Goal: Task Accomplishment & Management: Use online tool/utility

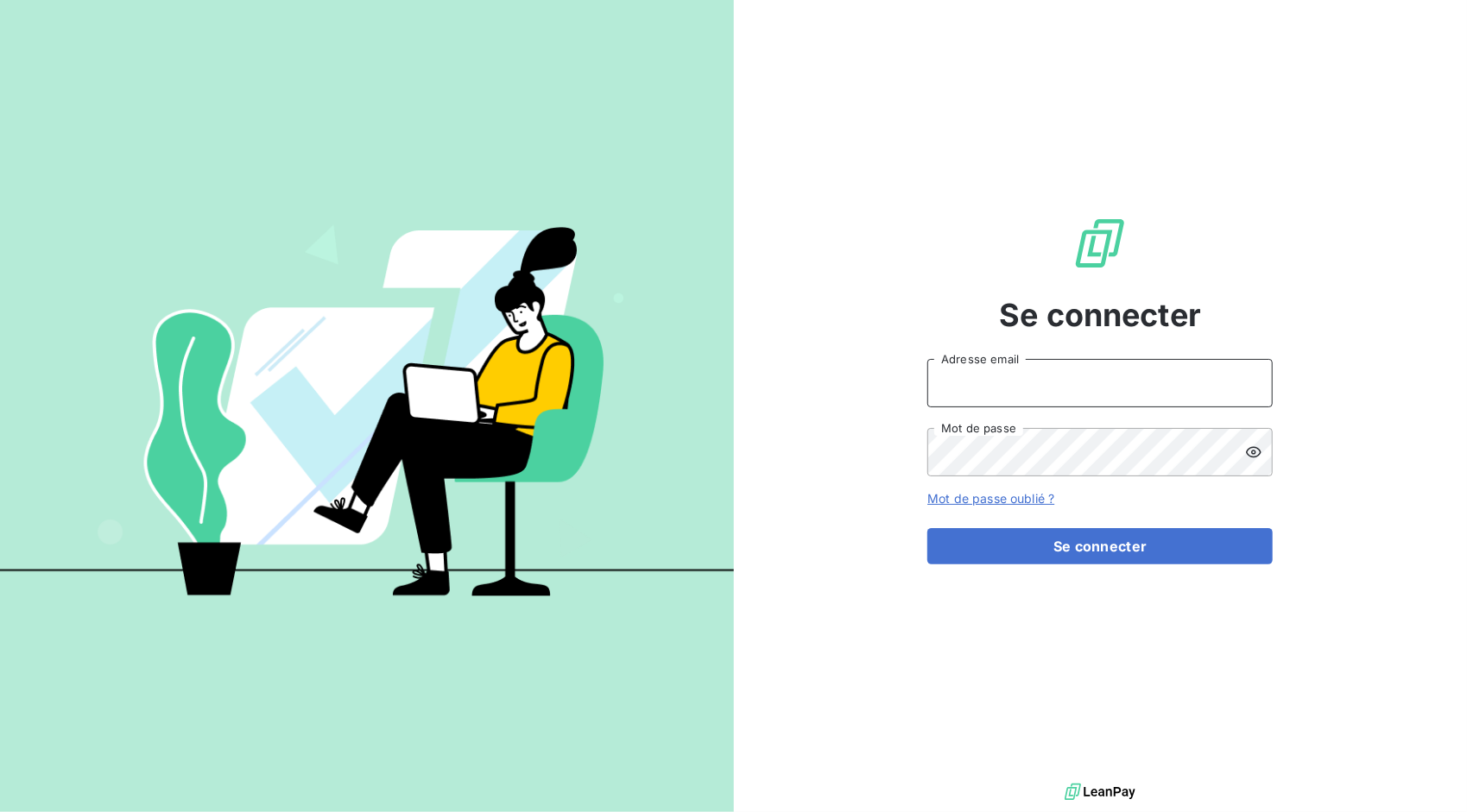
click at [1074, 389] on input "Adresse email" at bounding box center [1100, 382] width 346 height 48
type input "[EMAIL_ADDRESS][DOMAIN_NAME]"
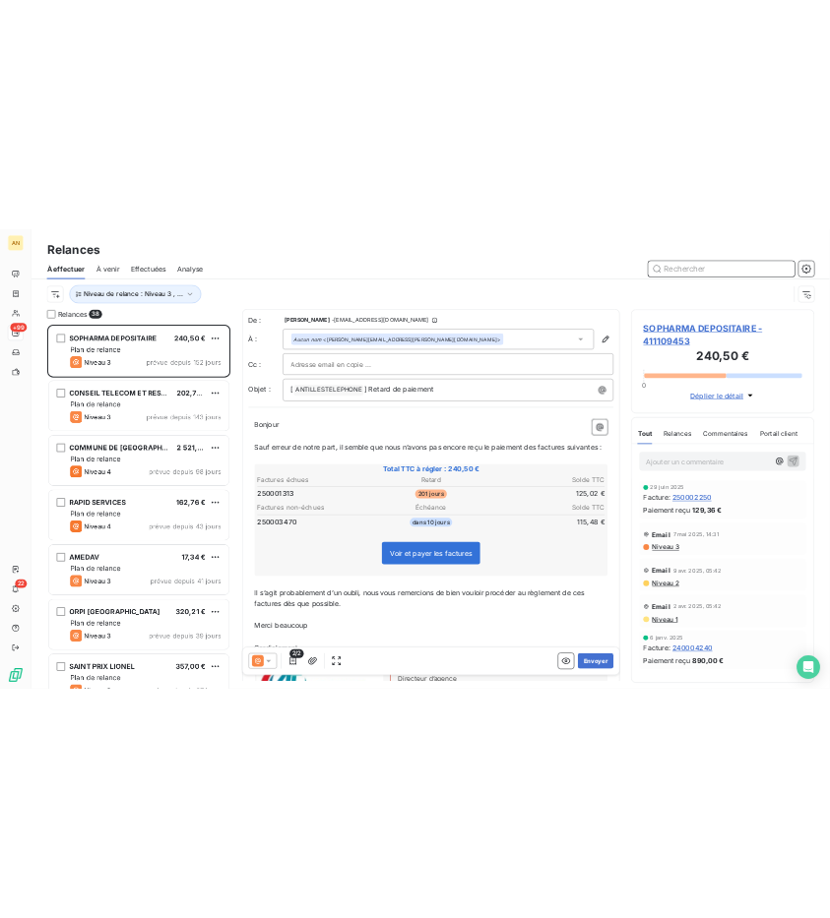
scroll to position [16, 16]
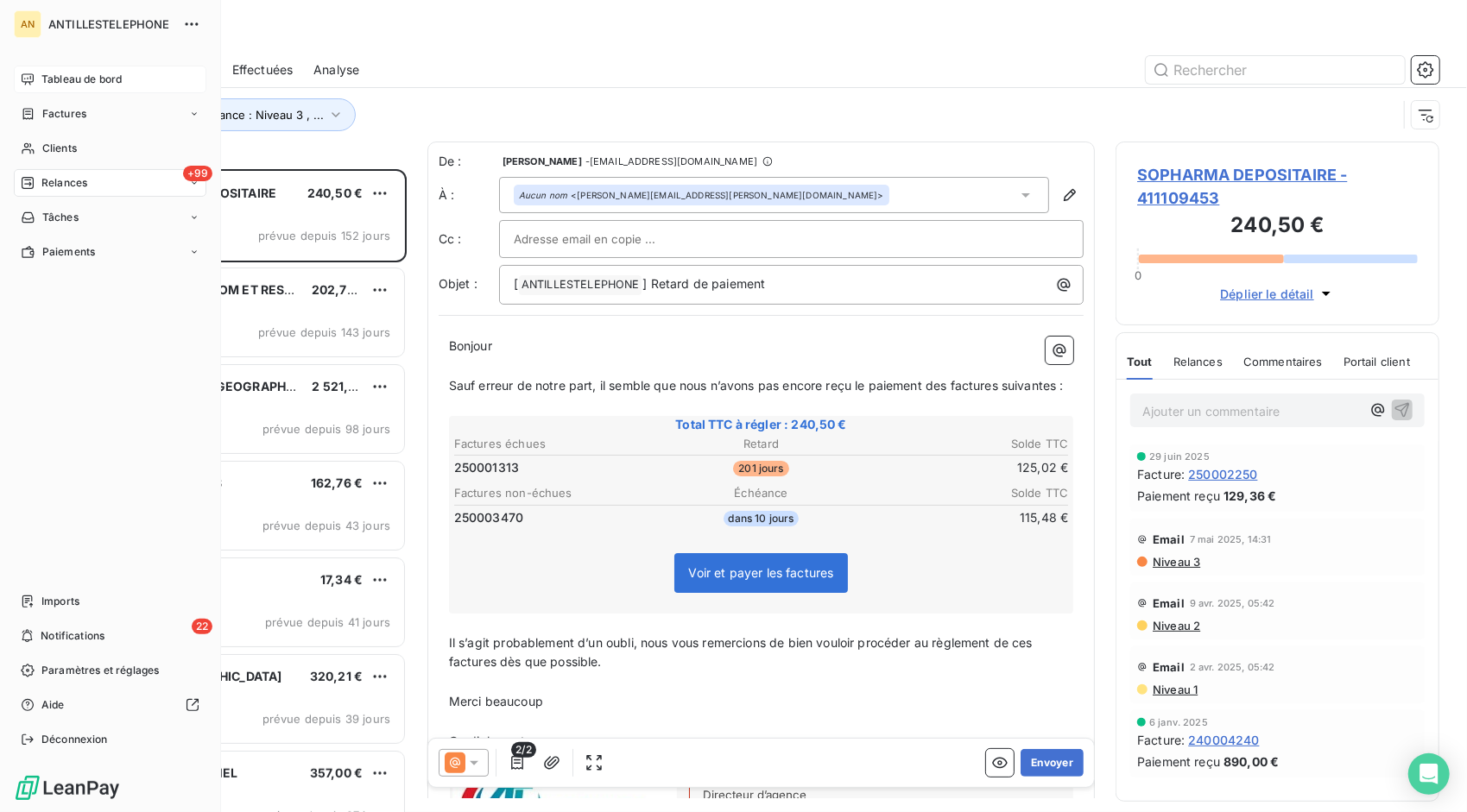
click at [44, 68] on div "Tableau de bord" at bounding box center [110, 79] width 192 height 27
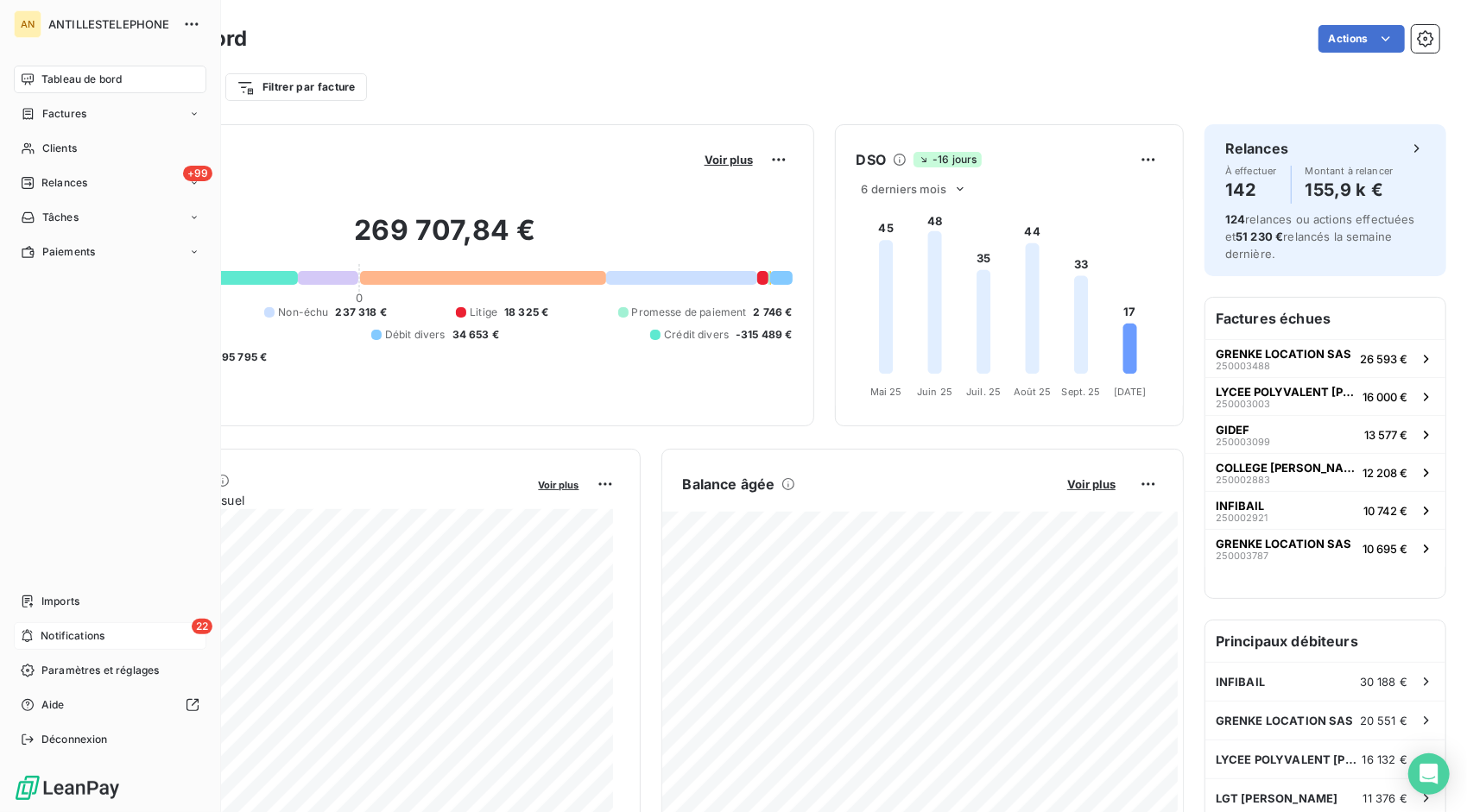
click at [46, 635] on span "Notifications" at bounding box center [72, 637] width 64 height 16
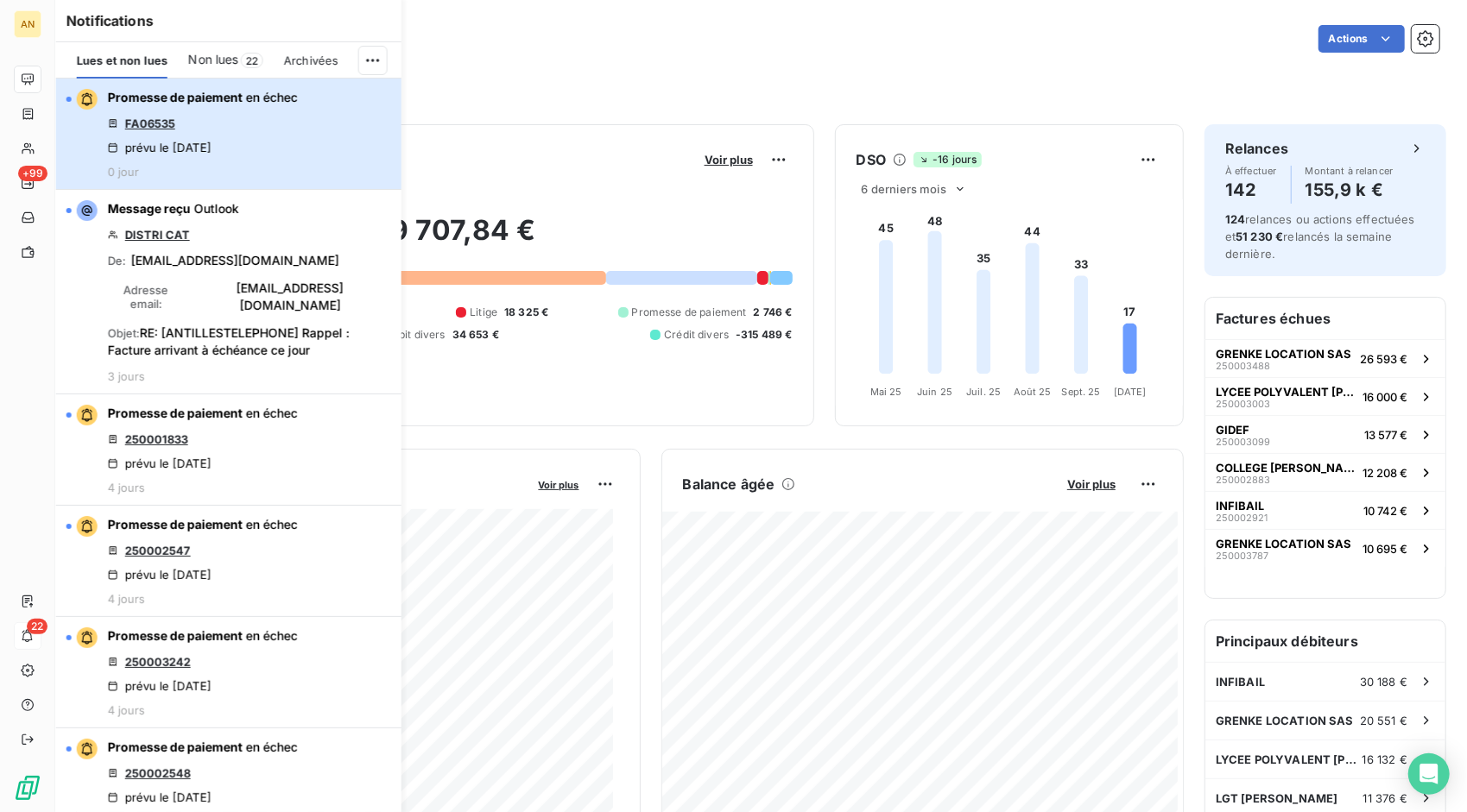
click at [154, 109] on div "Promesse de paiement en échec FA06535 prévu le [DATE] 0 jour" at bounding box center [203, 133] width 190 height 89
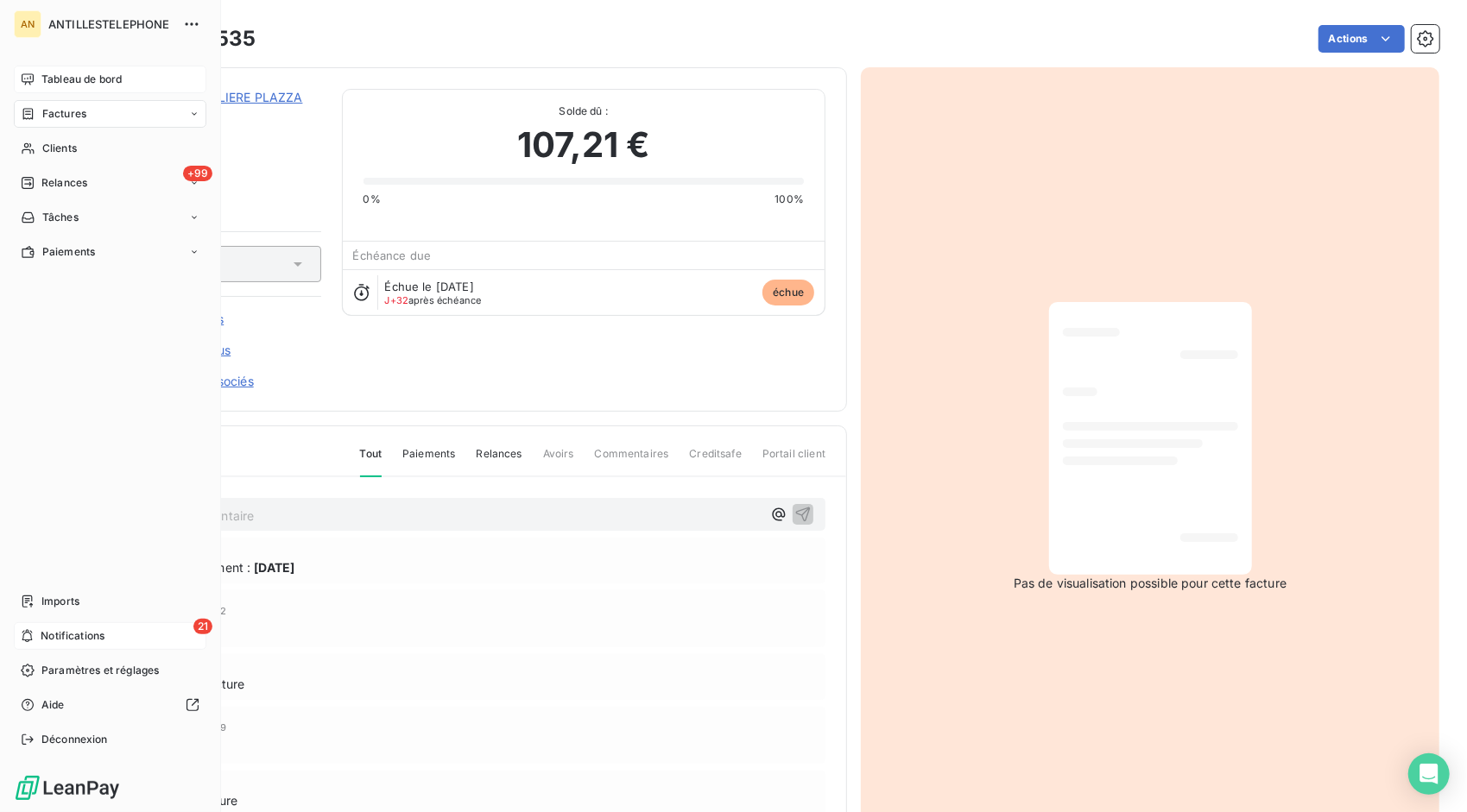
click at [41, 73] on span "Tableau de bord" at bounding box center [82, 80] width 81 height 16
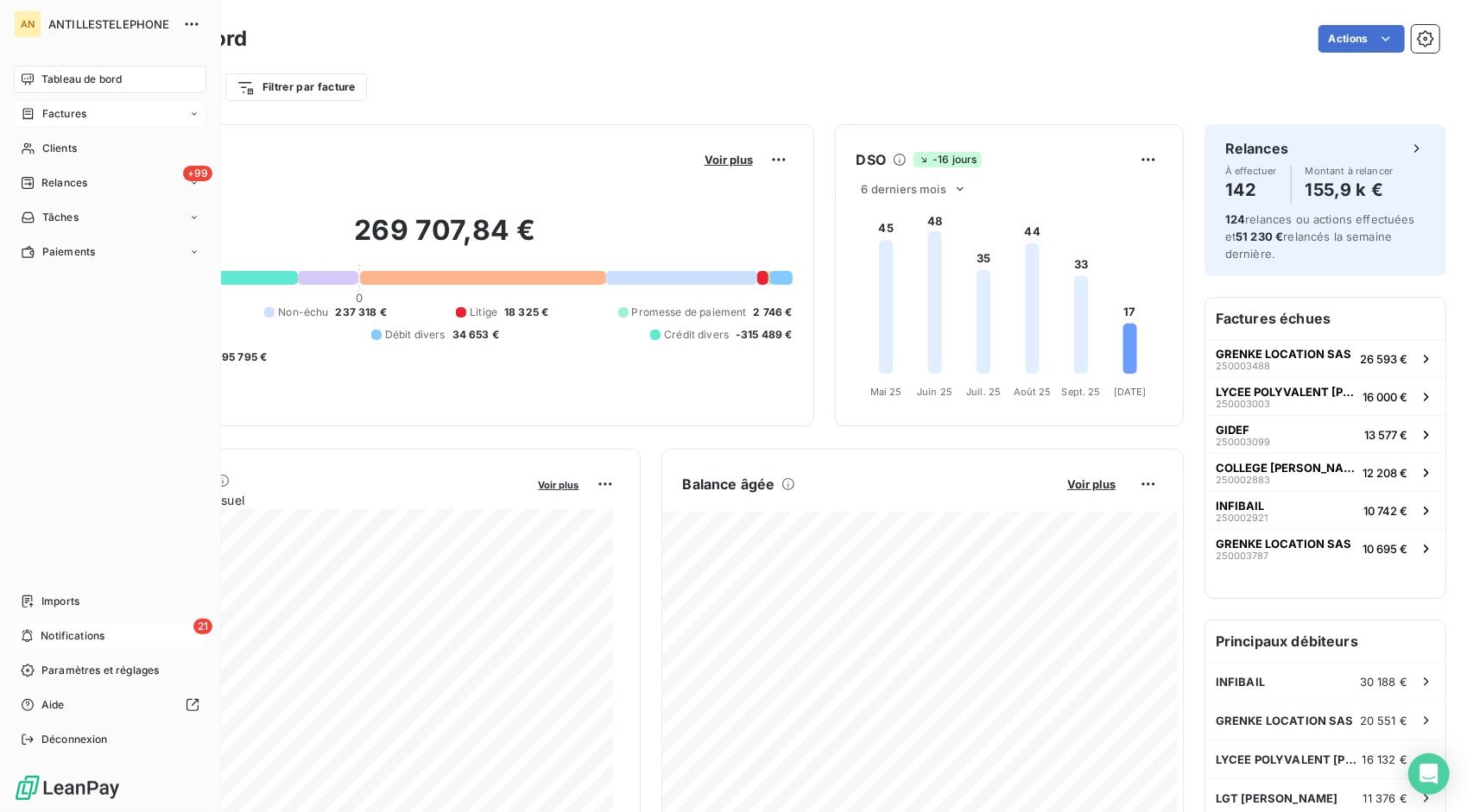
click at [45, 107] on span "Factures" at bounding box center [64, 114] width 44 height 16
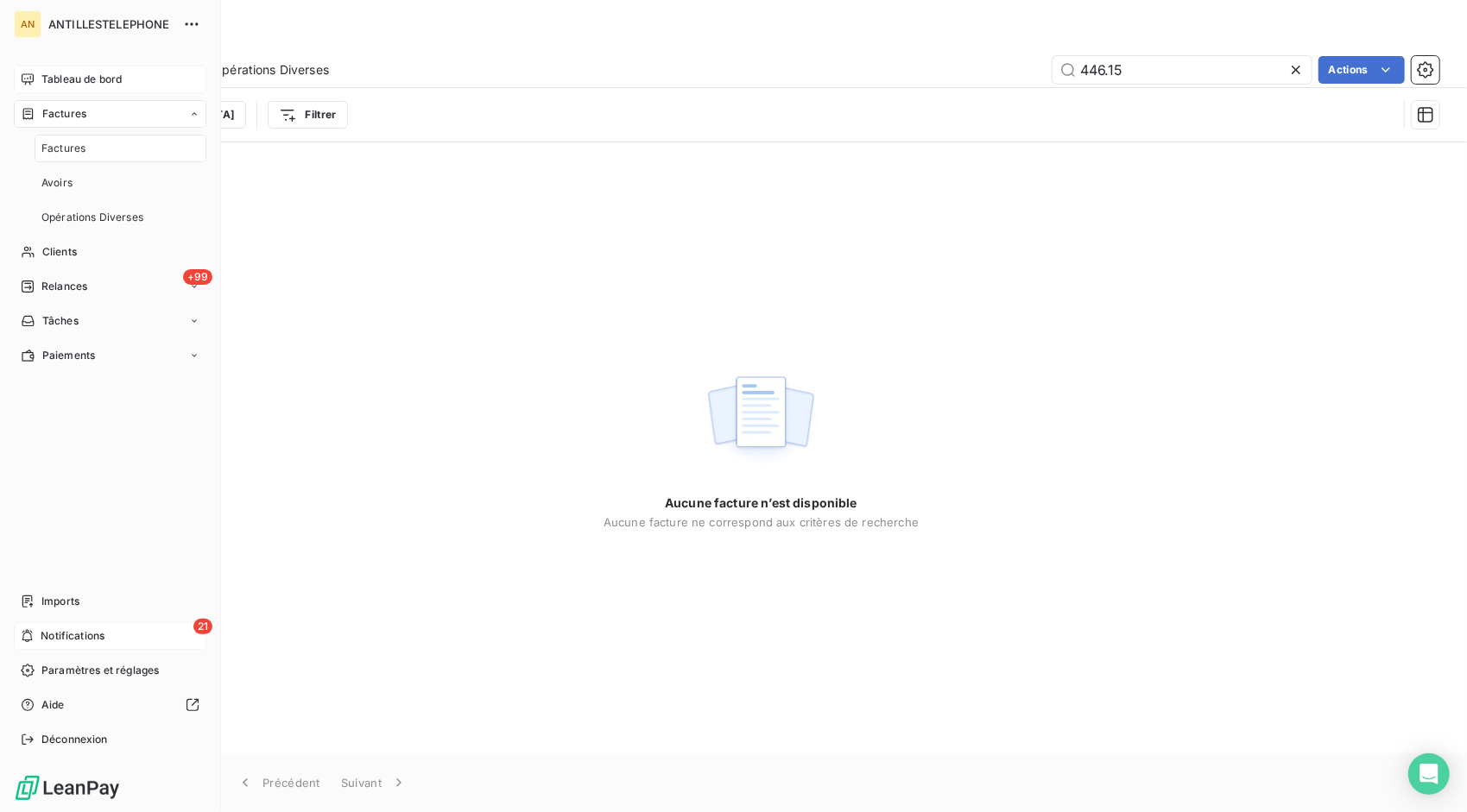
click at [93, 634] on span "Notifications" at bounding box center [72, 637] width 64 height 16
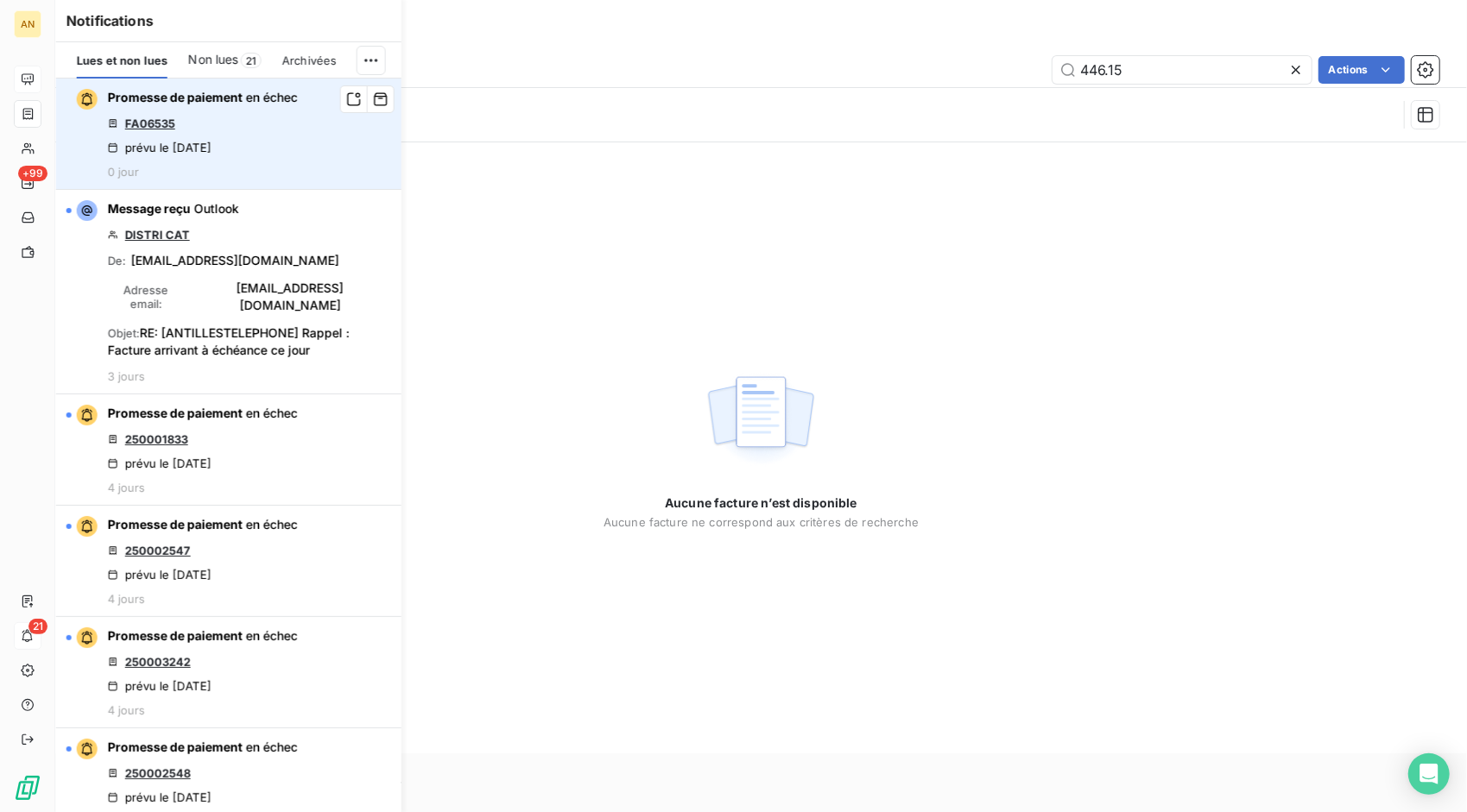
click at [156, 130] on link "FA06535" at bounding box center [150, 124] width 50 height 14
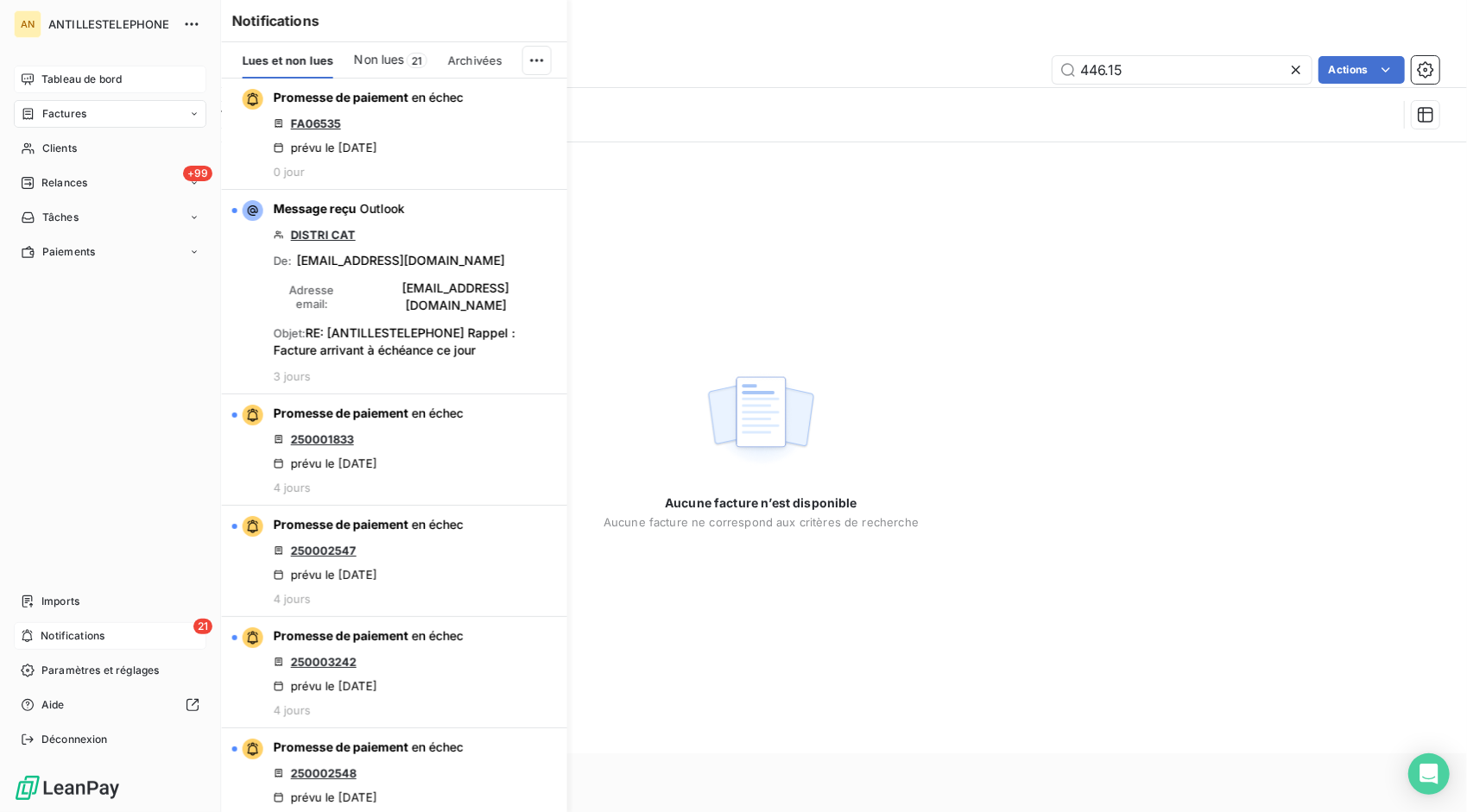
click at [47, 77] on span "Tableau de bord" at bounding box center [82, 80] width 81 height 16
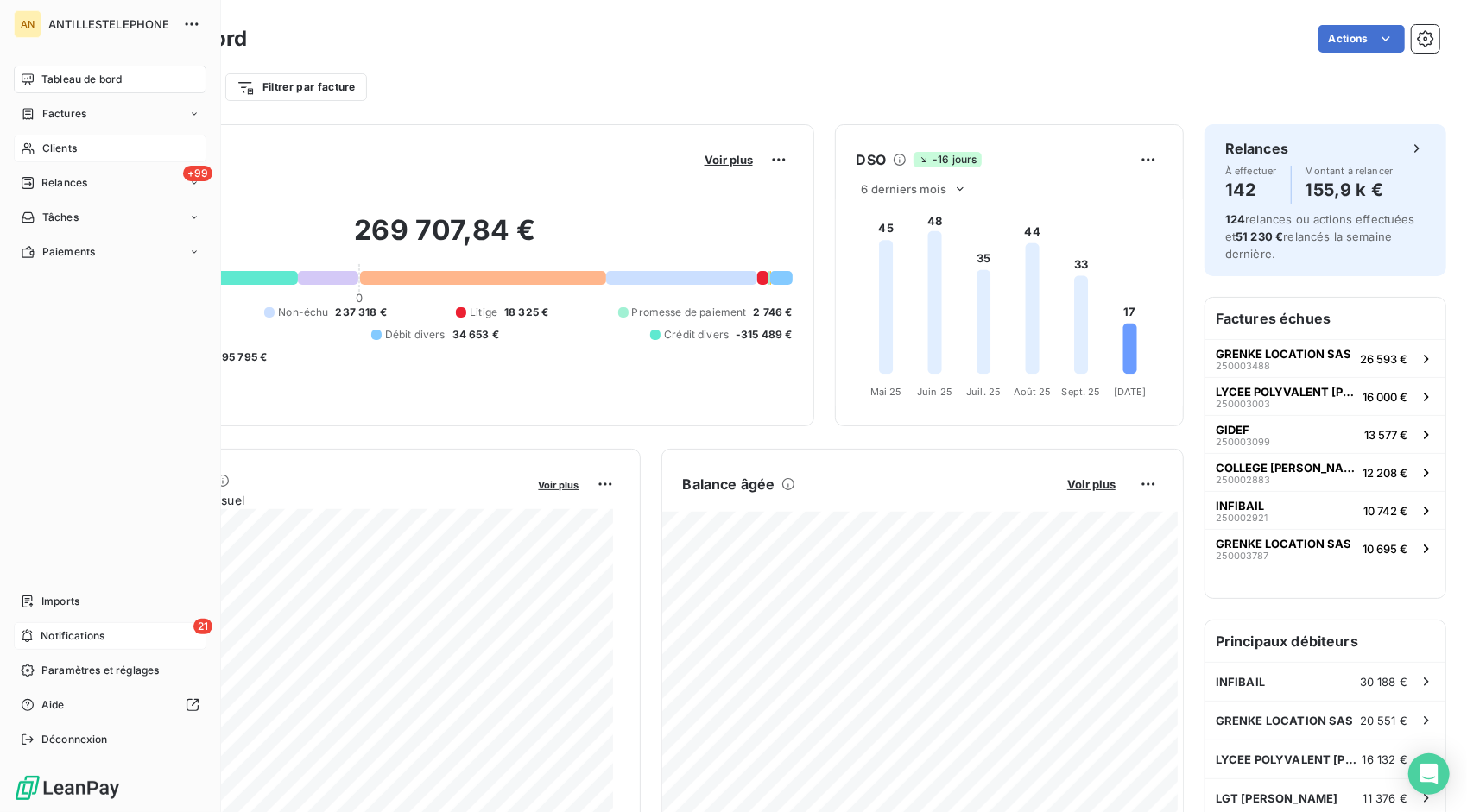
click at [43, 141] on span "Clients" at bounding box center [59, 148] width 34 height 16
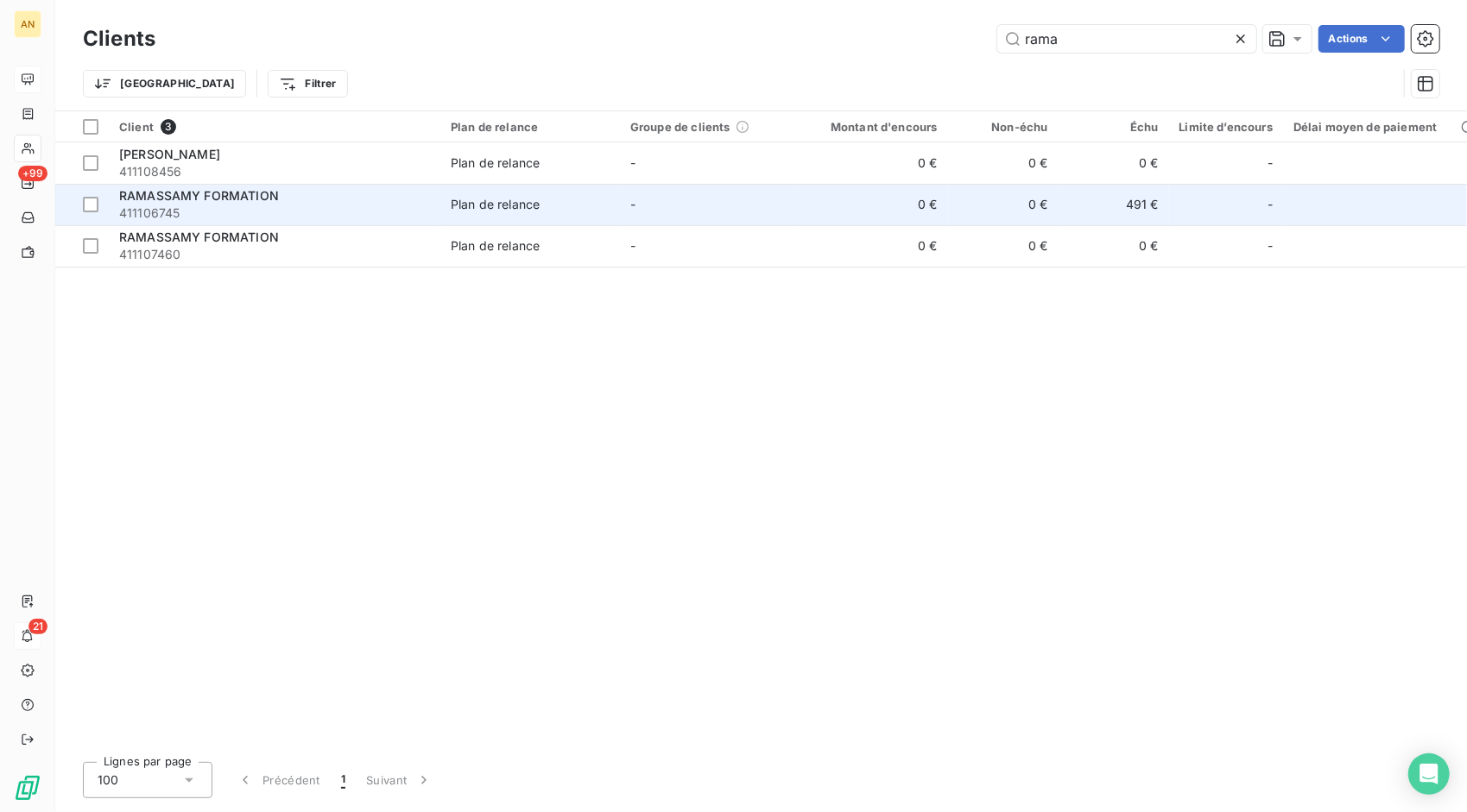
type input "rama"
click at [211, 205] on span "411106745" at bounding box center [275, 213] width 311 height 18
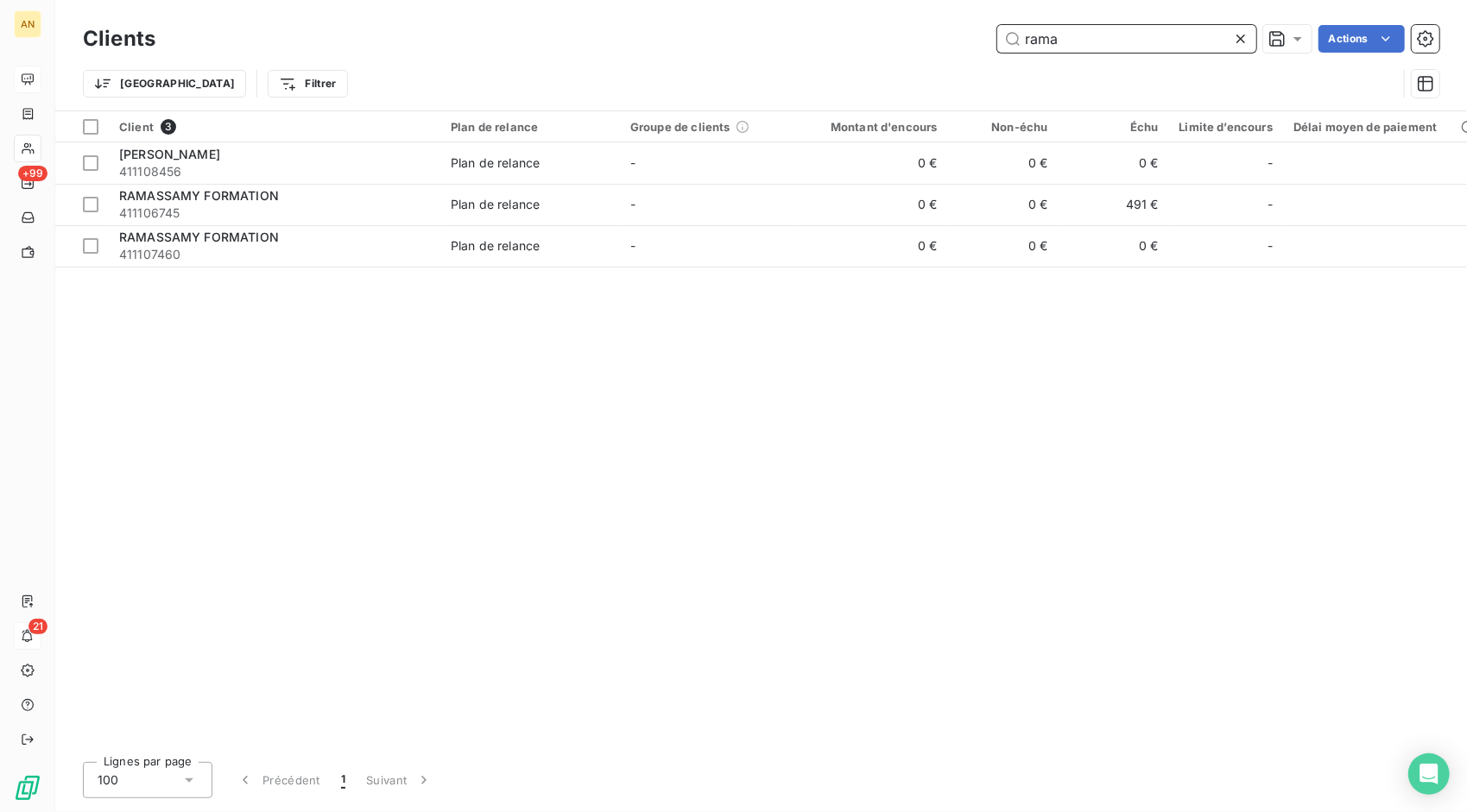
drag, startPoint x: 1096, startPoint y: 35, endPoint x: 772, endPoint y: -2, distance: 326.1
click at [772, 0] on html "AN +99 21 Clients rama Actions Trier Filtrer Client 3 Plan de relance Groupe de…" at bounding box center [734, 406] width 1467 height 812
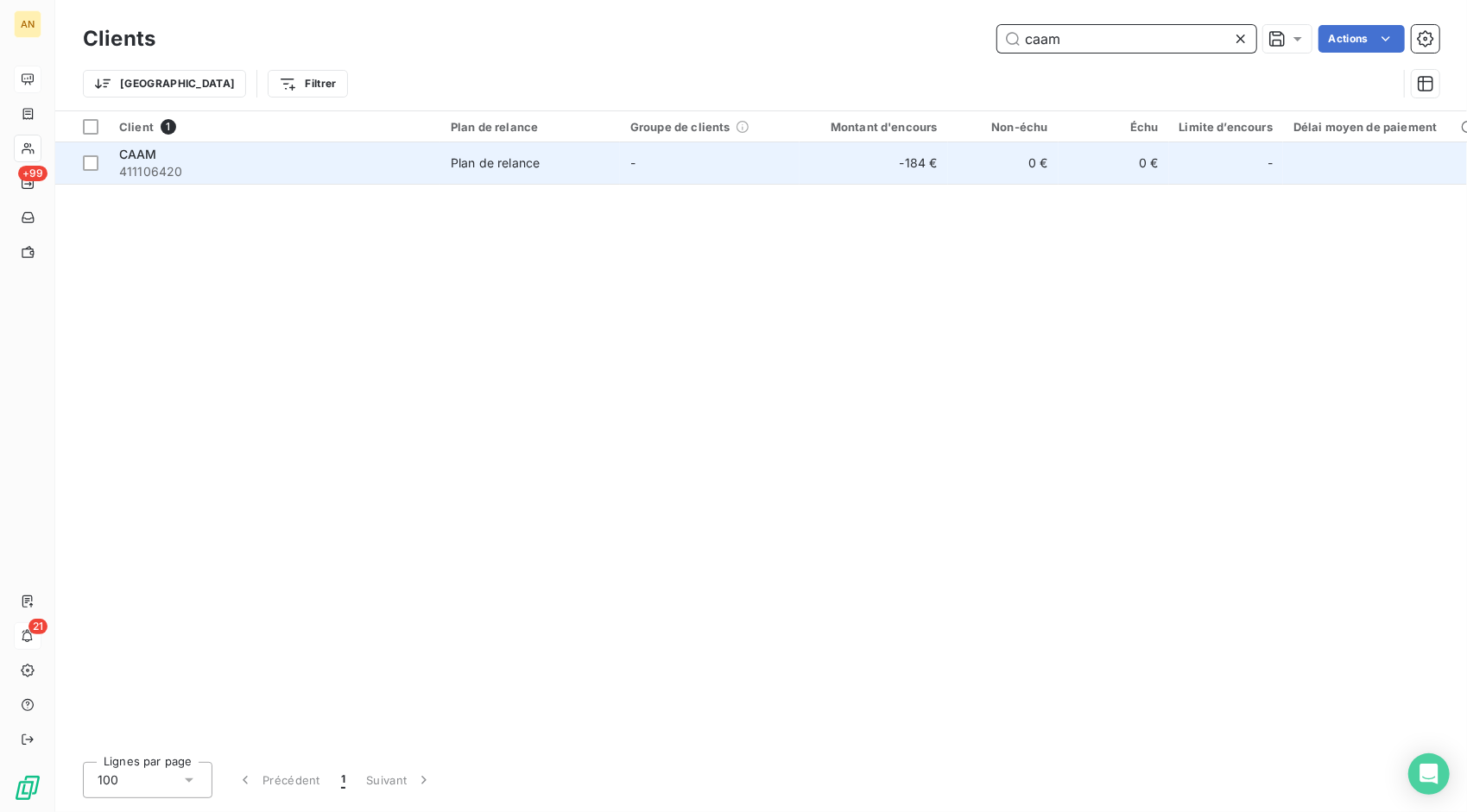
type input "caam"
click at [337, 175] on span "411106420" at bounding box center [275, 172] width 311 height 18
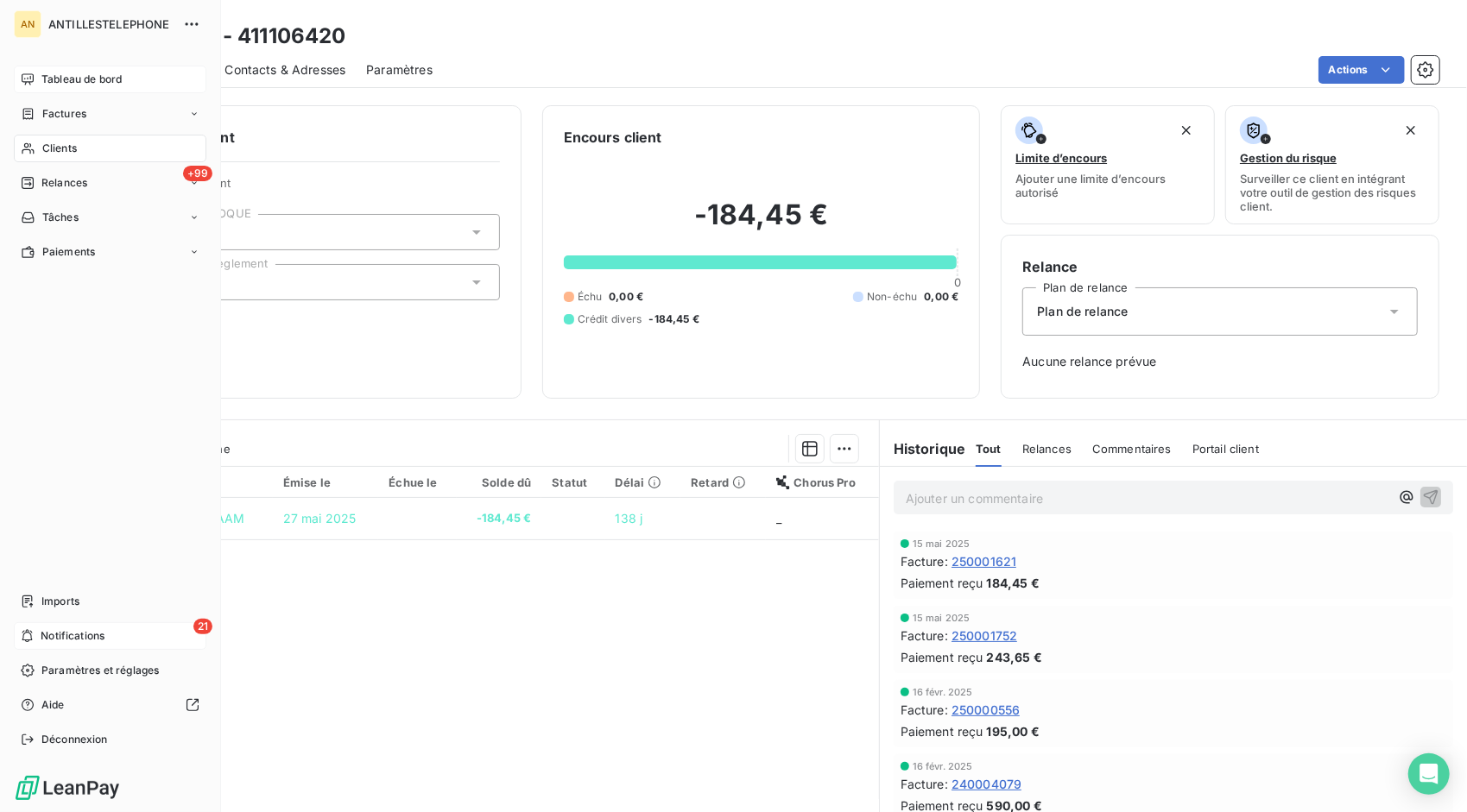
click at [50, 141] on span "Clients" at bounding box center [59, 148] width 34 height 16
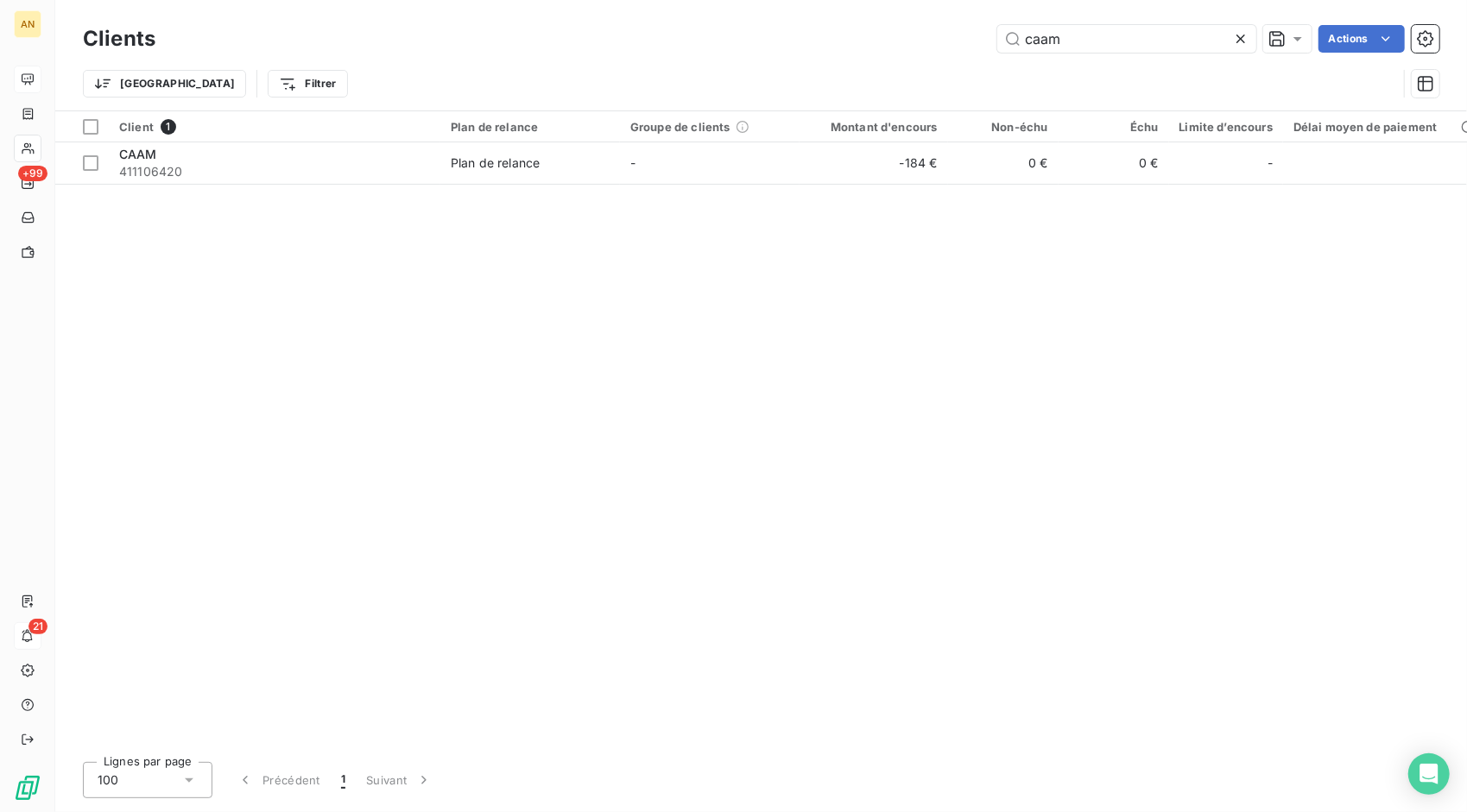
drag, startPoint x: 1070, startPoint y: 47, endPoint x: 905, endPoint y: 5, distance: 170.3
click at [901, 20] on div "Clients caam Actions Trier Filtrer" at bounding box center [761, 55] width 1412 height 110
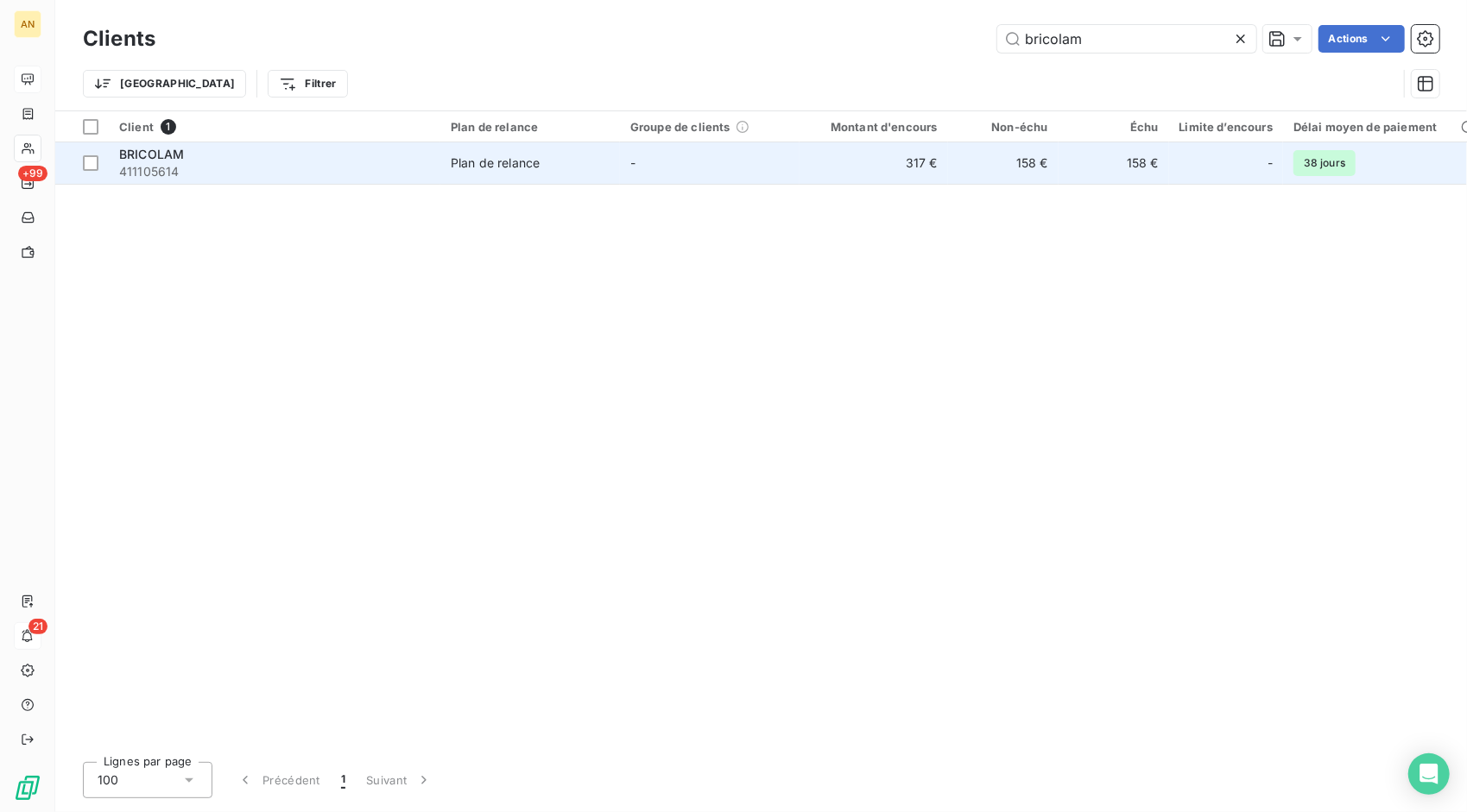
type input "bricolam"
click at [182, 164] on span "411105614" at bounding box center [275, 172] width 311 height 18
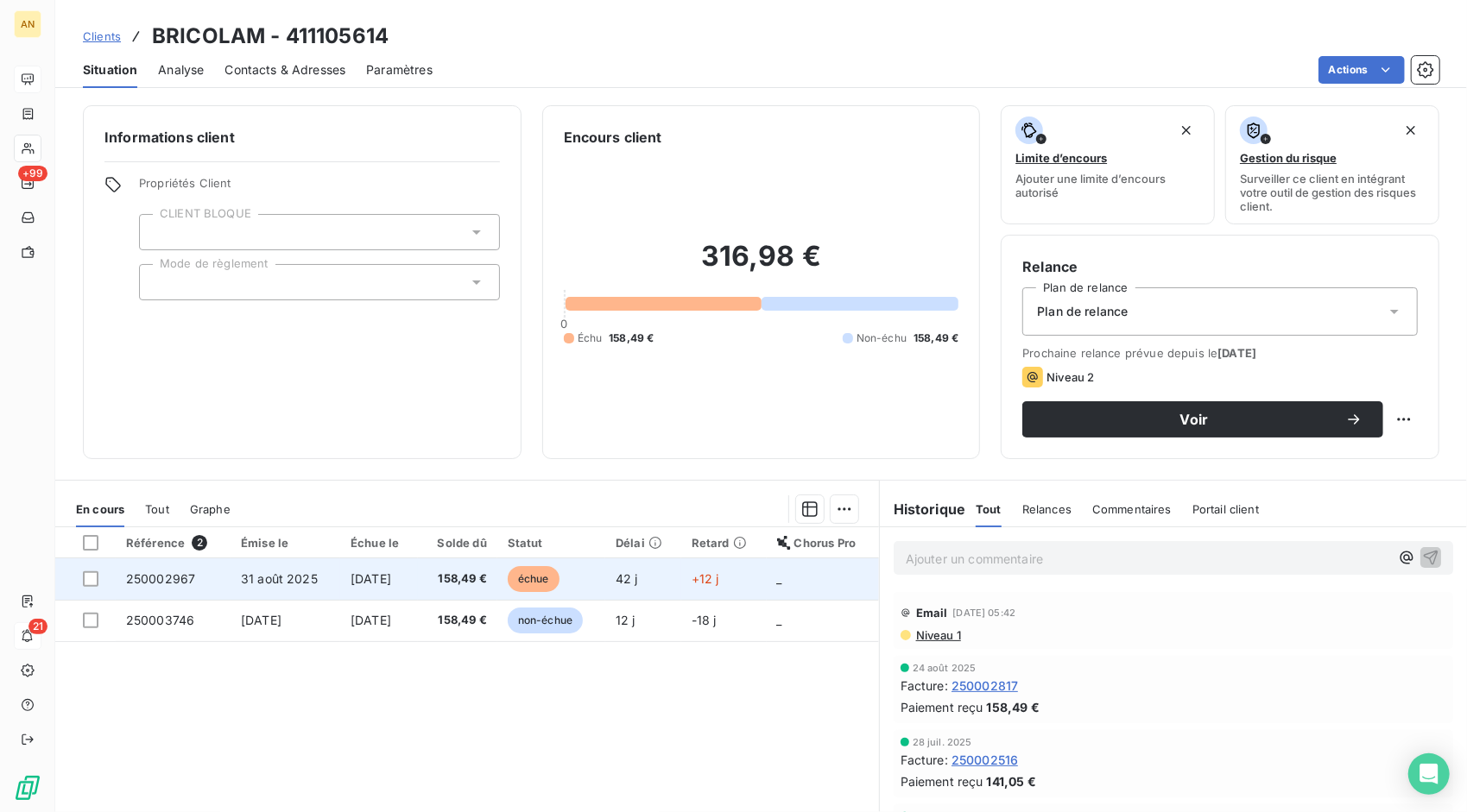
click at [391, 572] on span "[DATE]" at bounding box center [371, 579] width 40 height 15
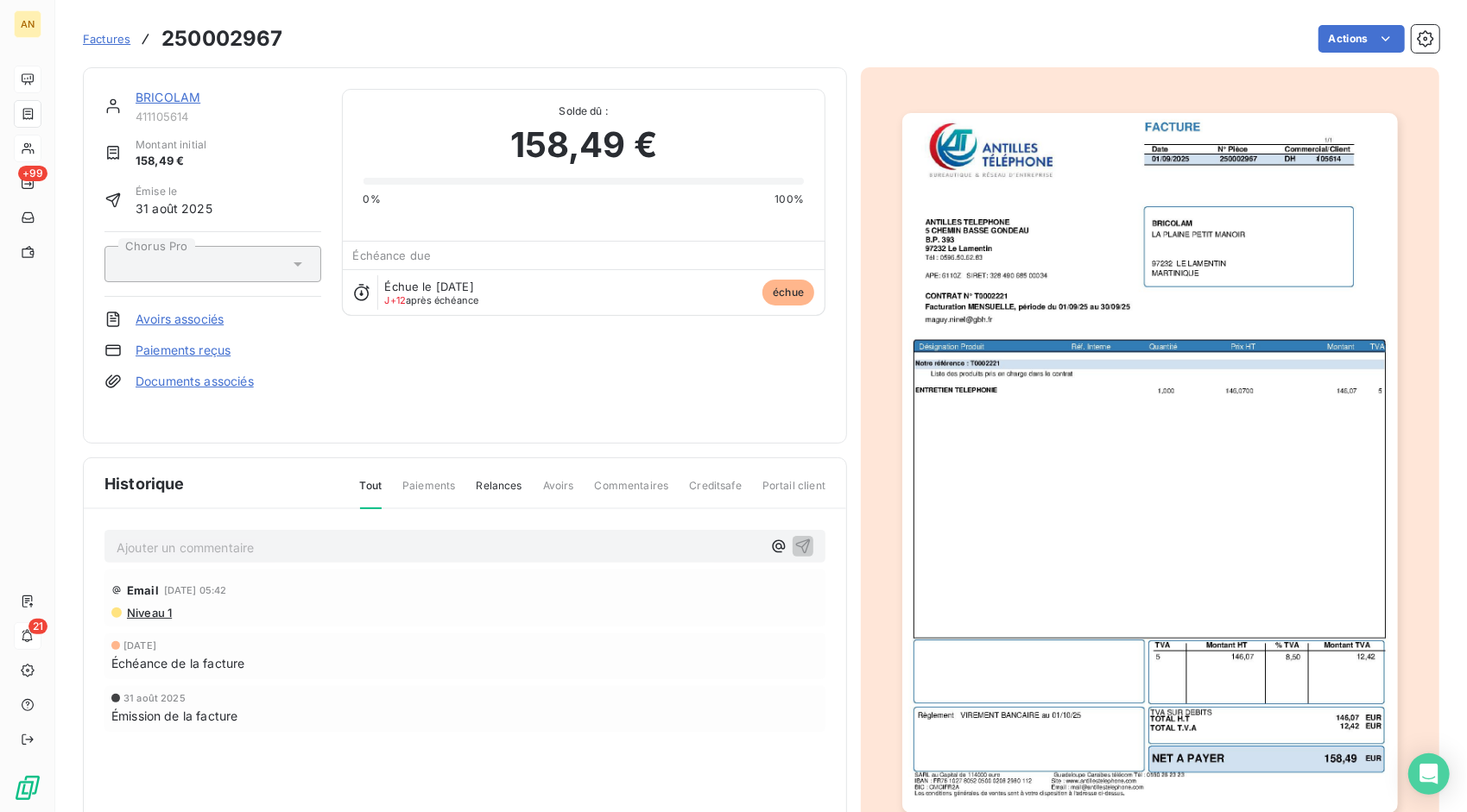
click at [182, 348] on link "Paiements reçus" at bounding box center [183, 351] width 95 height 18
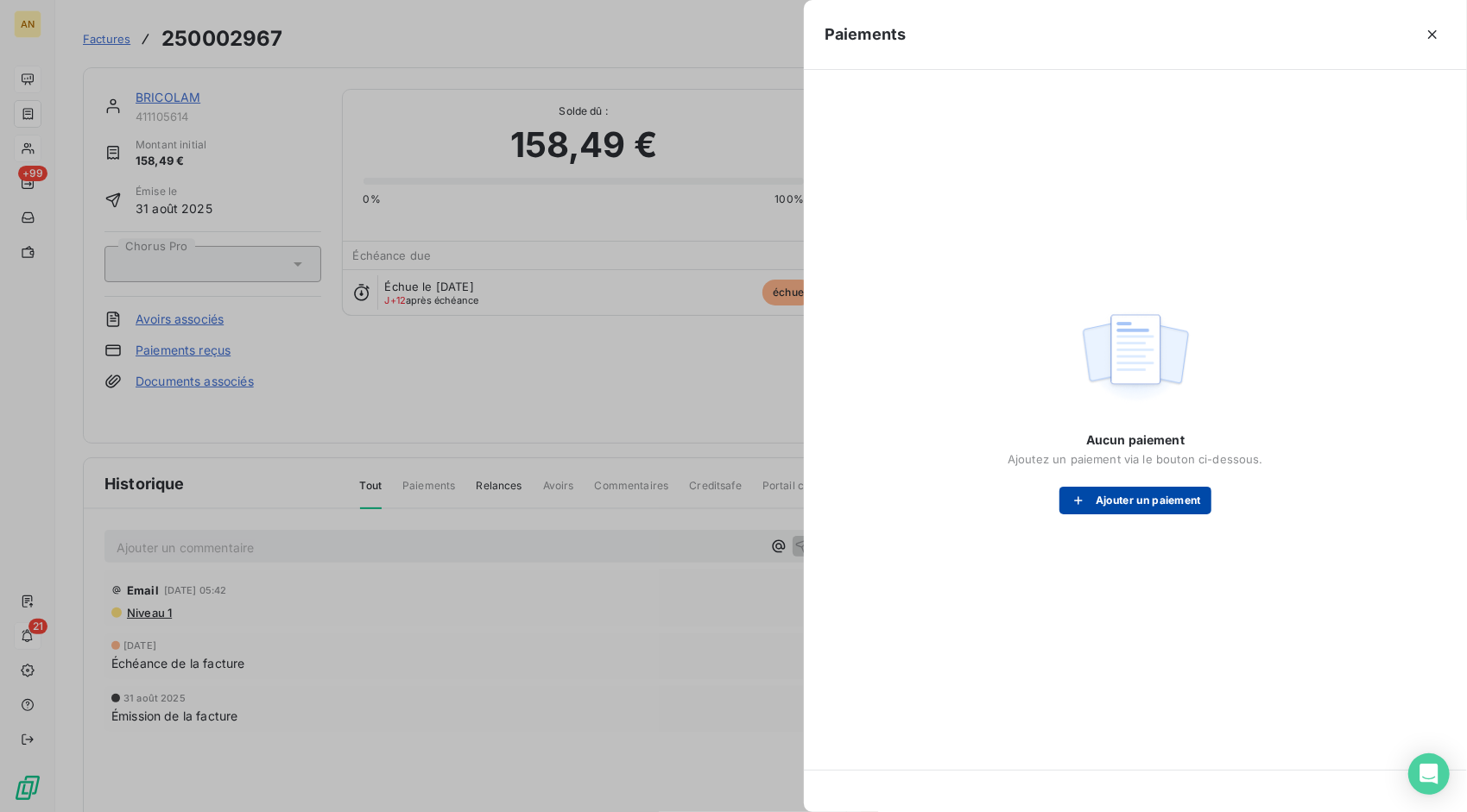
click at [1089, 497] on div "button" at bounding box center [1083, 501] width 26 height 18
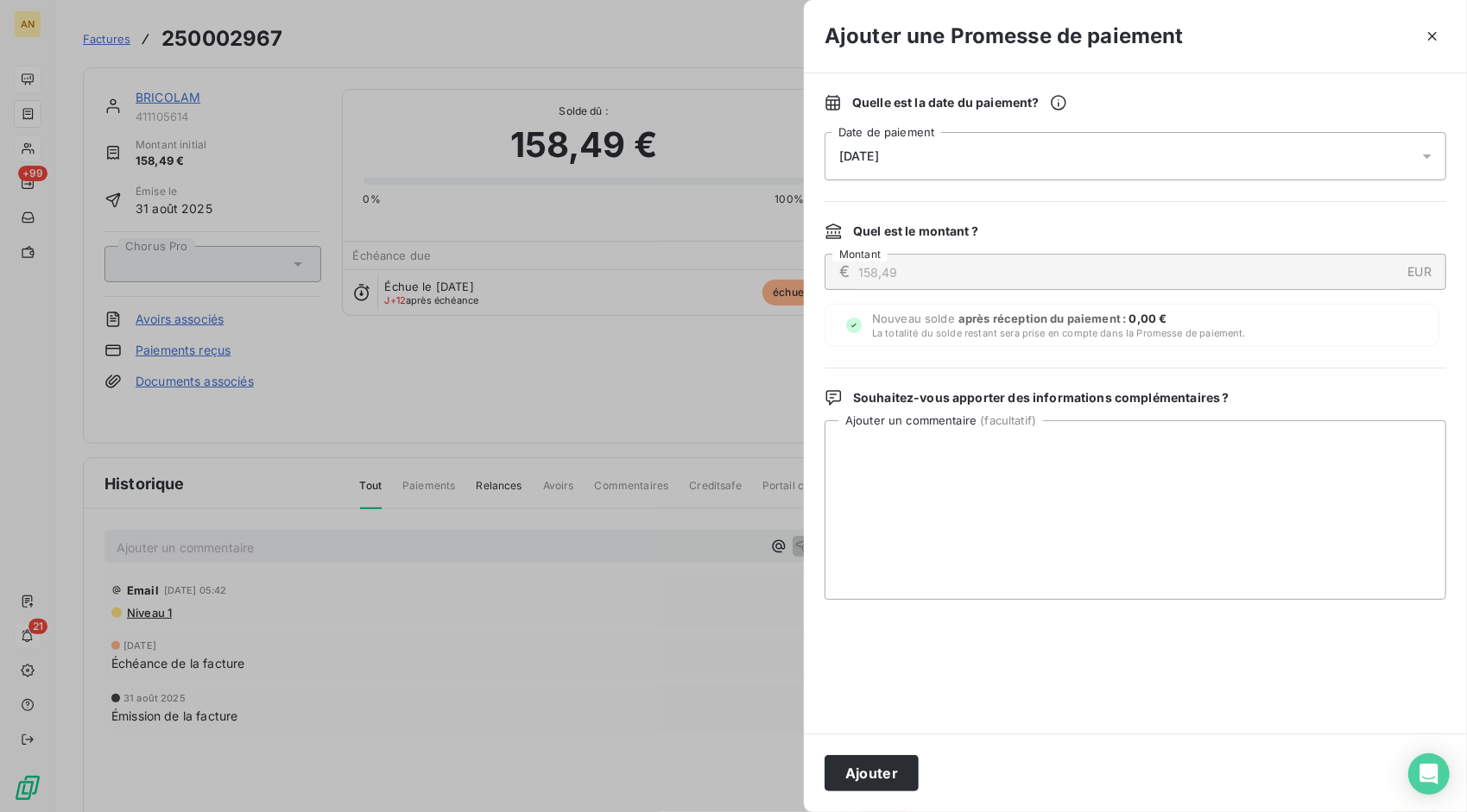
click at [881, 143] on div "[DATE]" at bounding box center [1135, 156] width 622 height 48
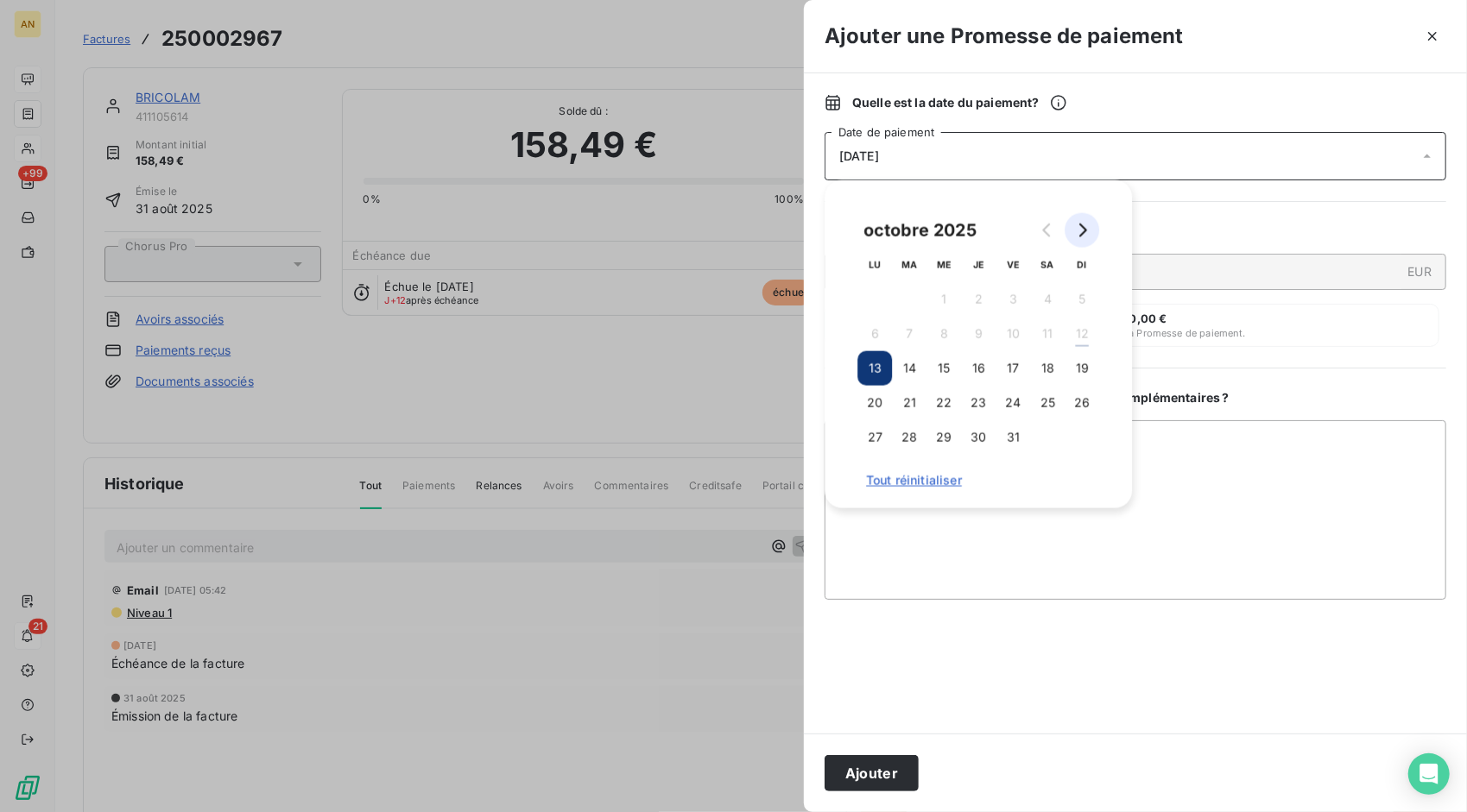
click at [1078, 217] on button "Go to next month" at bounding box center [1082, 230] width 34 height 34
click at [1005, 438] on button "28" at bounding box center [1013, 437] width 34 height 34
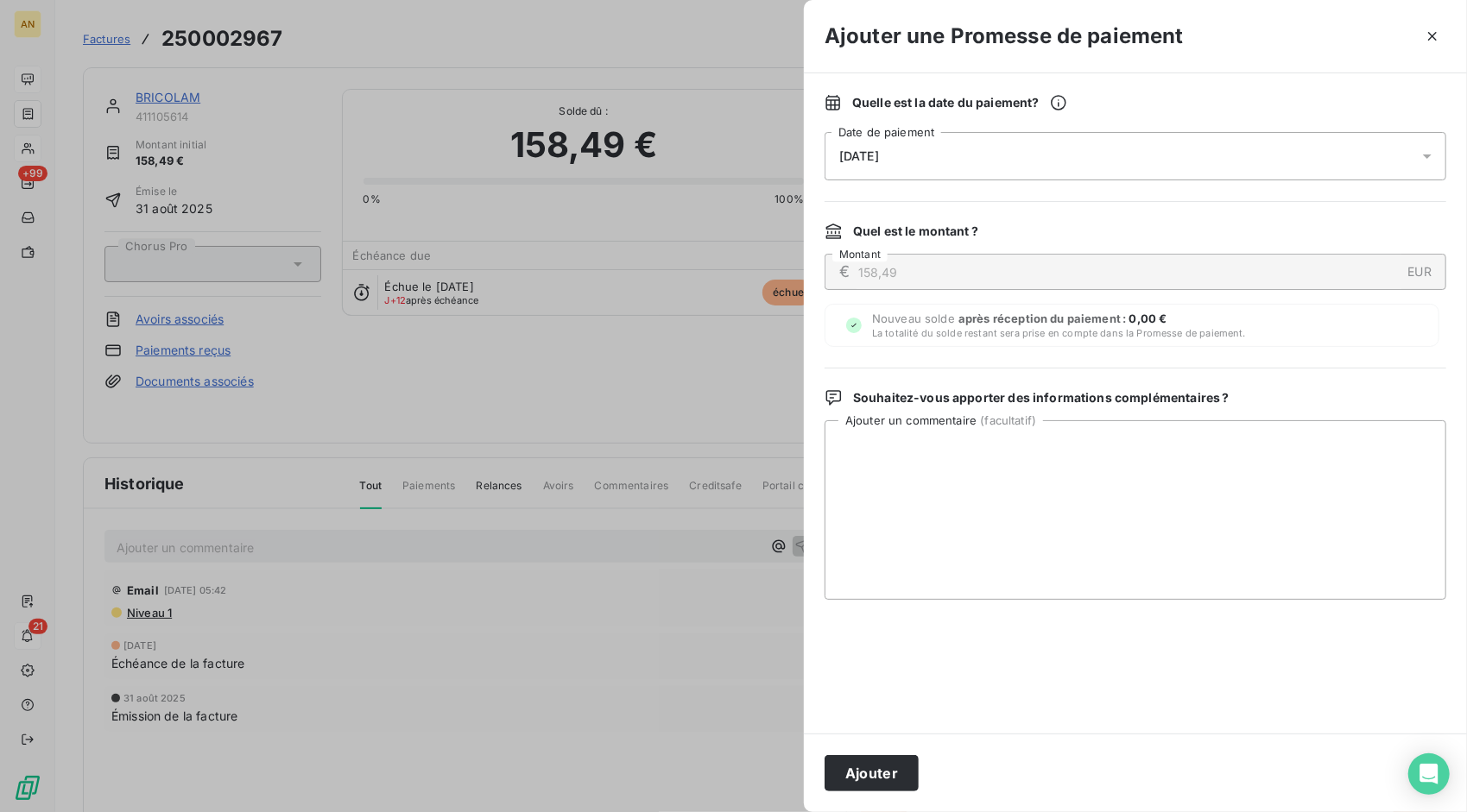
click at [920, 680] on div at bounding box center [1135, 666] width 622 height 92
click at [880, 774] on button "Ajouter" at bounding box center [871, 773] width 94 height 36
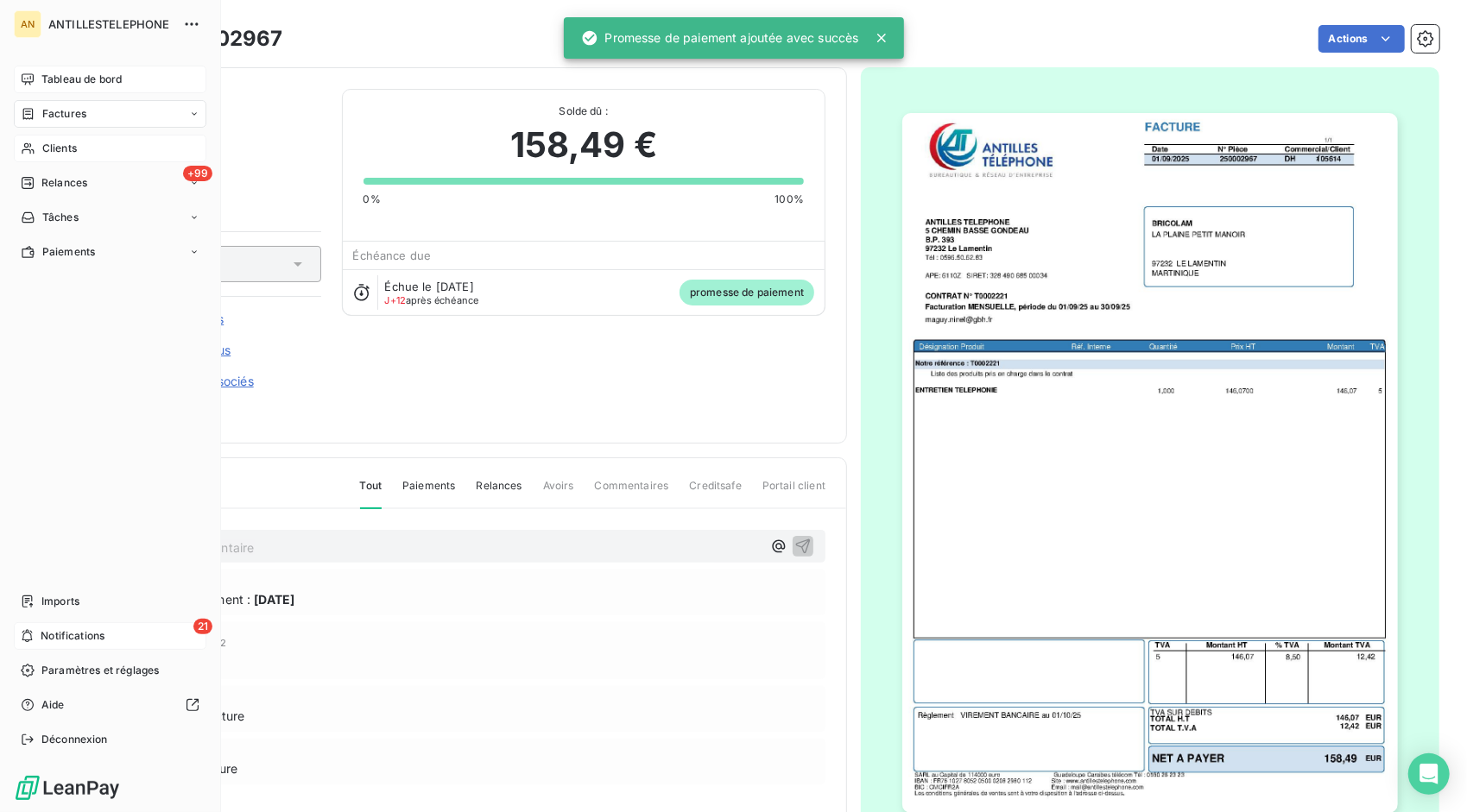
drag, startPoint x: 38, startPoint y: 146, endPoint x: 50, endPoint y: 146, distance: 12.0
click at [38, 146] on div "Clients" at bounding box center [110, 148] width 192 height 27
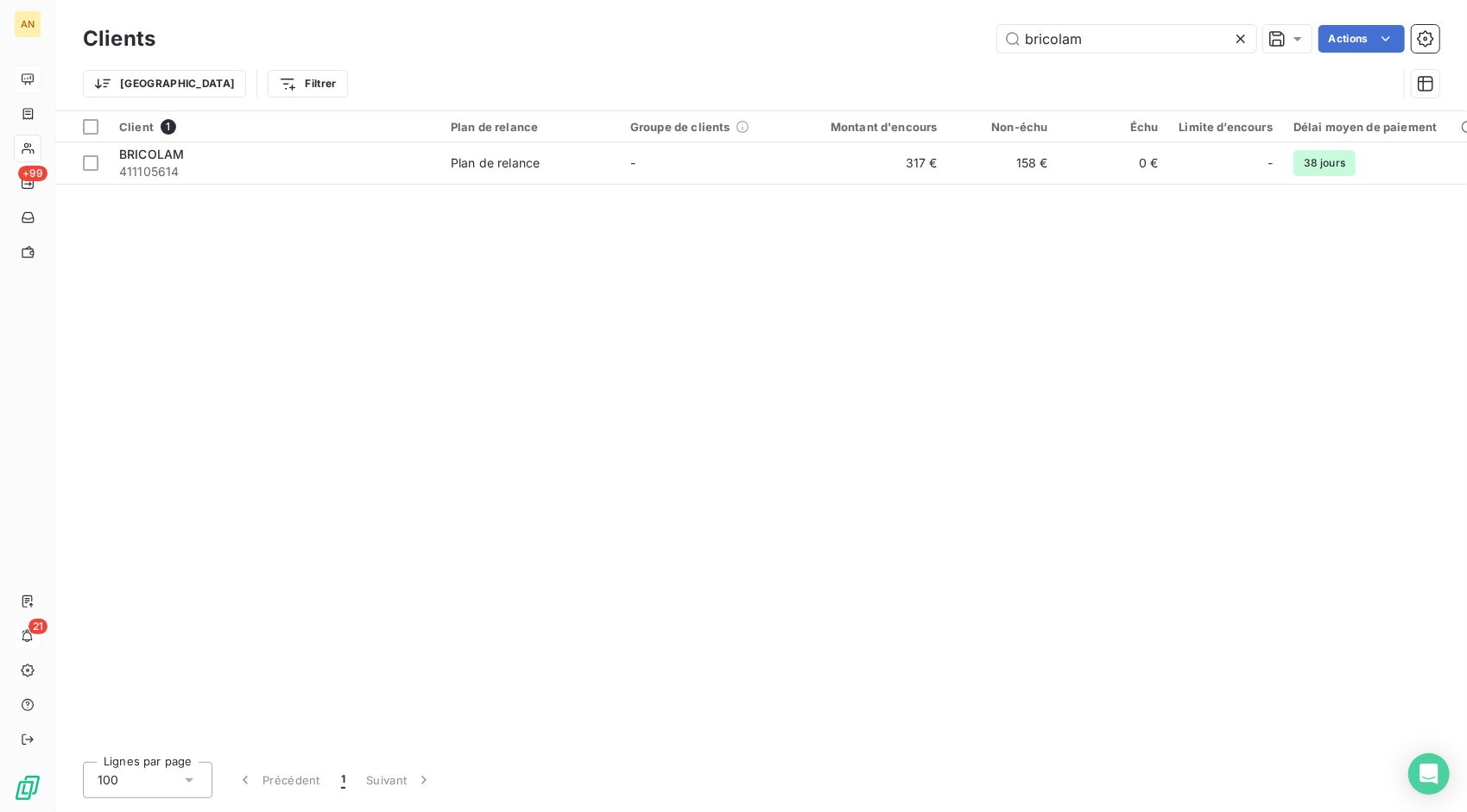
drag, startPoint x: 1088, startPoint y: 46, endPoint x: 930, endPoint y: 25, distance: 159.4
click at [932, 34] on div "bricolam Actions" at bounding box center [808, 39] width 1263 height 27
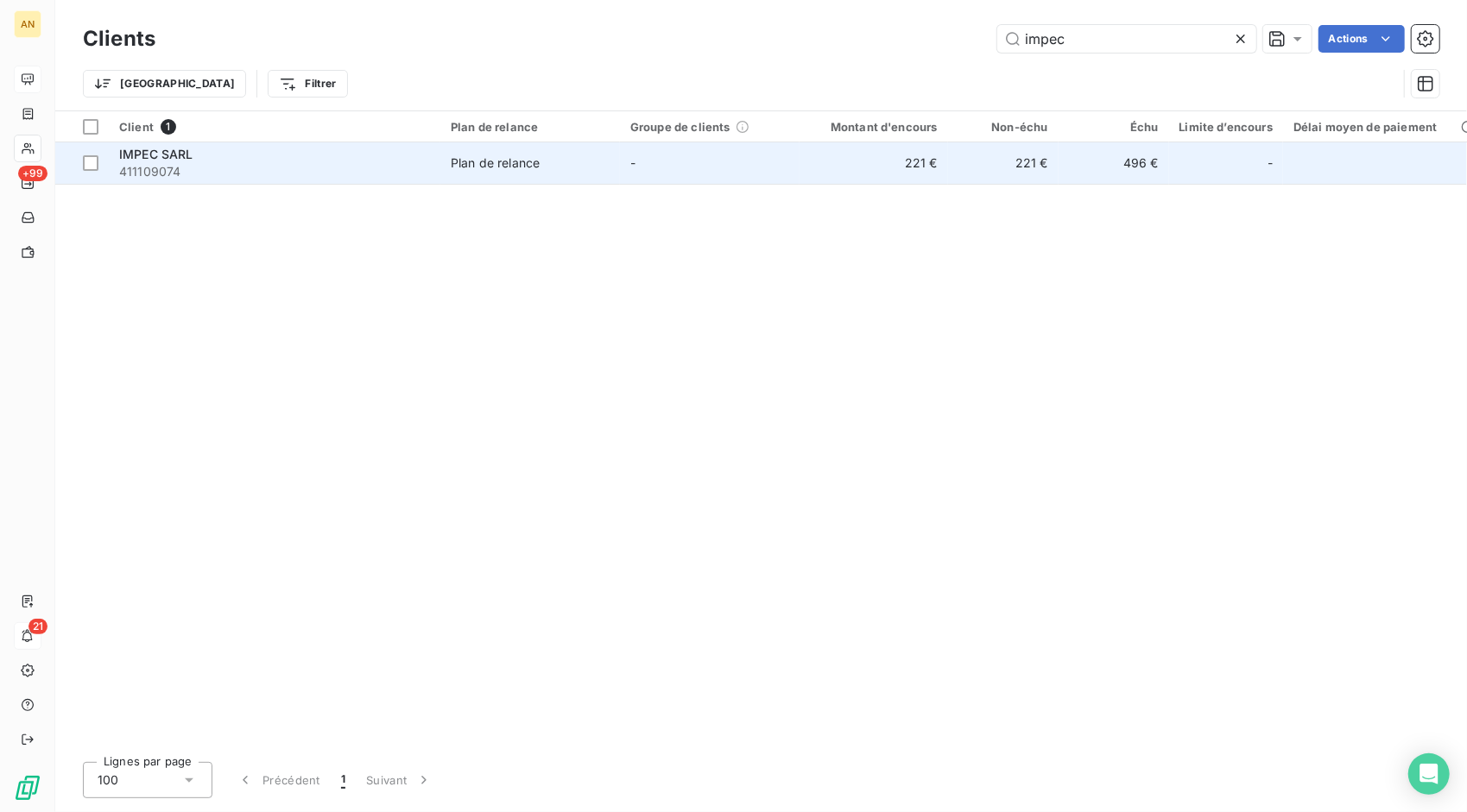
type input "impec"
click at [135, 152] on span "IMPEC SARL" at bounding box center [156, 153] width 75 height 15
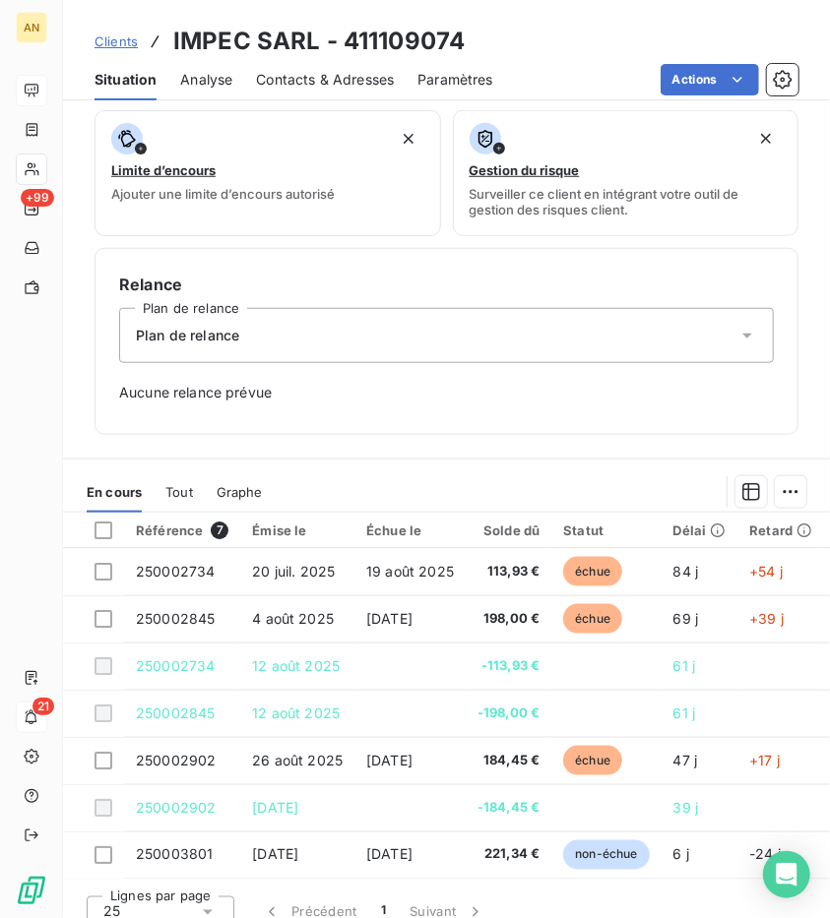
scroll to position [492, 0]
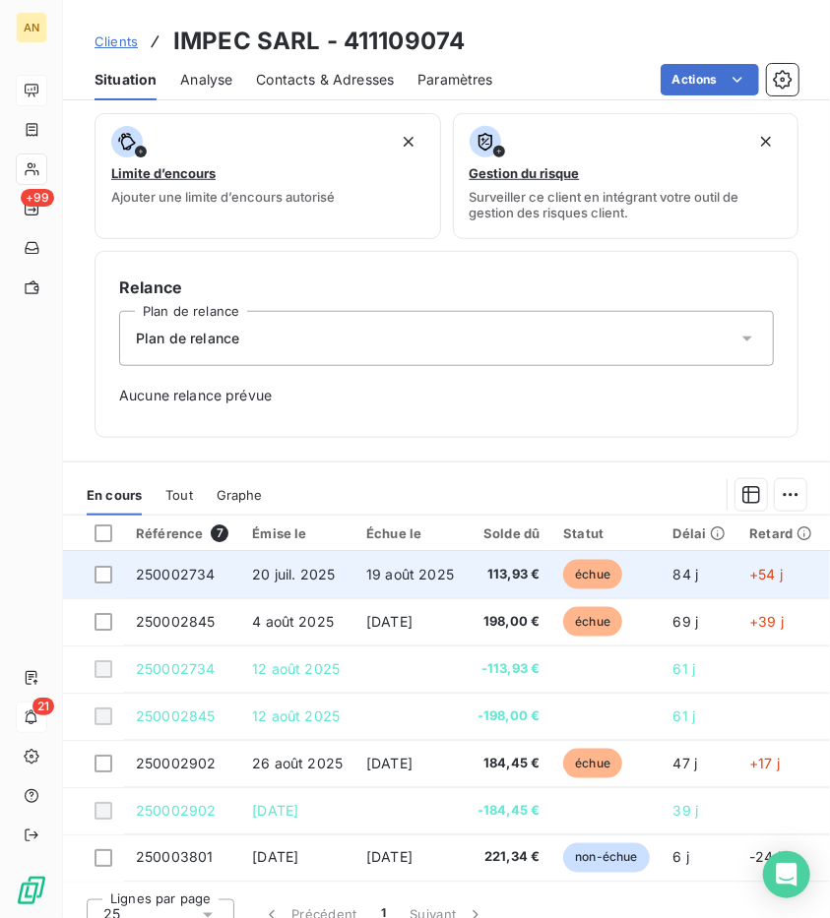
click at [114, 571] on td at bounding box center [93, 574] width 61 height 47
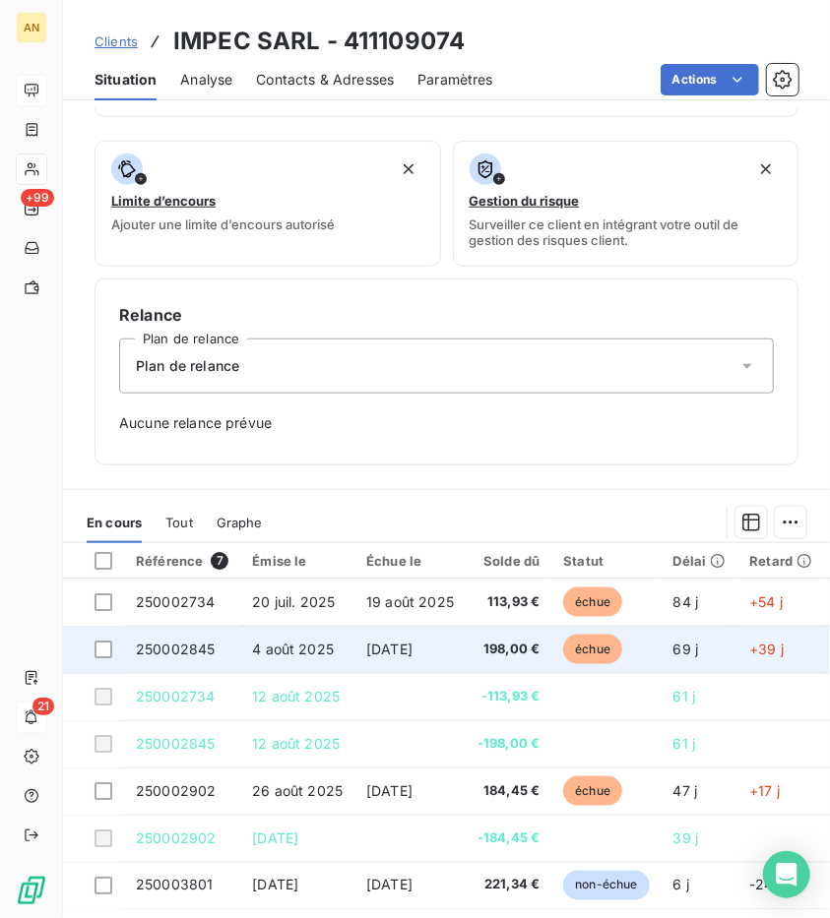
scroll to position [492, 0]
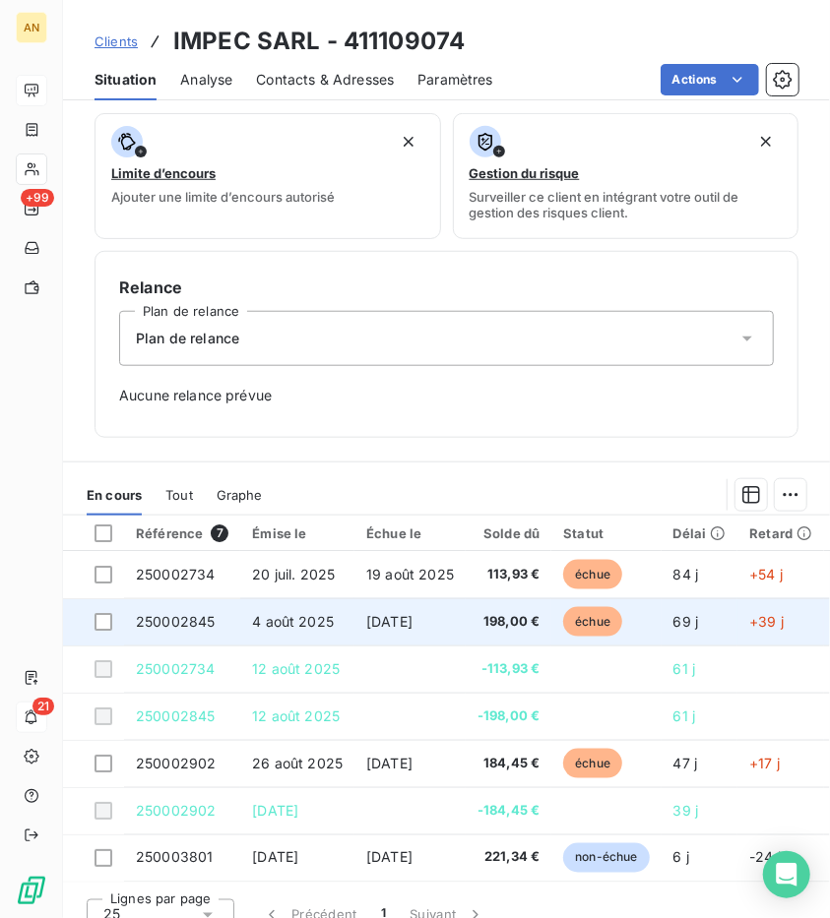
click at [111, 629] on td at bounding box center [93, 621] width 61 height 47
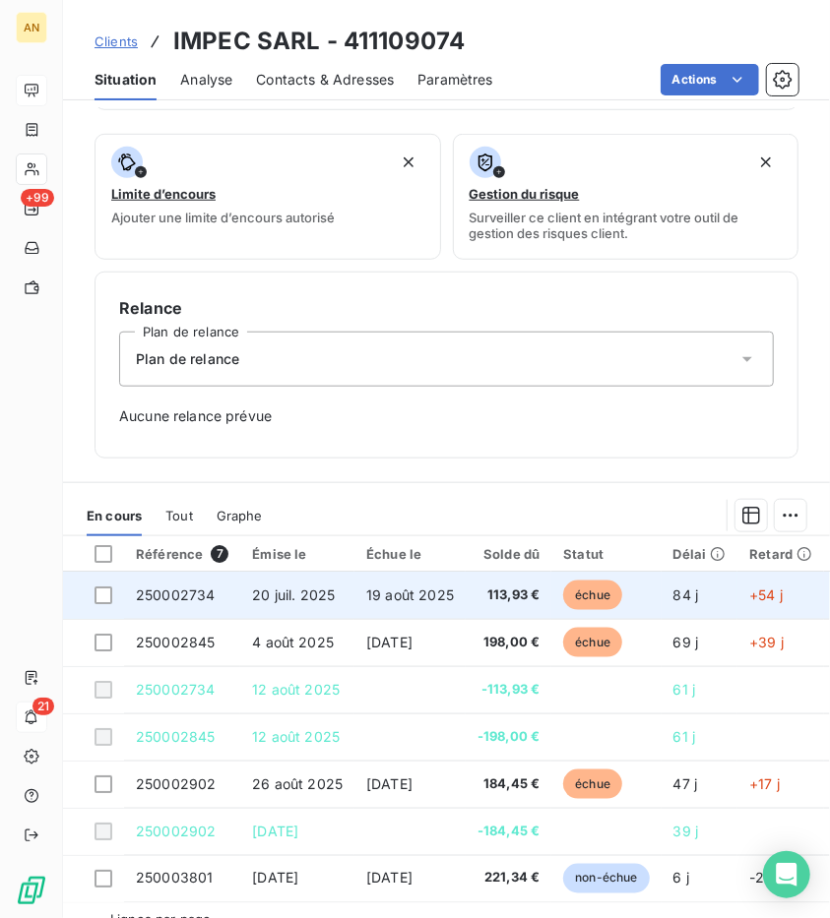
scroll to position [492, 0]
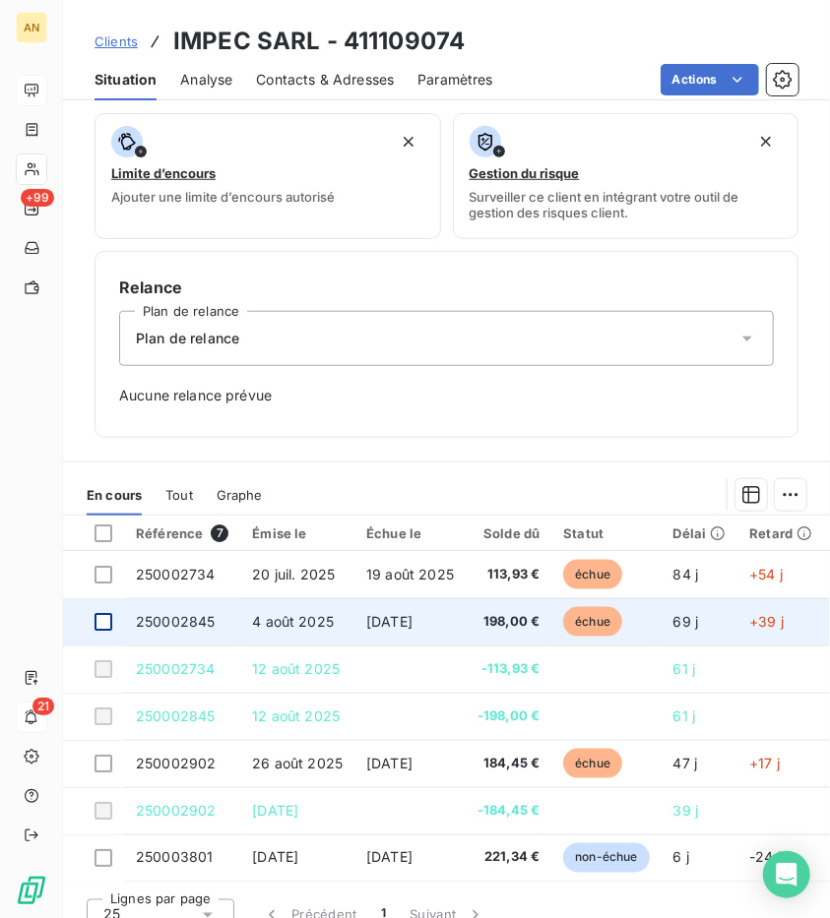
click at [104, 623] on div at bounding box center [103, 622] width 18 height 18
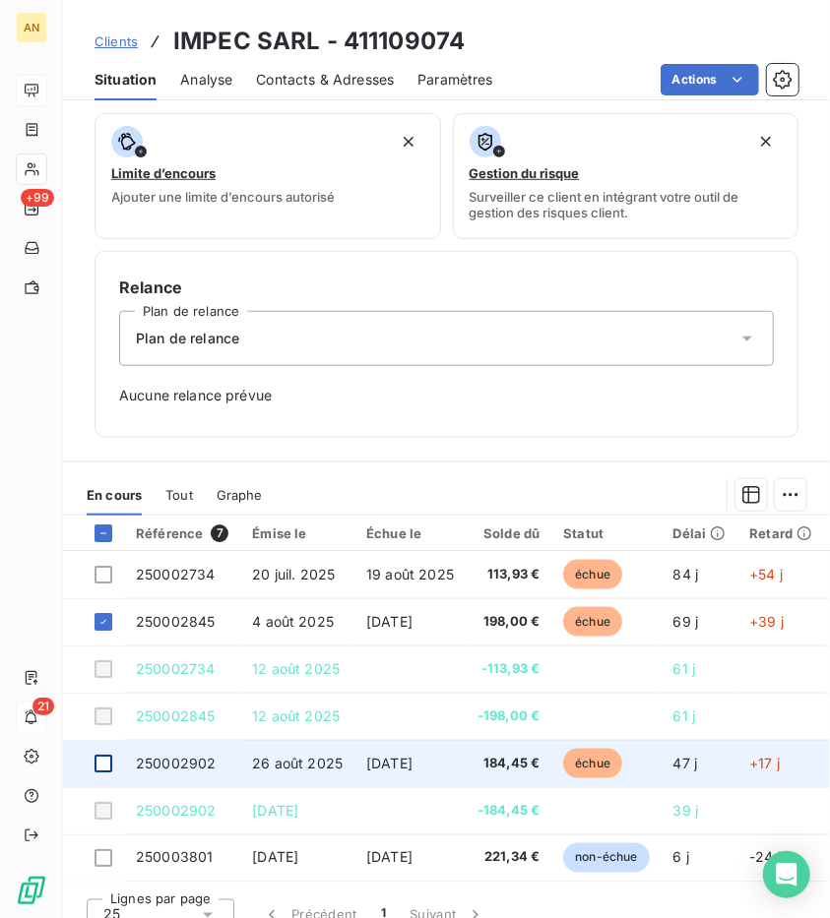
click at [105, 760] on div at bounding box center [103, 764] width 18 height 18
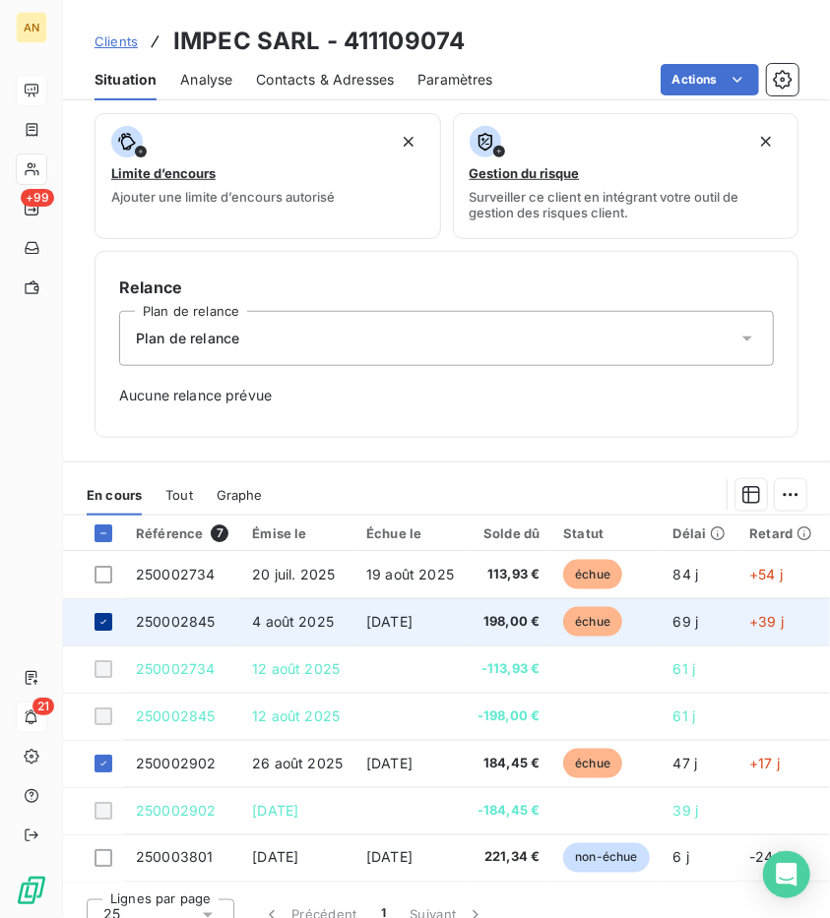
click at [103, 621] on icon at bounding box center [103, 622] width 12 height 12
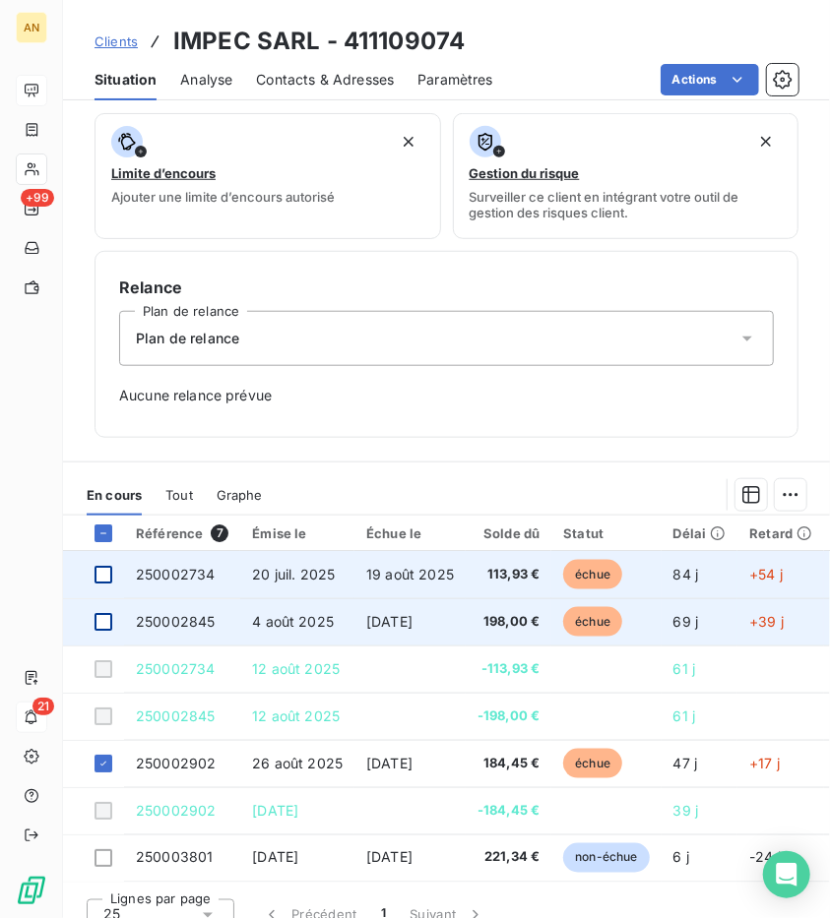
click at [104, 573] on div at bounding box center [103, 575] width 18 height 18
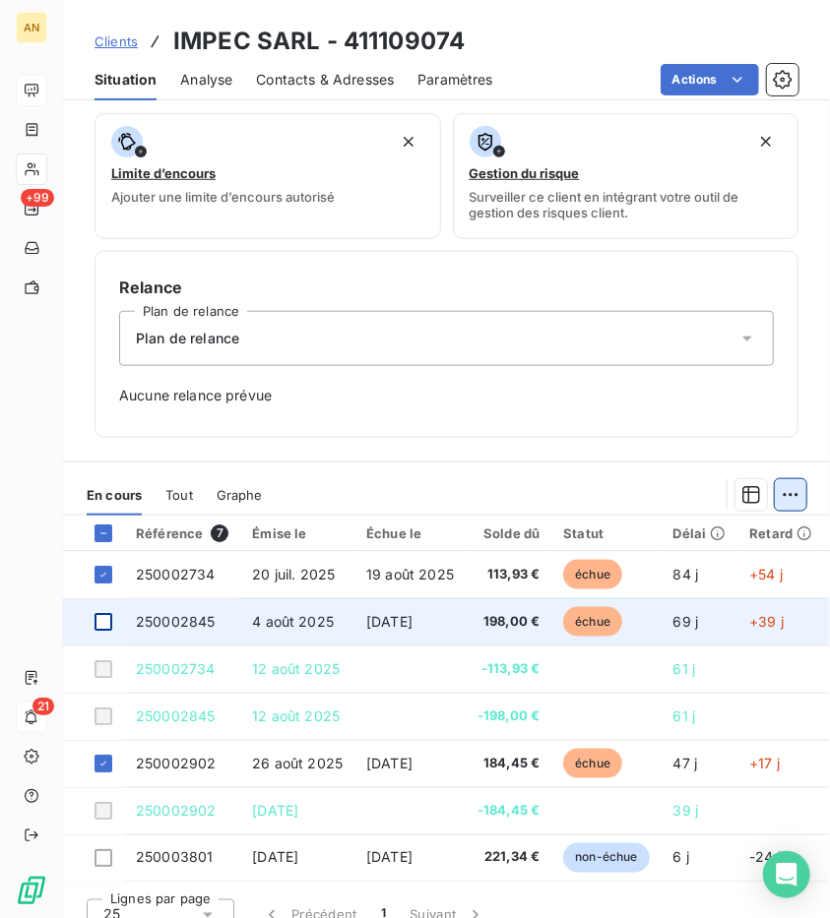
click at [766, 491] on html "AN +99 21 Clients IMPEC SARL - 411109074 Situation Analyse Contacts & Adresses …" at bounding box center [415, 459] width 830 height 918
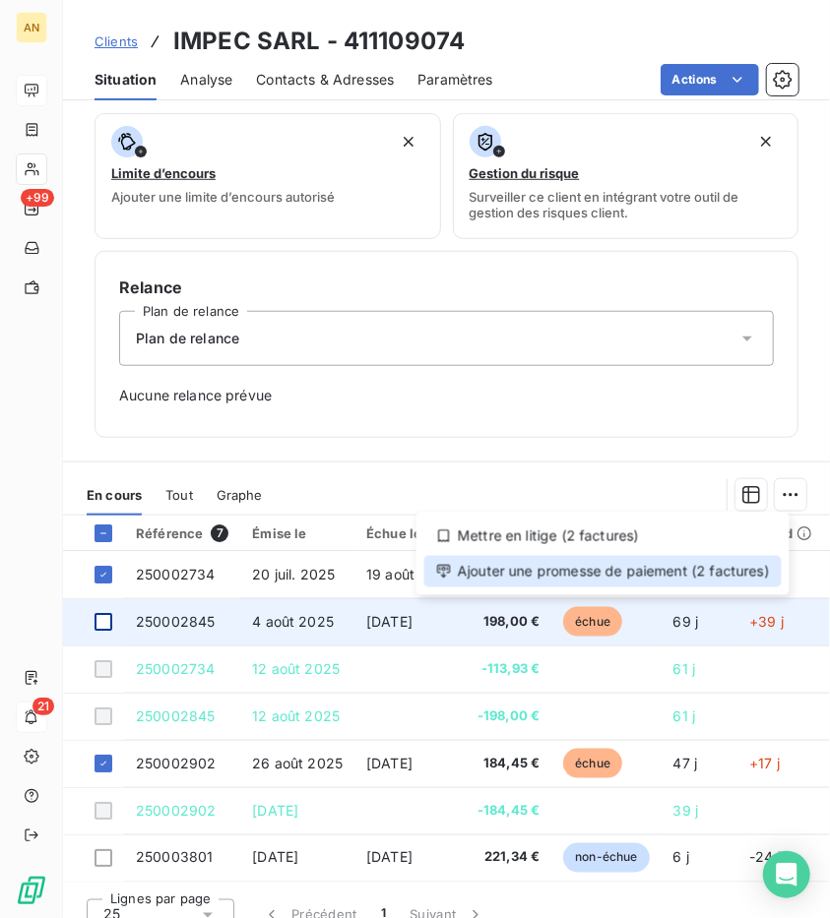
click at [647, 558] on div "Ajouter une promesse de paiement (2 factures)" at bounding box center [602, 571] width 357 height 31
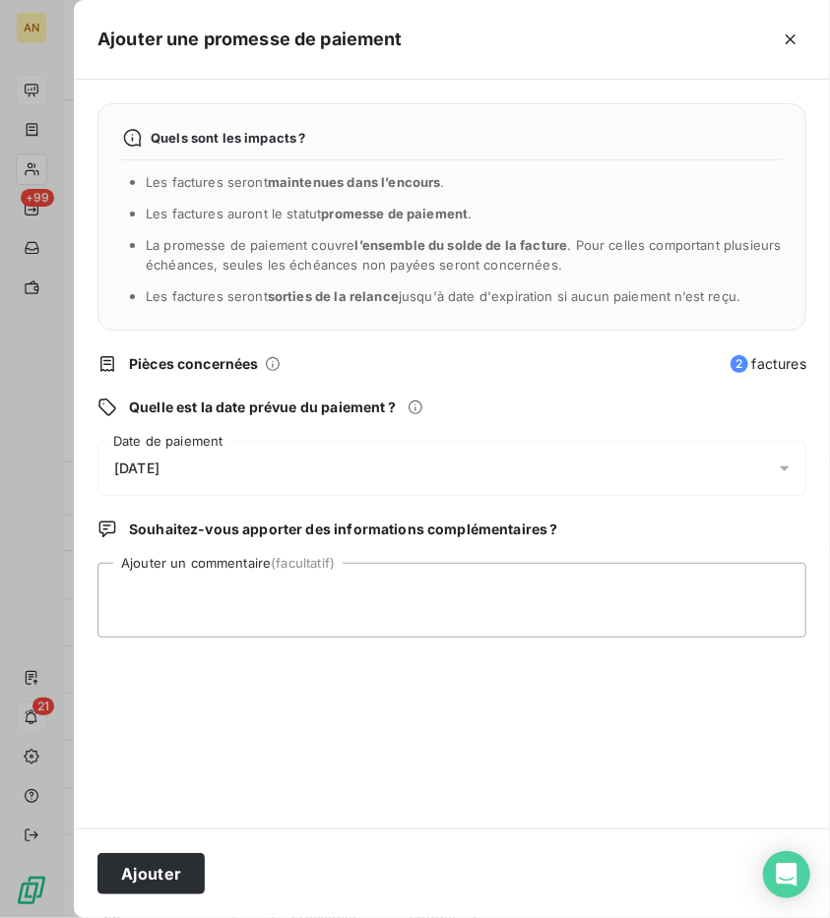
click at [159, 469] on span "[DATE]" at bounding box center [136, 469] width 45 height 16
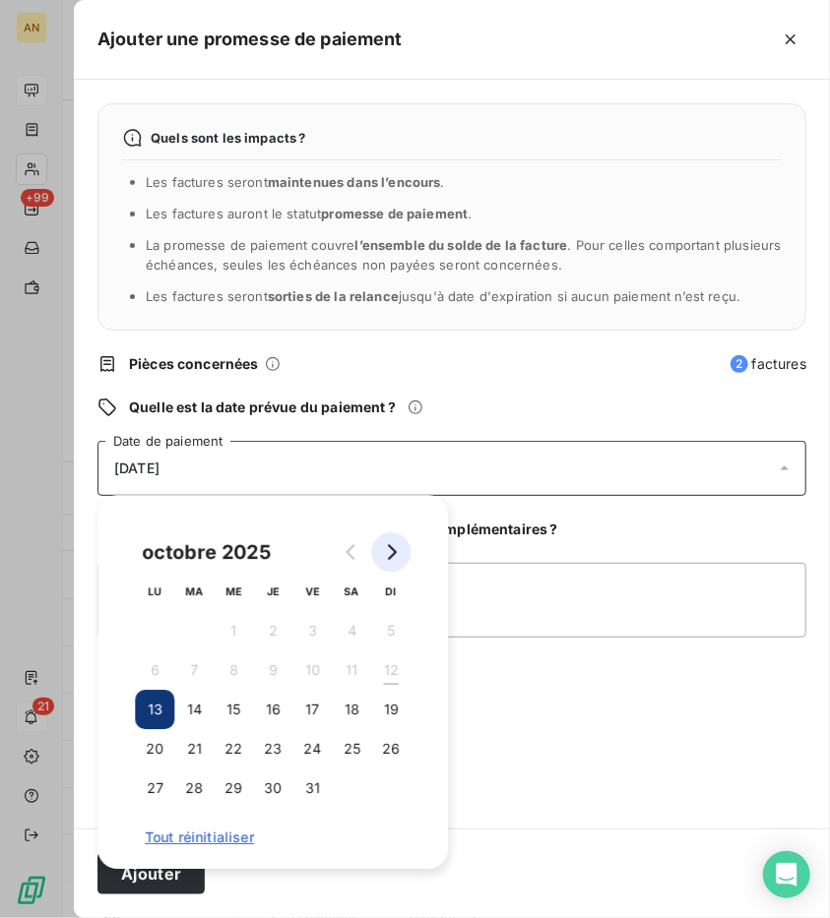
click at [386, 548] on icon "Go to next month" at bounding box center [391, 552] width 16 height 16
click at [386, 547] on icon "Go to next month" at bounding box center [391, 552] width 16 height 16
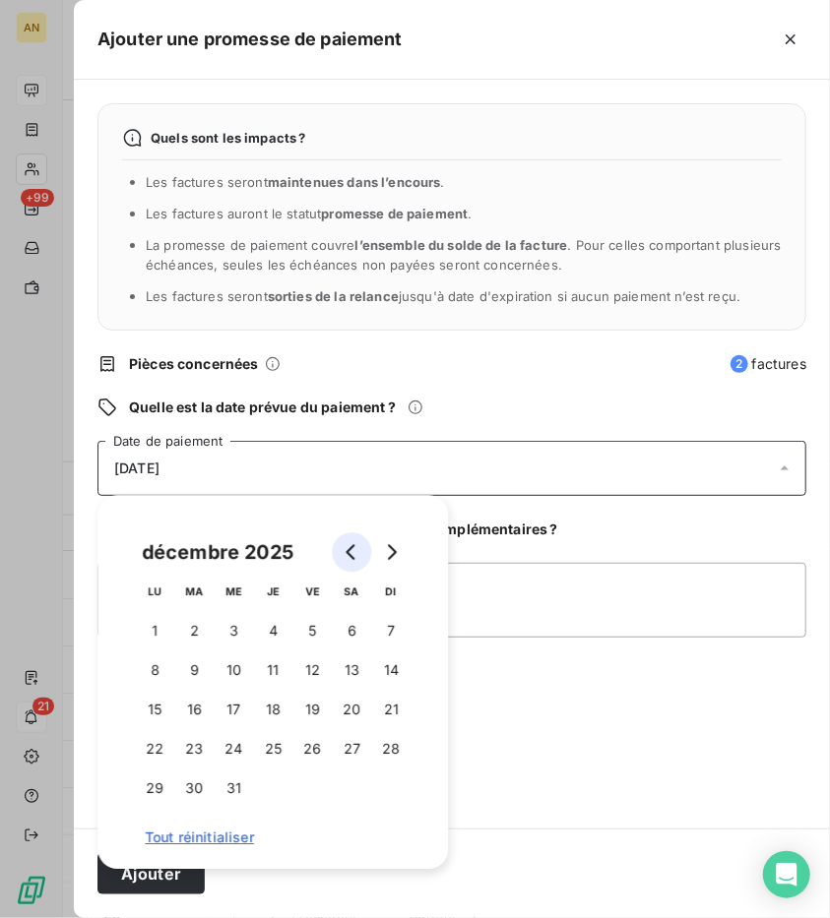
click at [358, 554] on icon "Go to previous month" at bounding box center [352, 552] width 16 height 16
click at [165, 745] on button "17" at bounding box center [154, 748] width 39 height 39
drag, startPoint x: 586, startPoint y: 686, endPoint x: 274, endPoint y: 877, distance: 365.8
click at [585, 686] on div "Quels sont les impacts ? Les factures seront maintenues dans l’encours . Les fa…" at bounding box center [452, 454] width 756 height 749
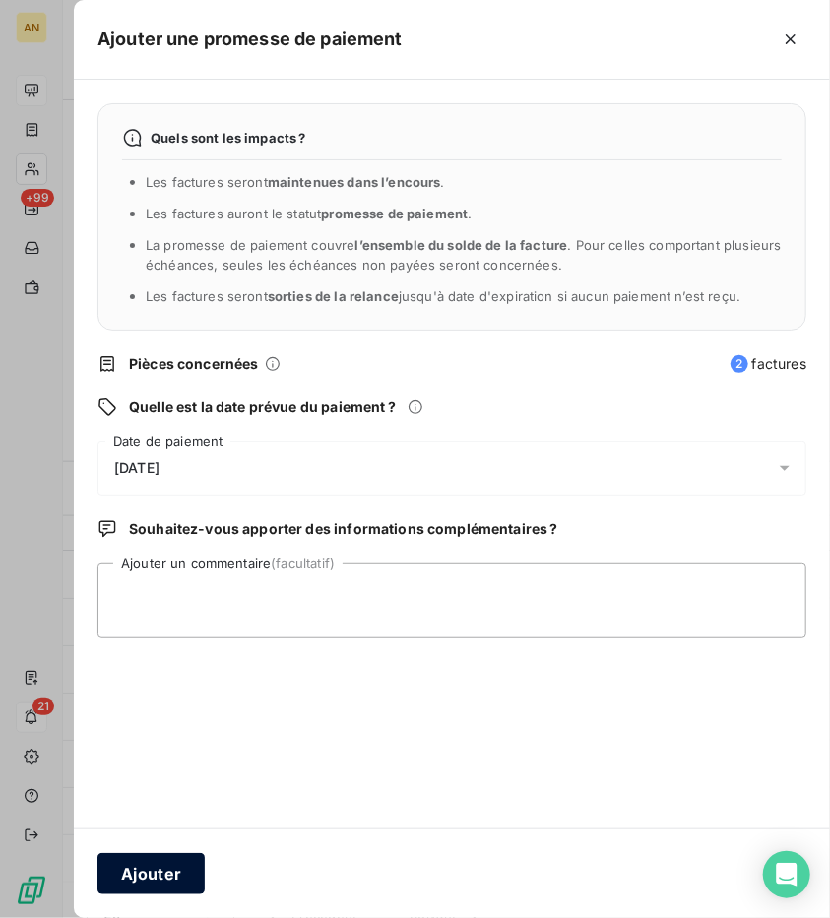
click at [138, 874] on button "Ajouter" at bounding box center [150, 873] width 107 height 41
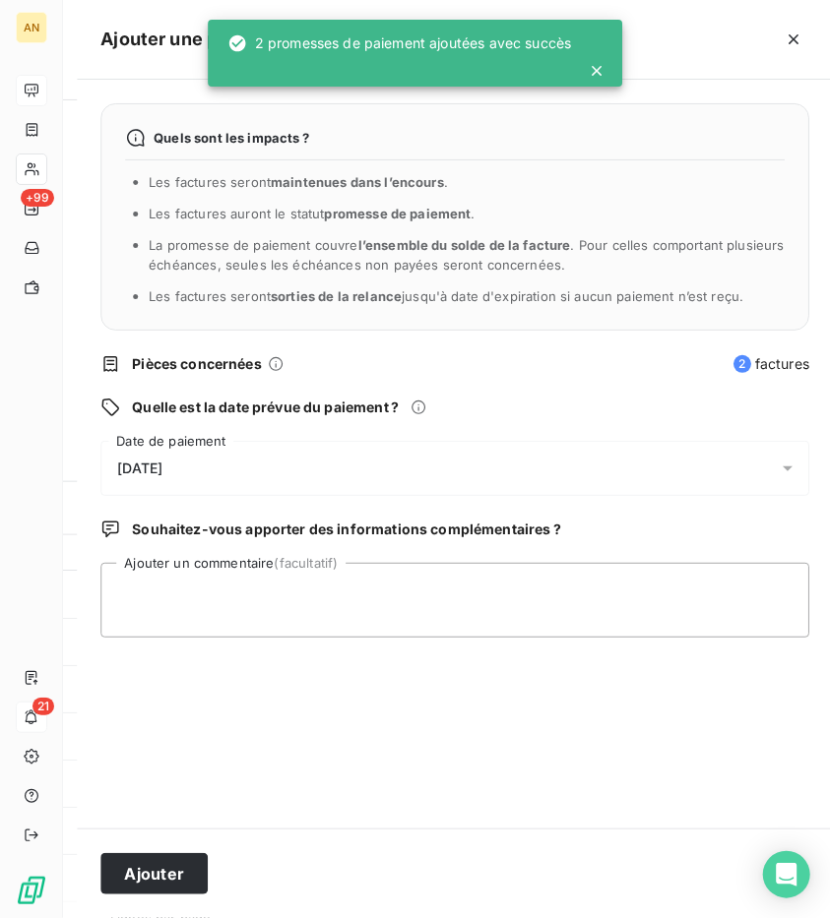
scroll to position [512, 0]
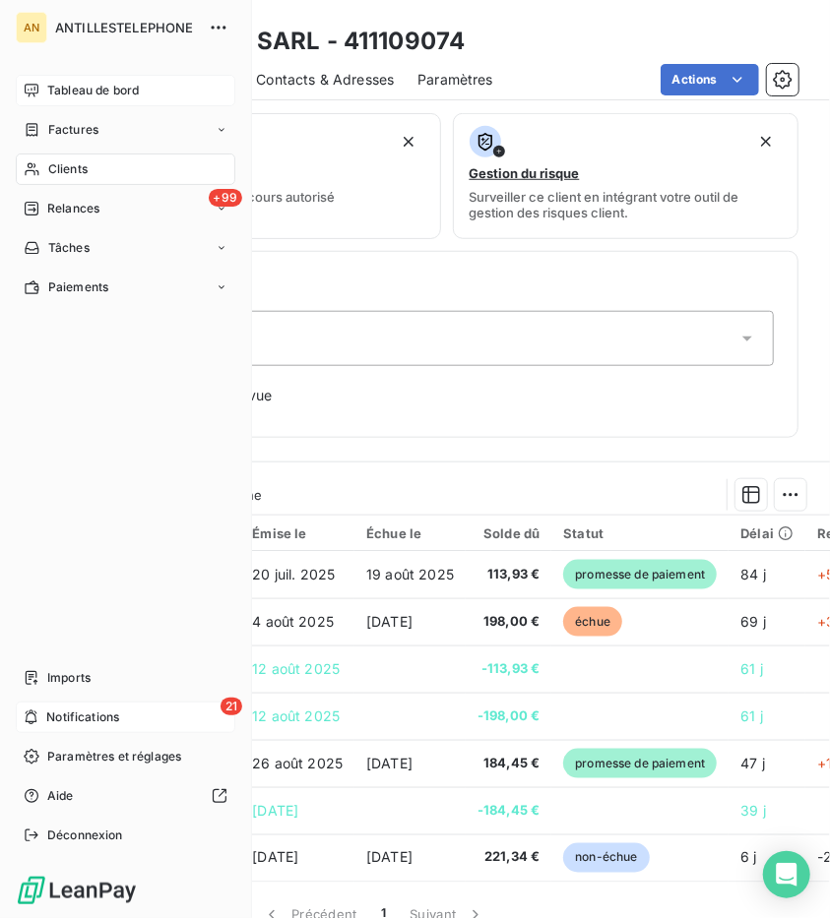
click at [39, 174] on icon at bounding box center [32, 169] width 17 height 16
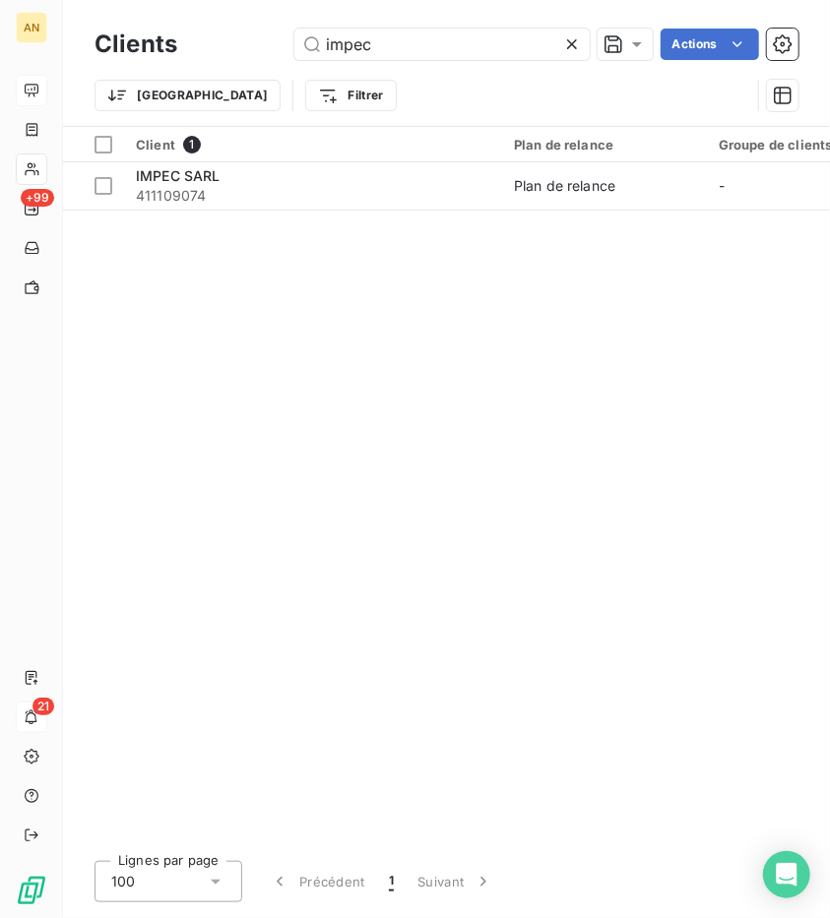
click at [218, 28] on div "Clients impec Actions" at bounding box center [446, 44] width 704 height 41
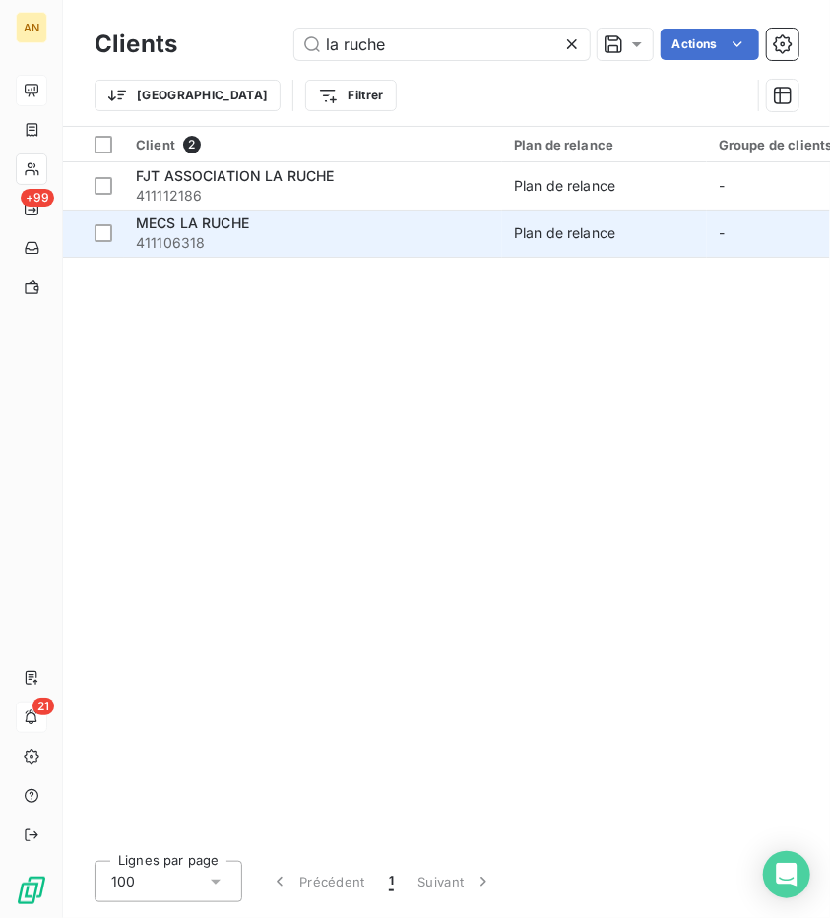
type input "la ruche"
click at [240, 245] on span "411106318" at bounding box center [313, 243] width 354 height 20
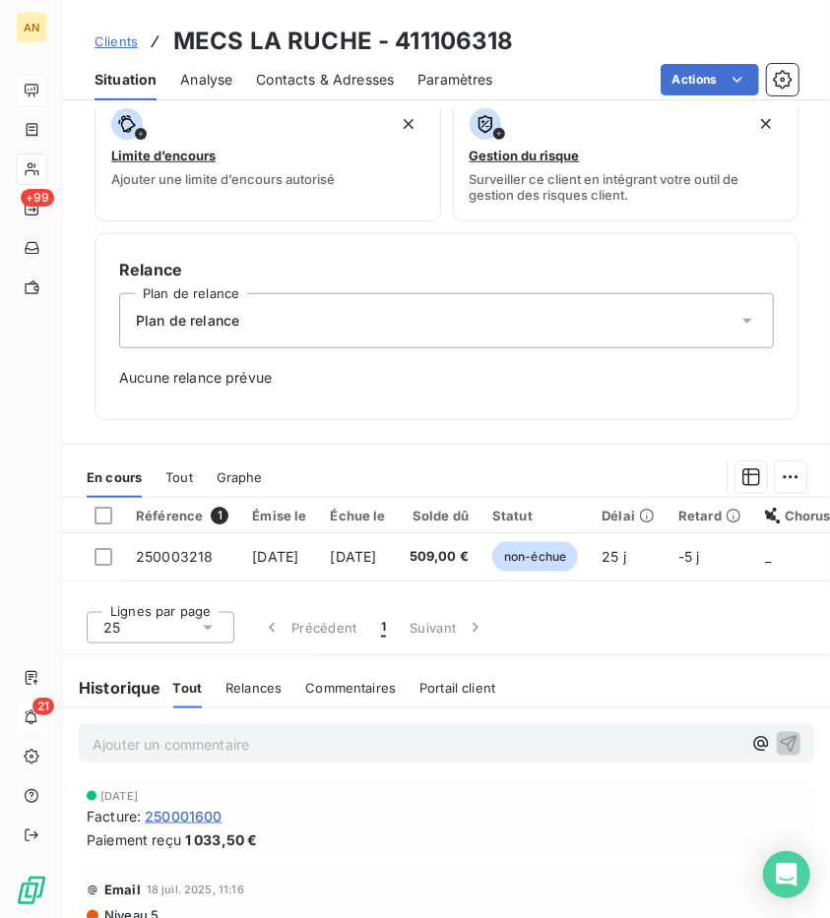
scroll to position [526, 0]
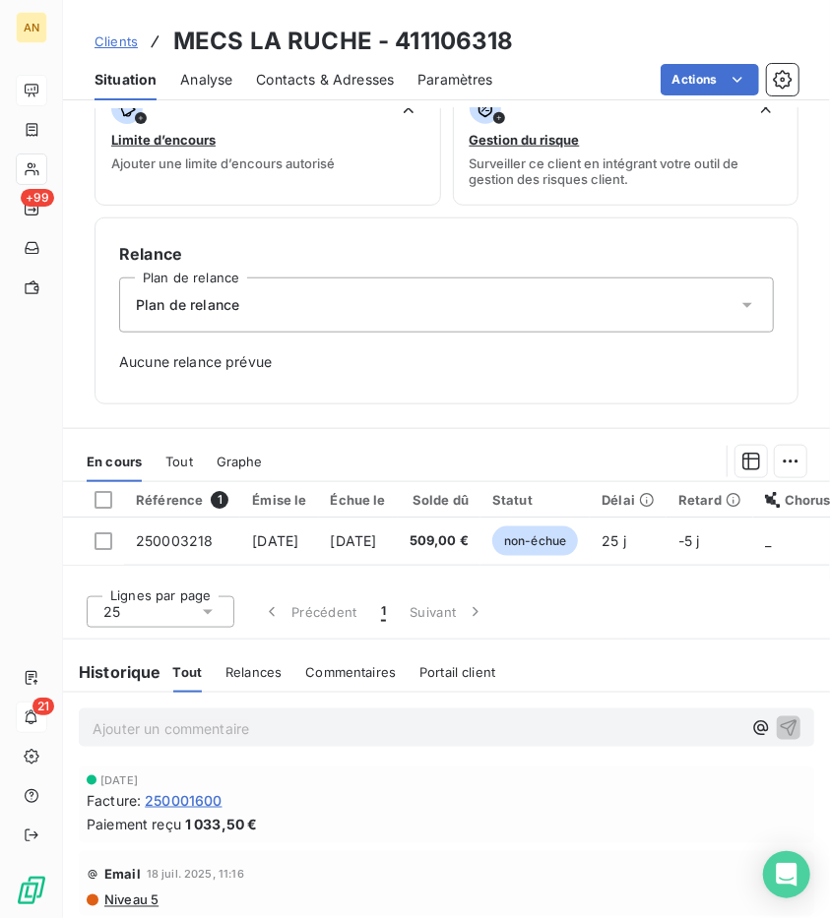
drag, startPoint x: 349, startPoint y: 359, endPoint x: 358, endPoint y: 351, distance: 11.9
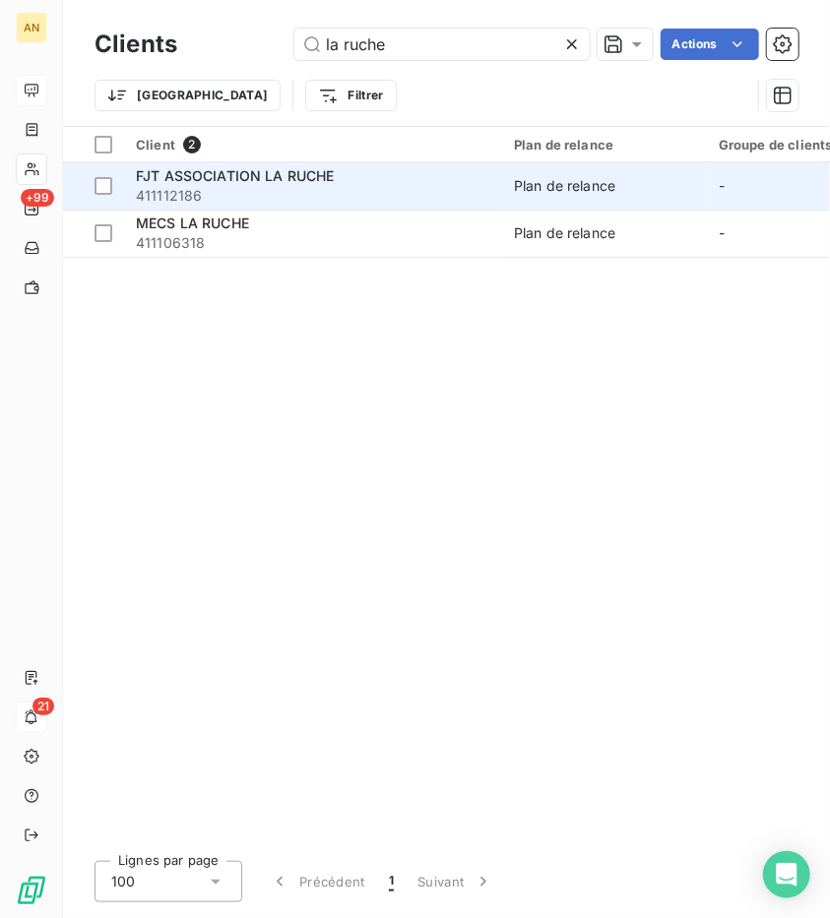
click at [230, 171] on span "FJT ASSOCIATION LA RUCHE" at bounding box center [235, 175] width 199 height 17
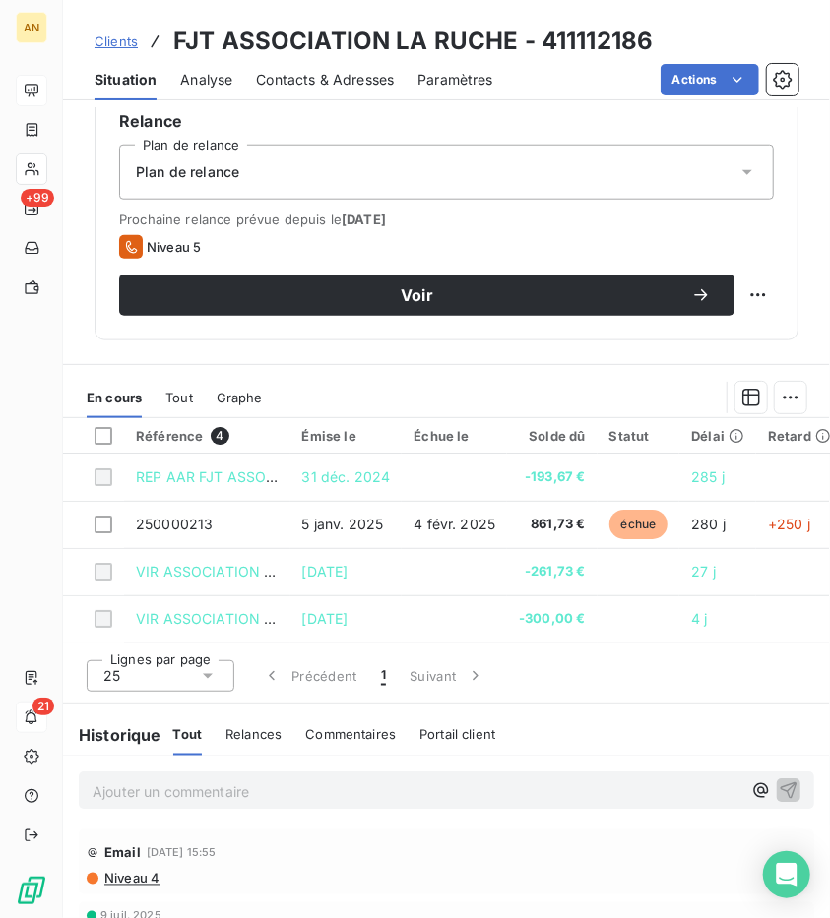
scroll to position [787, 0]
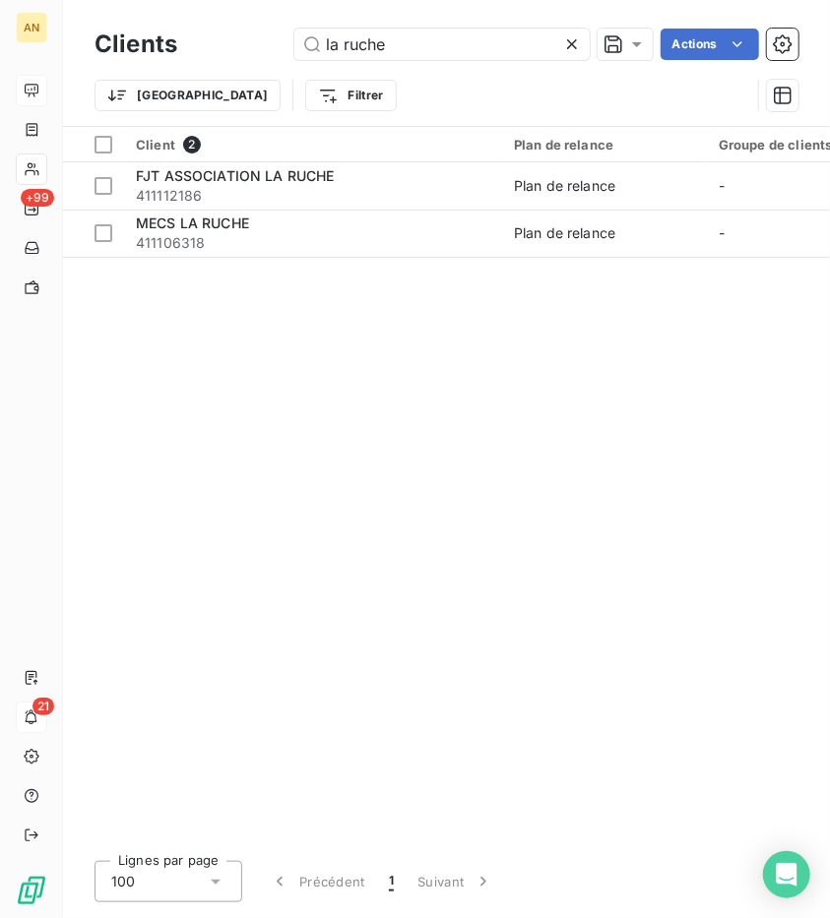
drag, startPoint x: 422, startPoint y: 47, endPoint x: 100, endPoint y: 23, distance: 322.8
click at [100, 24] on div "Clients la ruche Actions" at bounding box center [446, 44] width 704 height 41
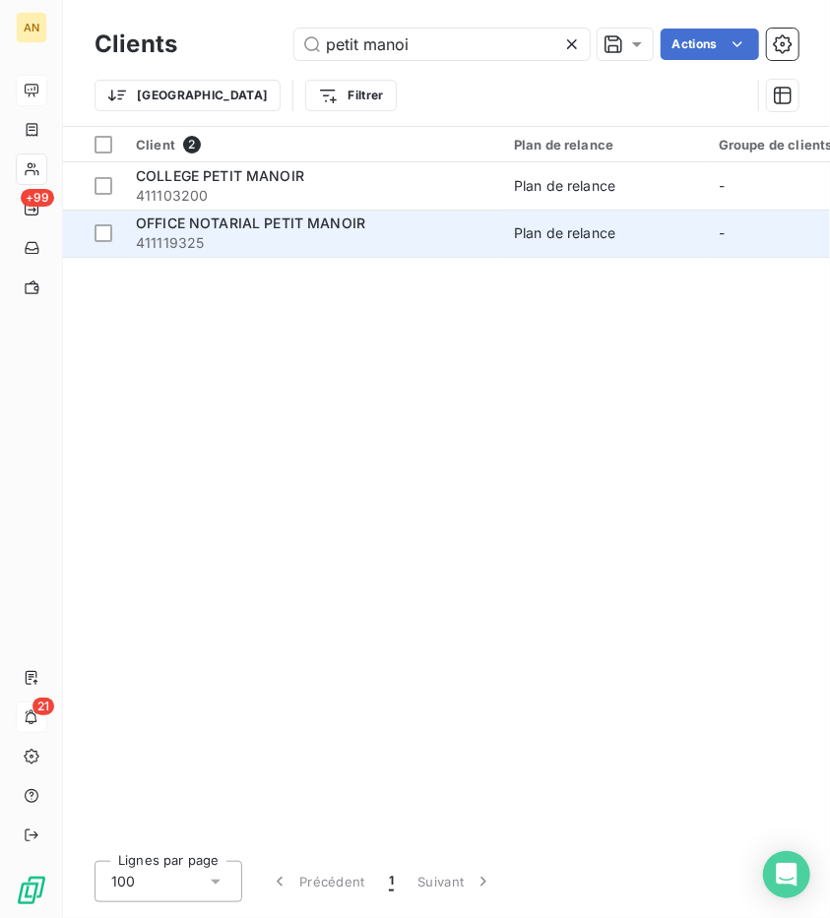
type input "petit manoi"
click at [309, 231] on div "OFFICE NOTARIAL PETIT MANOIR" at bounding box center [313, 224] width 354 height 20
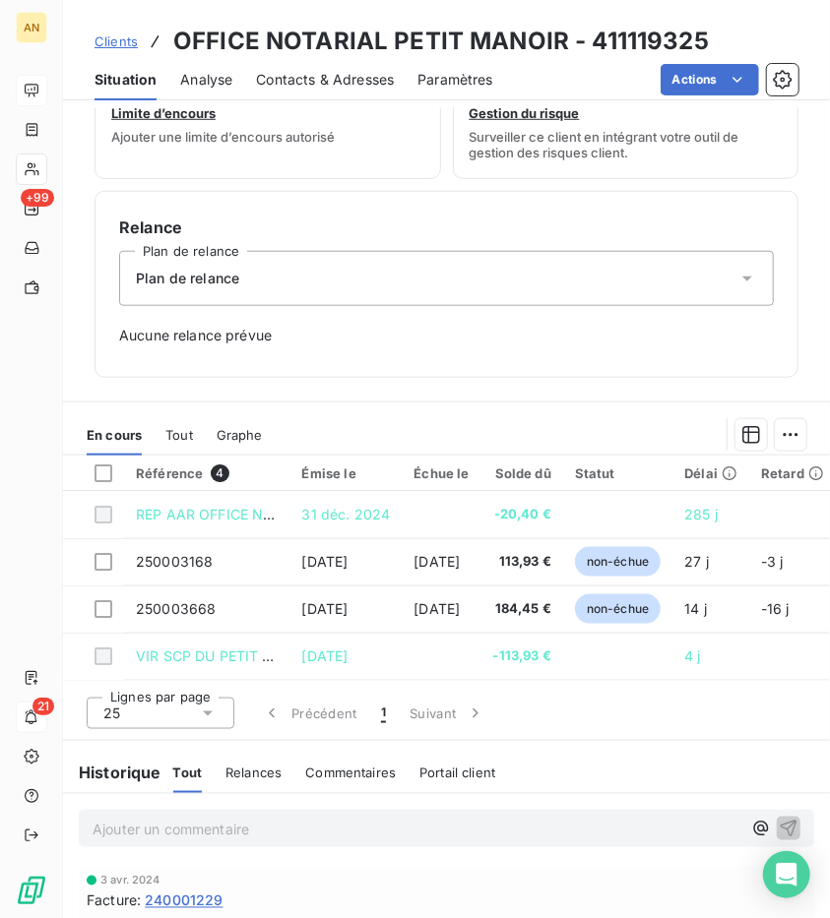
scroll to position [671, 0]
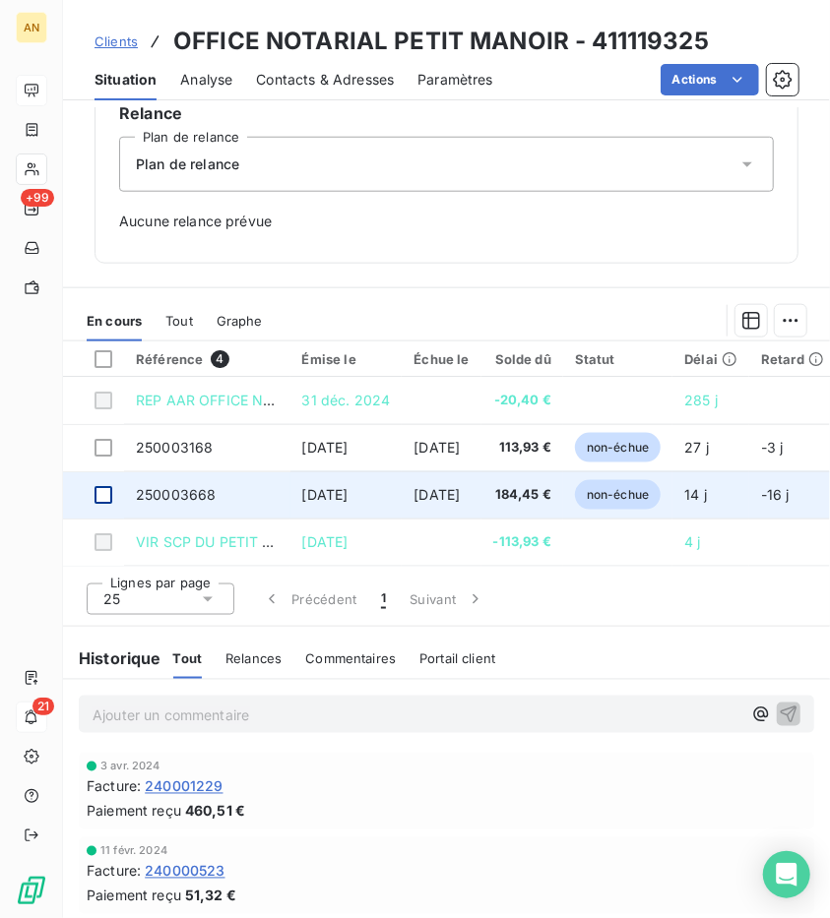
click at [105, 489] on div at bounding box center [103, 495] width 18 height 18
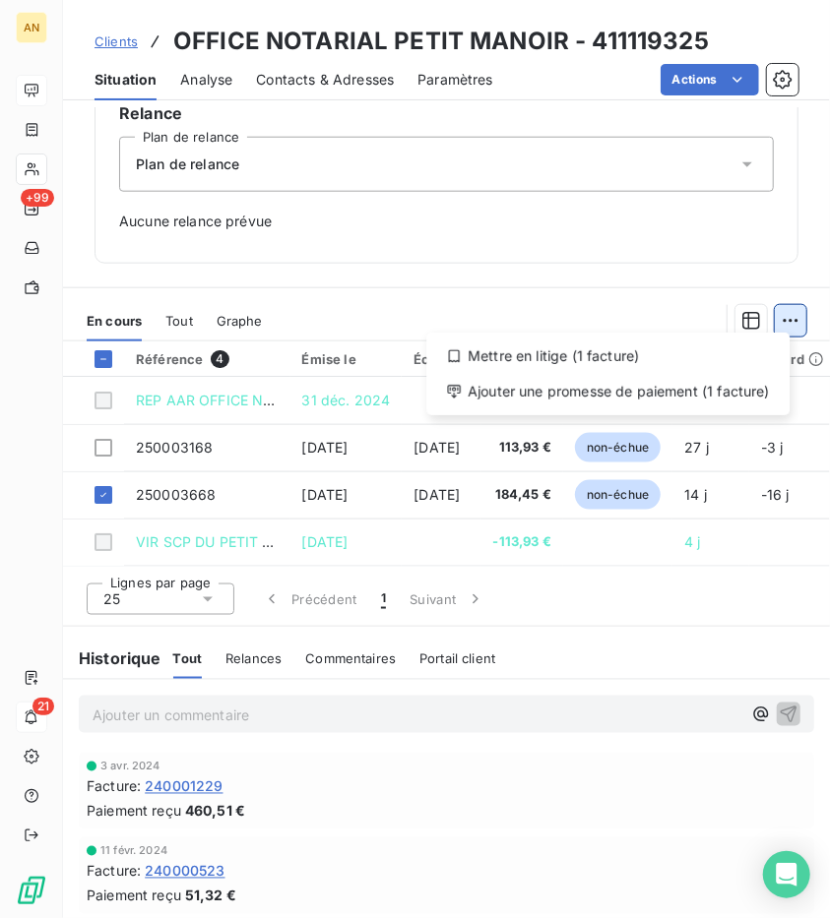
click at [781, 320] on html "AN +99 21 Clients OFFICE NOTARIAL PETIT MANOIR - 411119325 Situation Analyse Co…" at bounding box center [415, 459] width 830 height 918
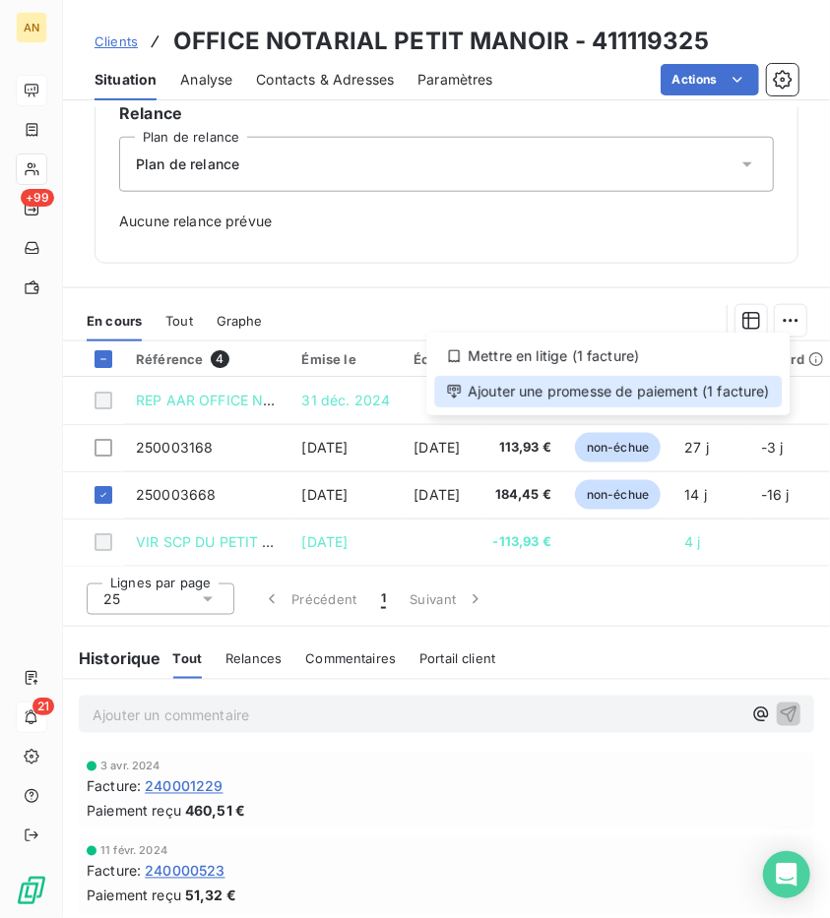
click at [614, 379] on div "Ajouter une promesse de paiement (1 facture)" at bounding box center [607, 391] width 347 height 31
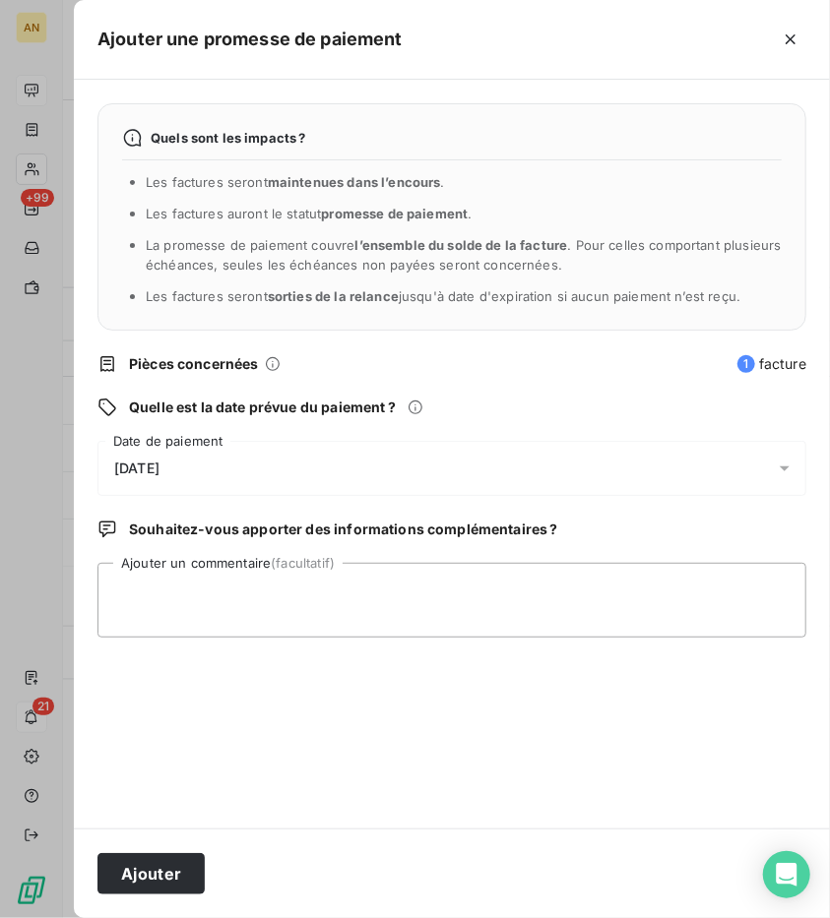
click at [151, 443] on div "[DATE]" at bounding box center [451, 468] width 709 height 55
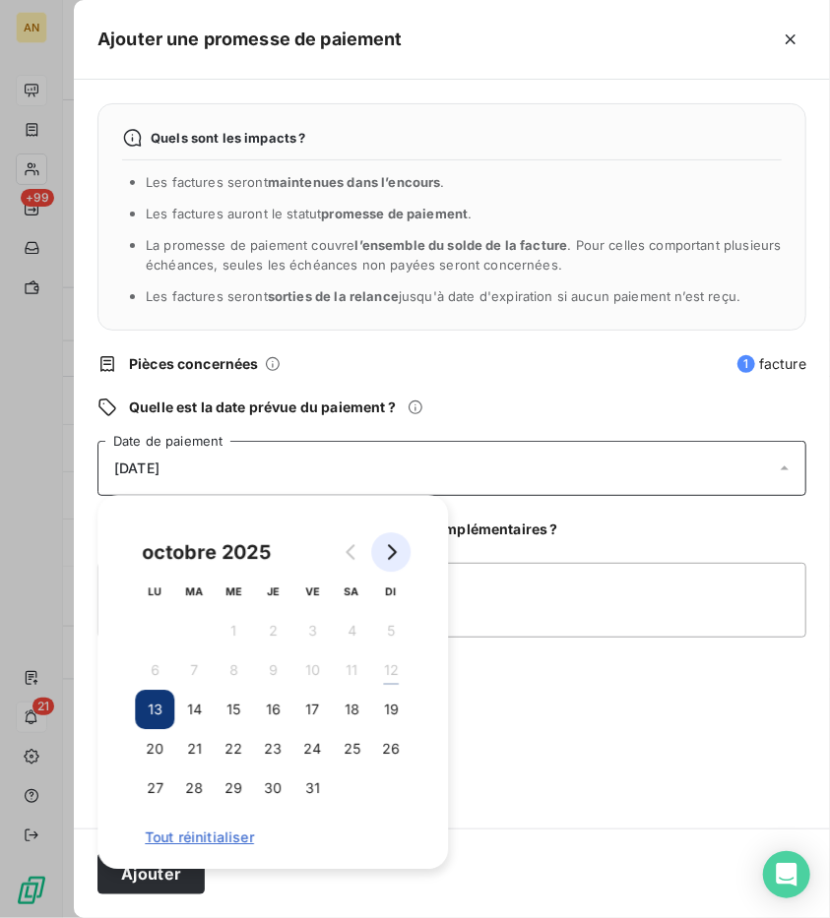
click at [396, 550] on icon "Go to next month" at bounding box center [391, 552] width 16 height 16
click at [147, 754] on button "17" at bounding box center [154, 748] width 39 height 39
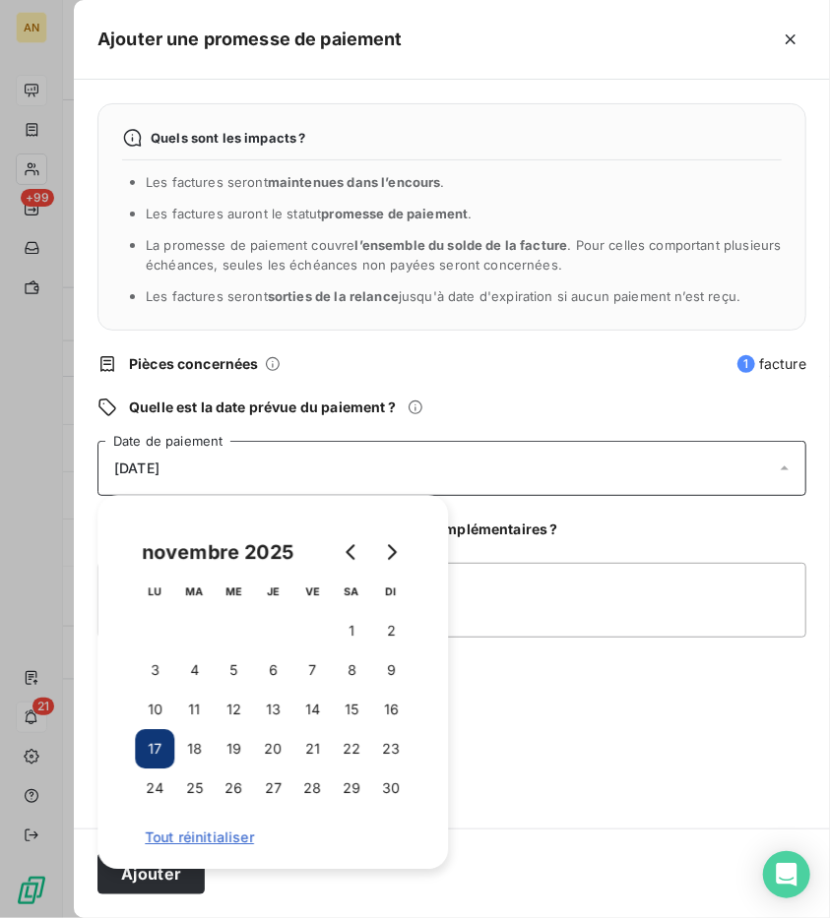
click at [559, 693] on div "Quels sont les impacts ? Les factures seront maintenues dans l’encours . Les fa…" at bounding box center [452, 454] width 756 height 749
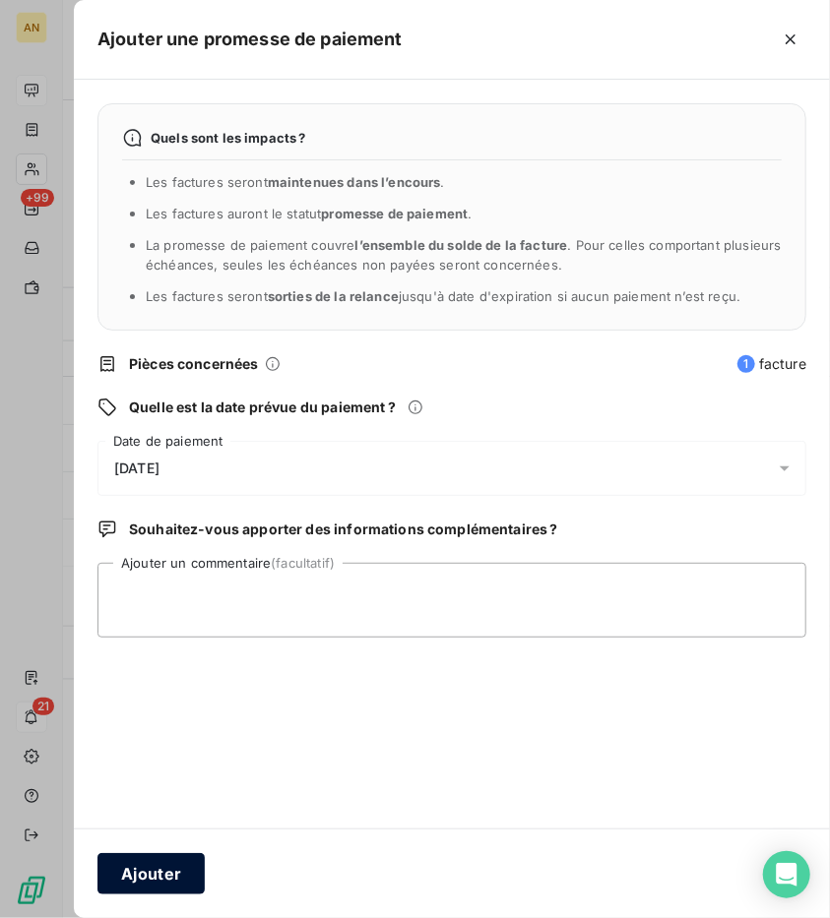
click at [142, 873] on button "Ajouter" at bounding box center [150, 873] width 107 height 41
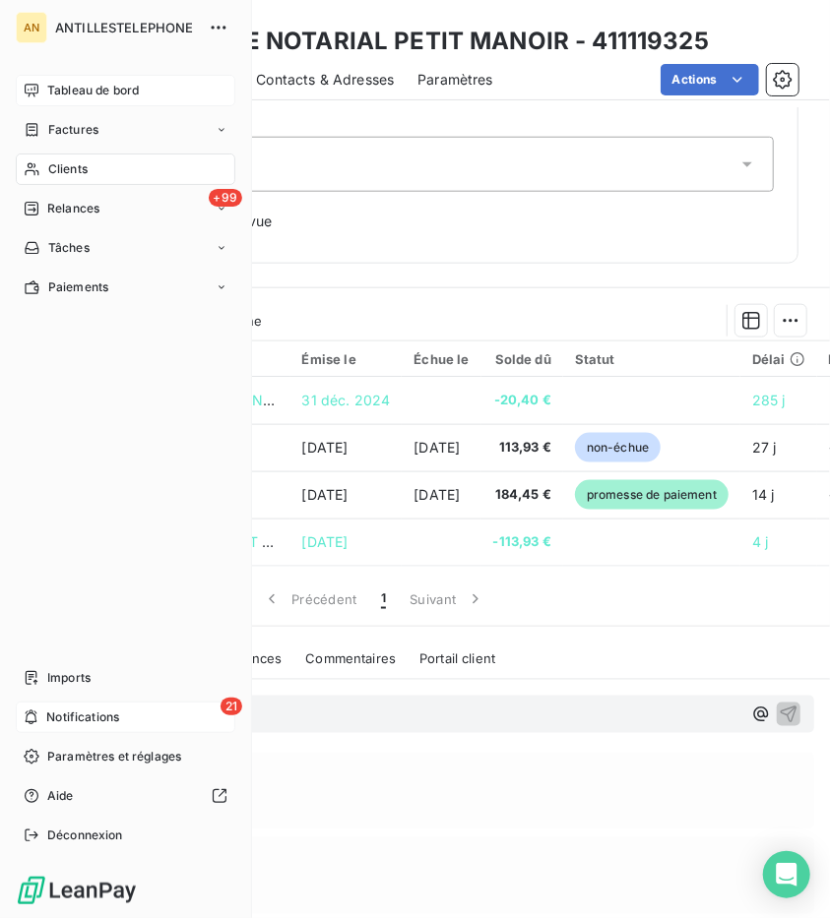
click at [67, 173] on span "Clients" at bounding box center [67, 169] width 39 height 18
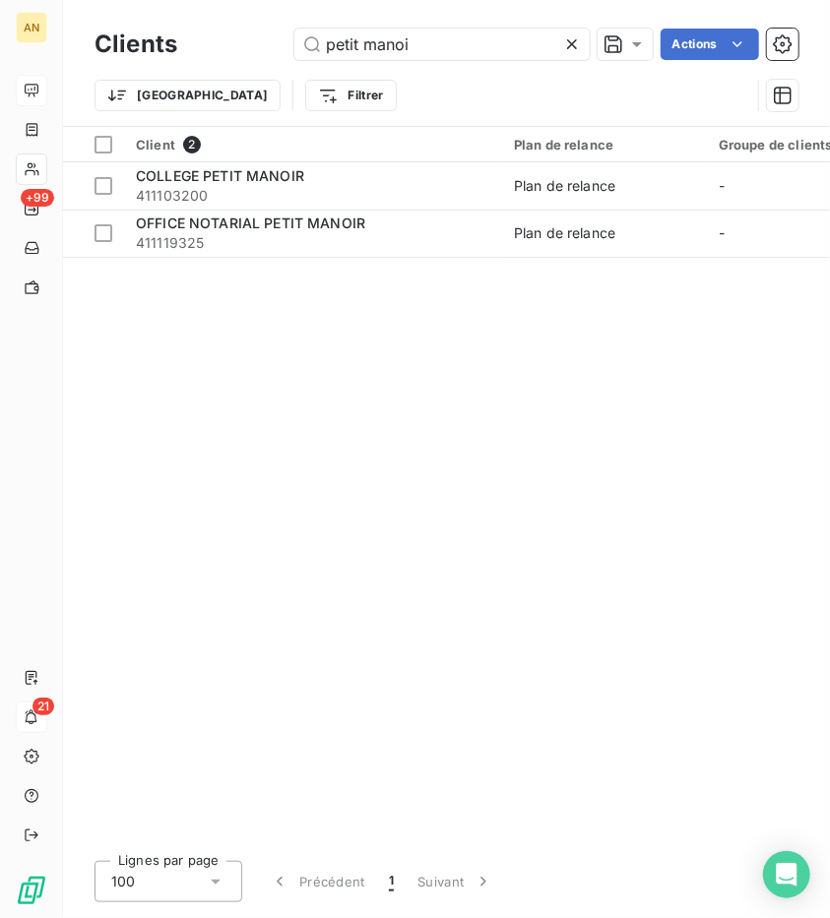
drag, startPoint x: 488, startPoint y: 44, endPoint x: 94, endPoint y: 41, distance: 394.7
click at [94, 41] on div "Clients petit manoi Actions Trier Filtrer" at bounding box center [446, 63] width 767 height 126
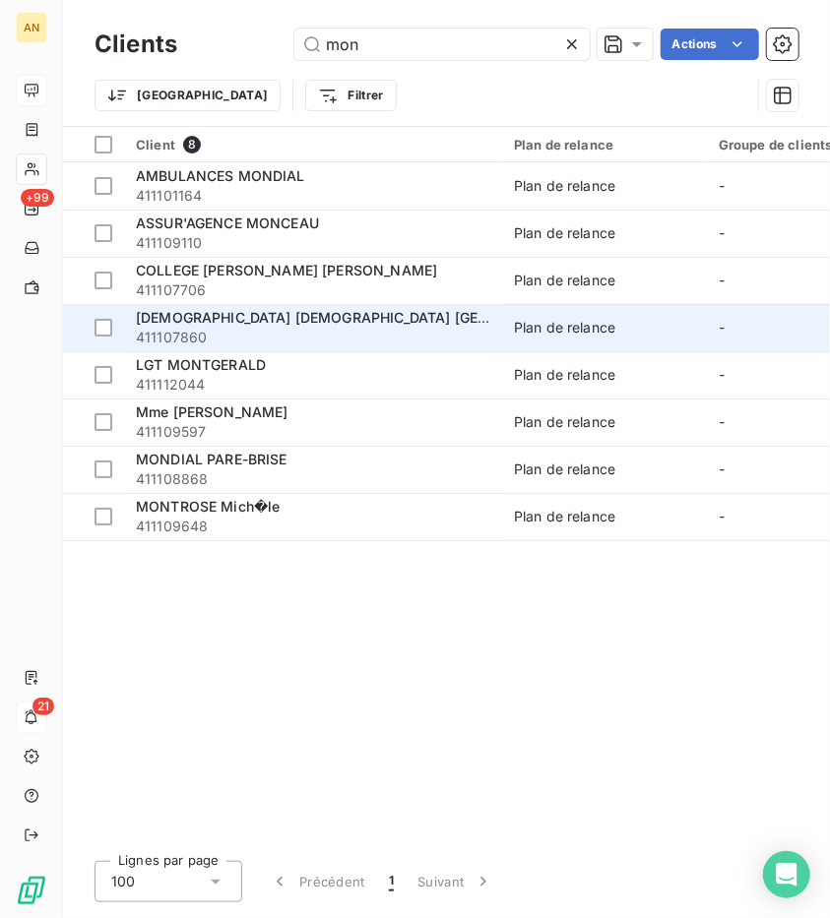
type input "mon"
click at [318, 328] on span "411107860" at bounding box center [313, 338] width 354 height 20
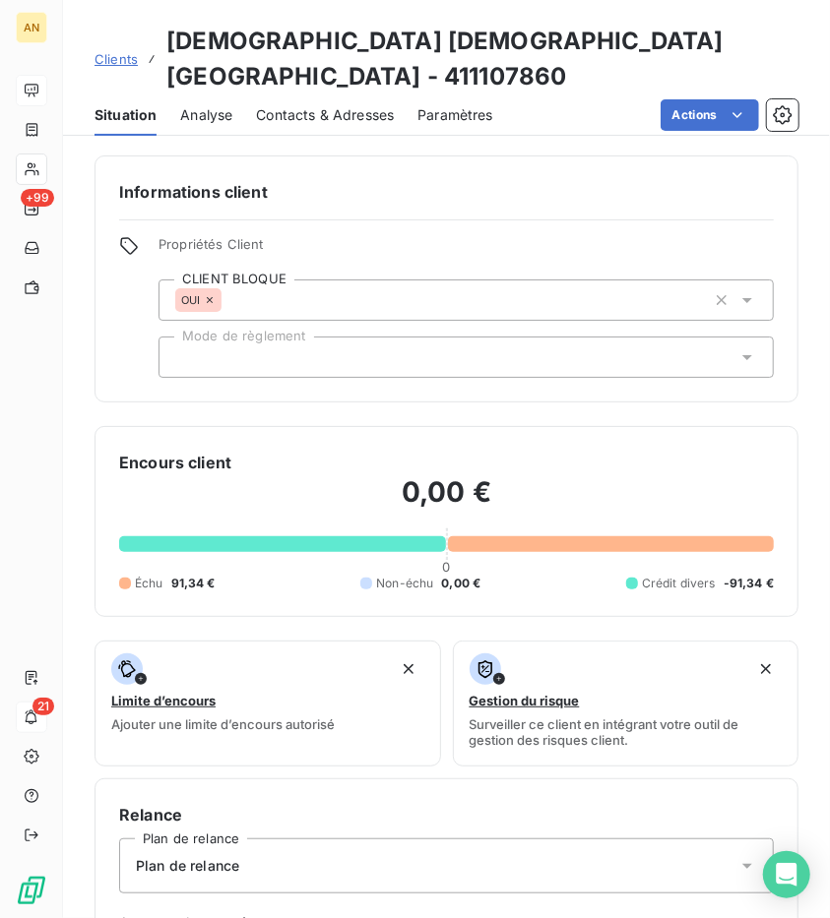
scroll to position [492, 0]
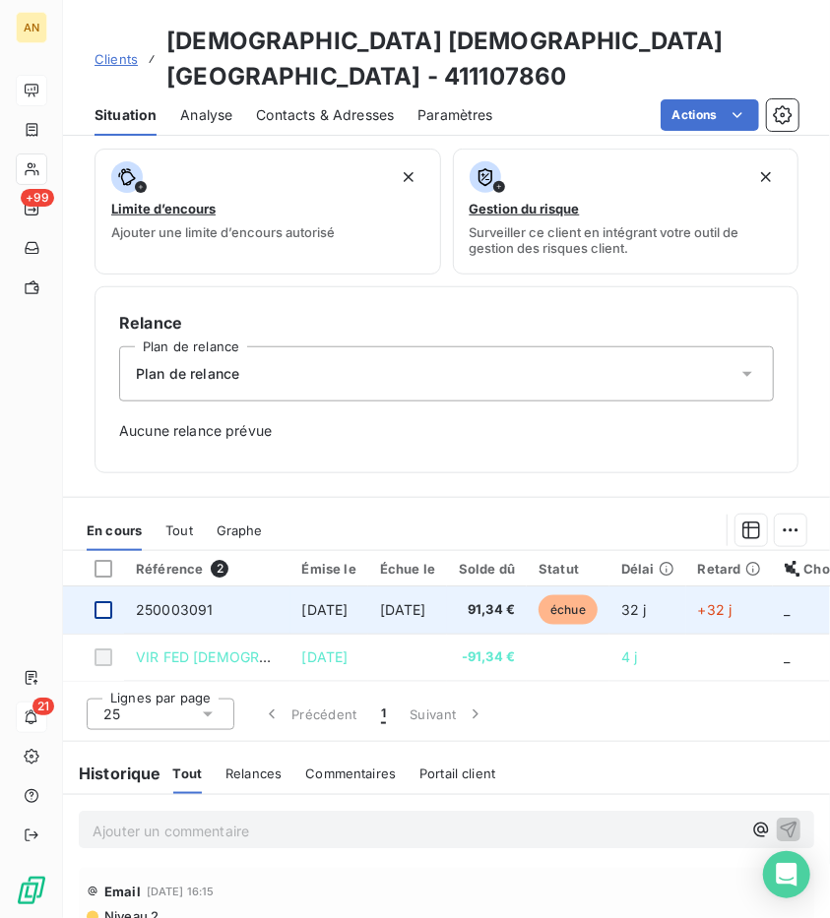
click at [100, 601] on div at bounding box center [103, 610] width 18 height 18
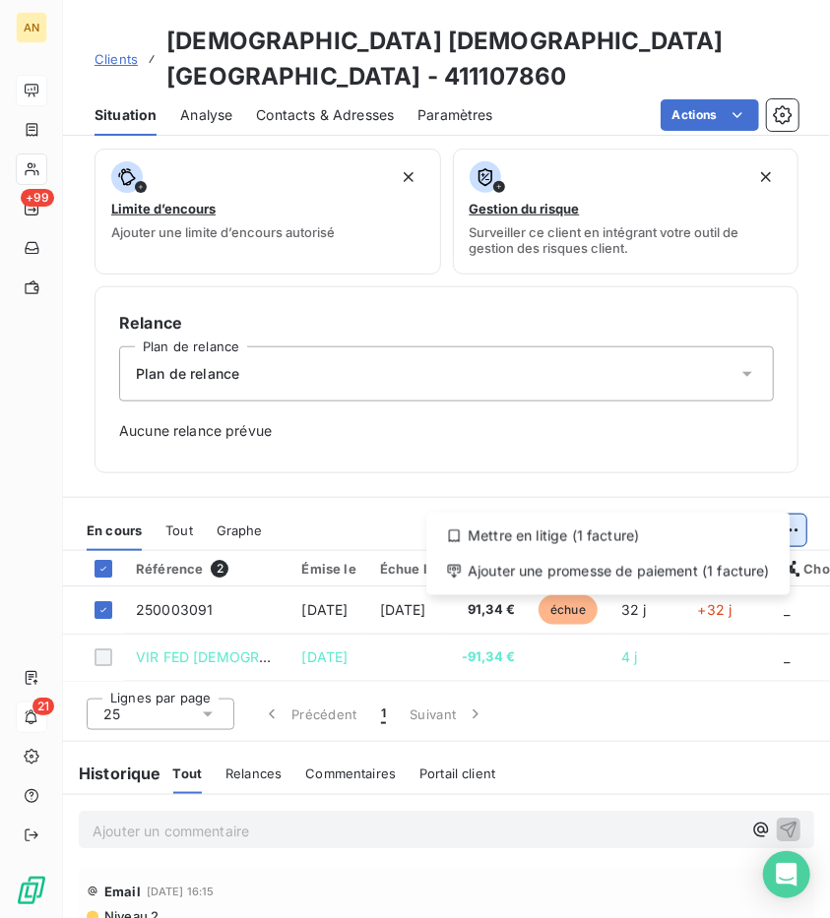
click at [781, 490] on html "AN +99 21 Clients EGLISE ADVENTISTE [GEOGRAPHIC_DATA] - 411107860 Situation Ana…" at bounding box center [415, 459] width 830 height 918
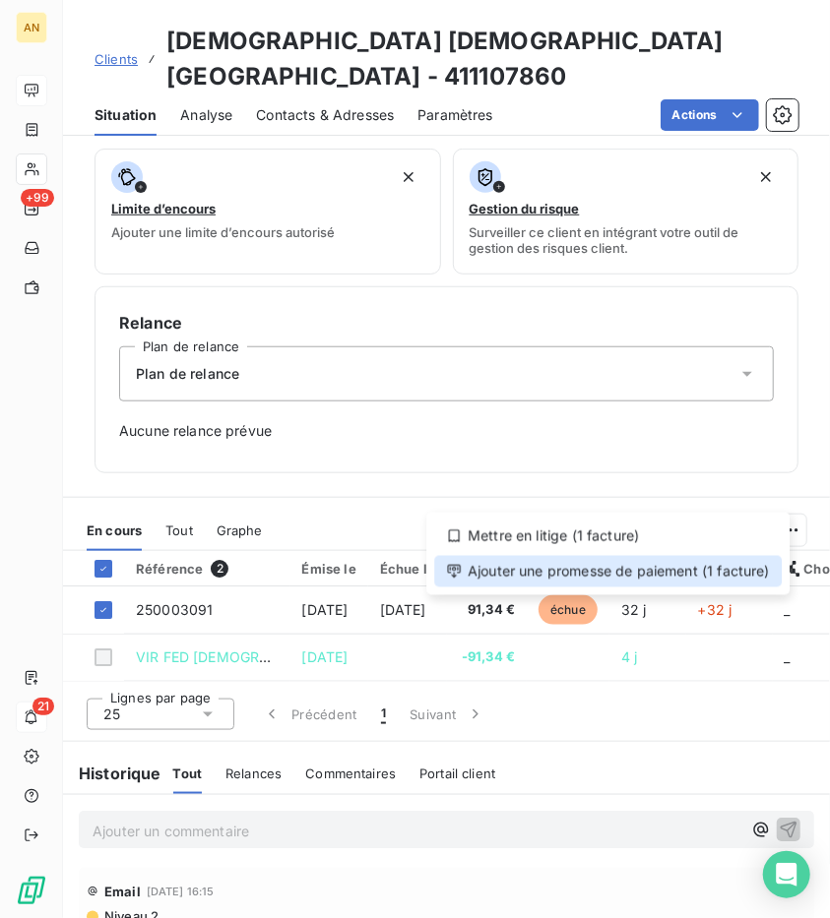
click at [560, 576] on div "Ajouter une promesse de paiement (1 facture)" at bounding box center [607, 571] width 347 height 31
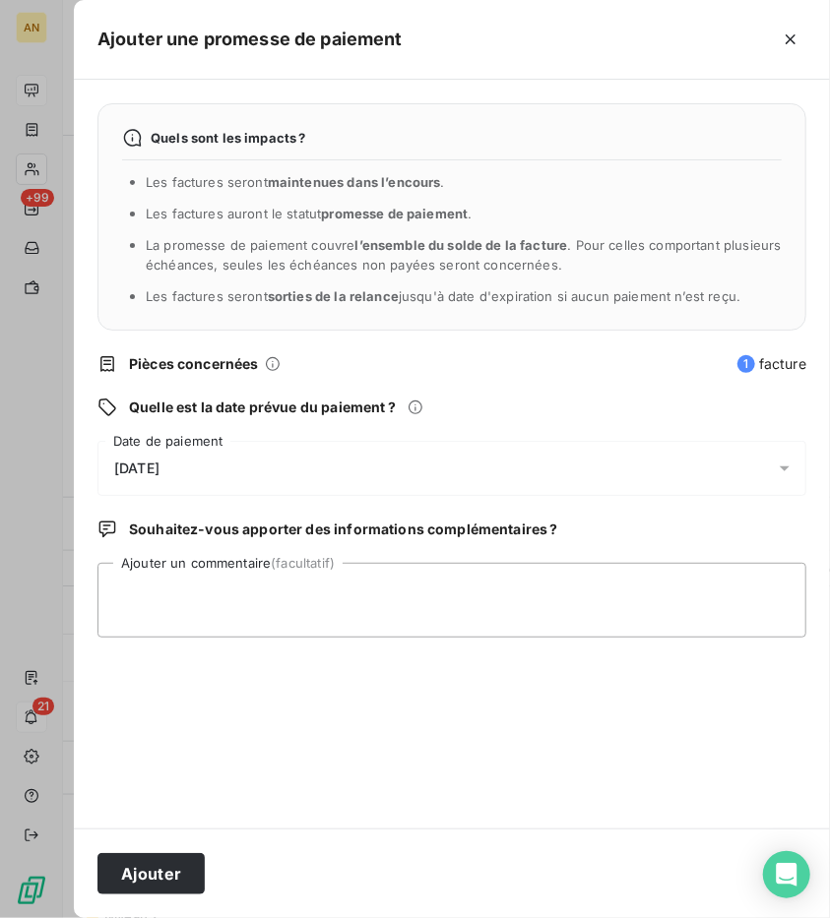
click at [188, 457] on div "[DATE]" at bounding box center [451, 468] width 709 height 55
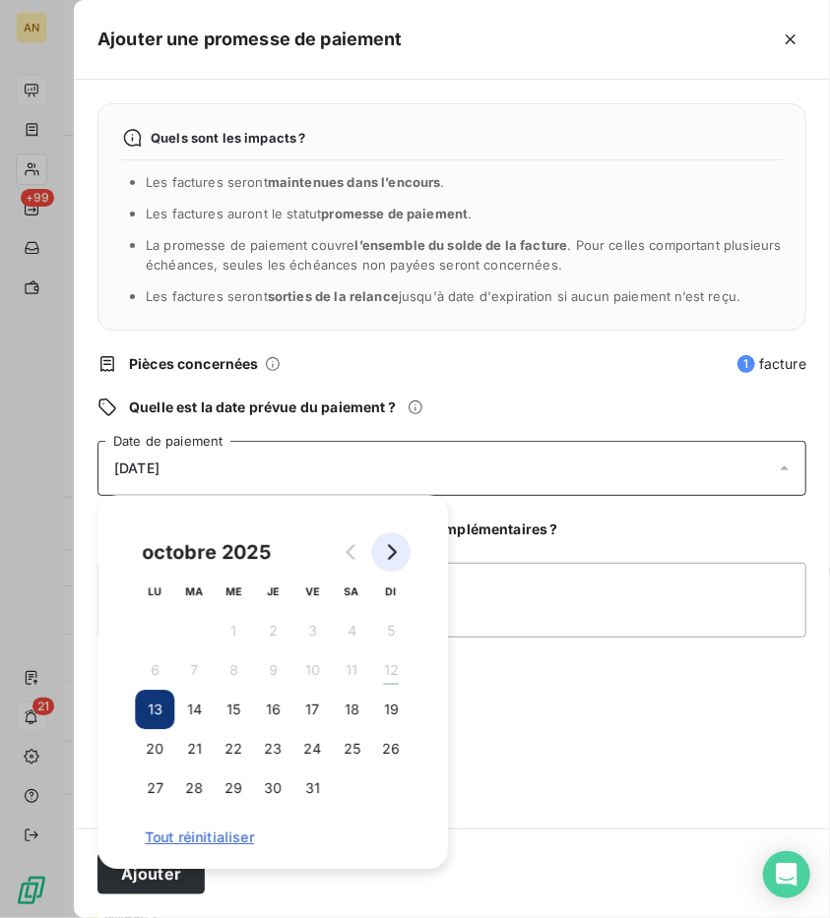
click at [391, 559] on icon "Go to next month" at bounding box center [391, 552] width 16 height 16
click at [157, 741] on button "17" at bounding box center [154, 748] width 39 height 39
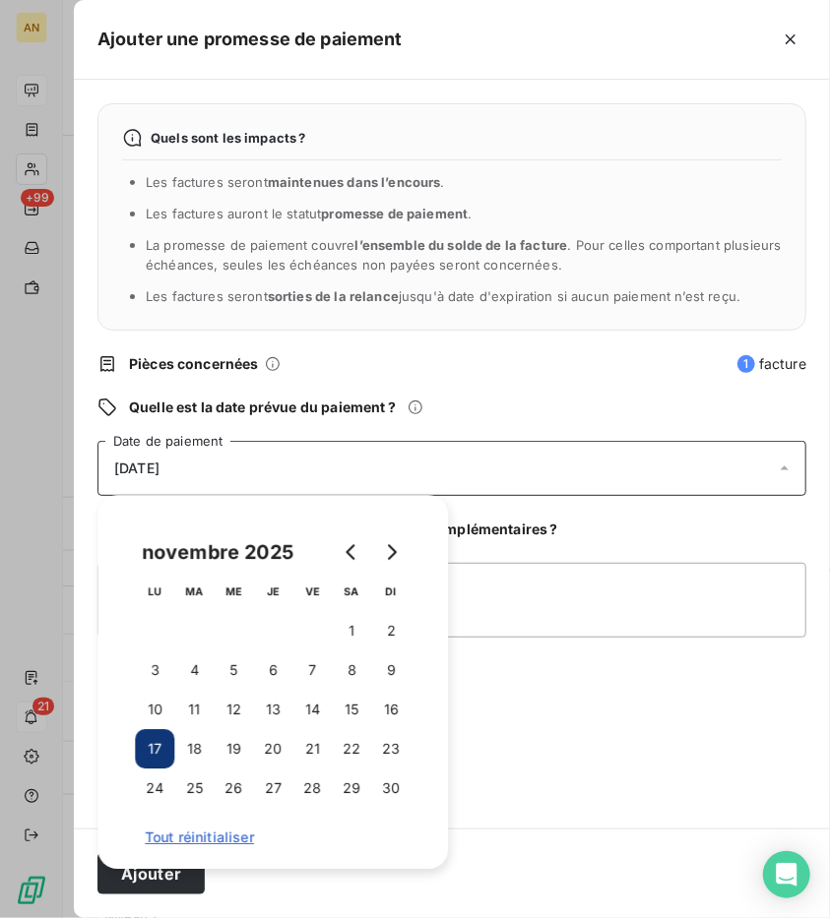
click at [566, 775] on div "Quels sont les impacts ? Les factures seront maintenues dans l’encours . Les fa…" at bounding box center [452, 454] width 756 height 749
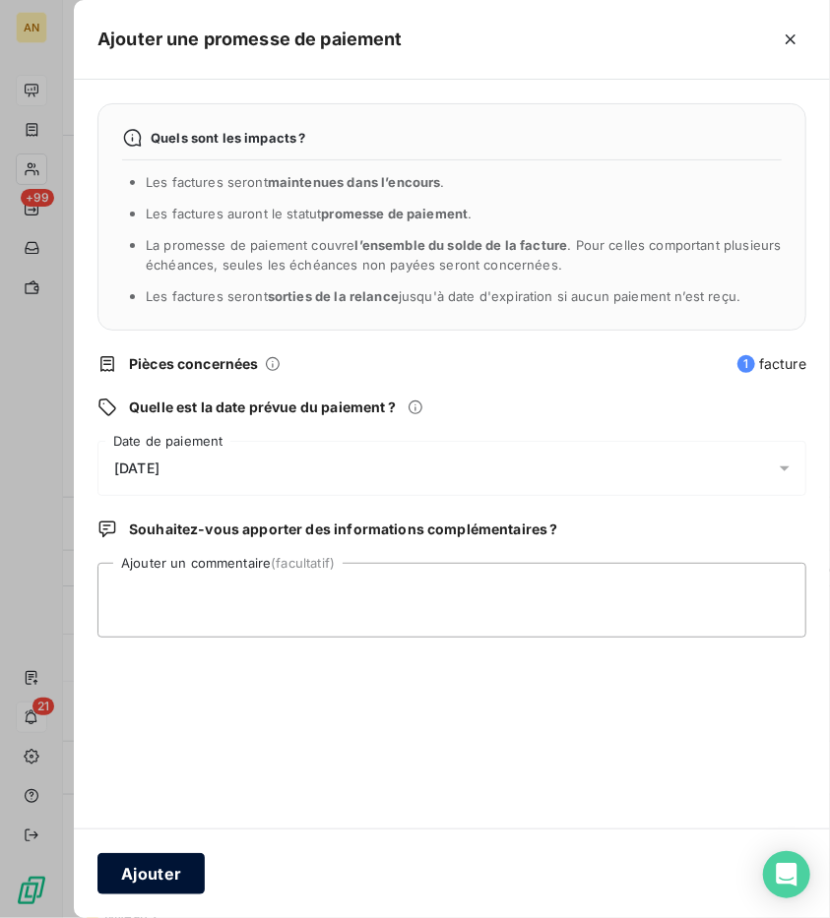
click at [165, 891] on button "Ajouter" at bounding box center [150, 873] width 107 height 41
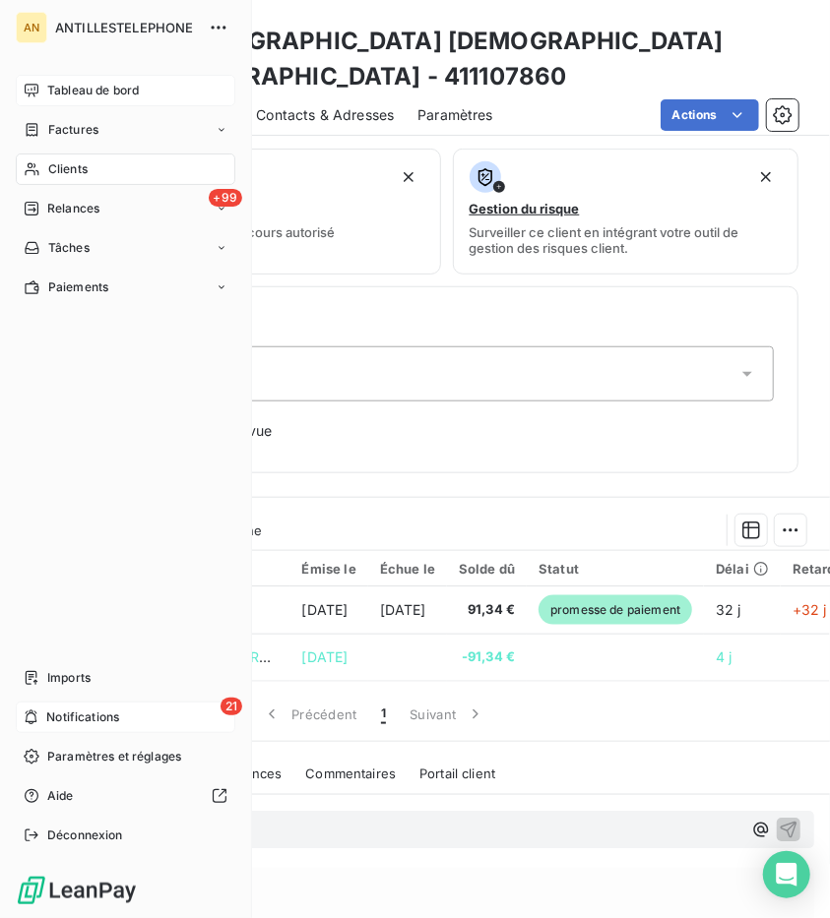
click at [46, 165] on div "Clients" at bounding box center [125, 169] width 219 height 31
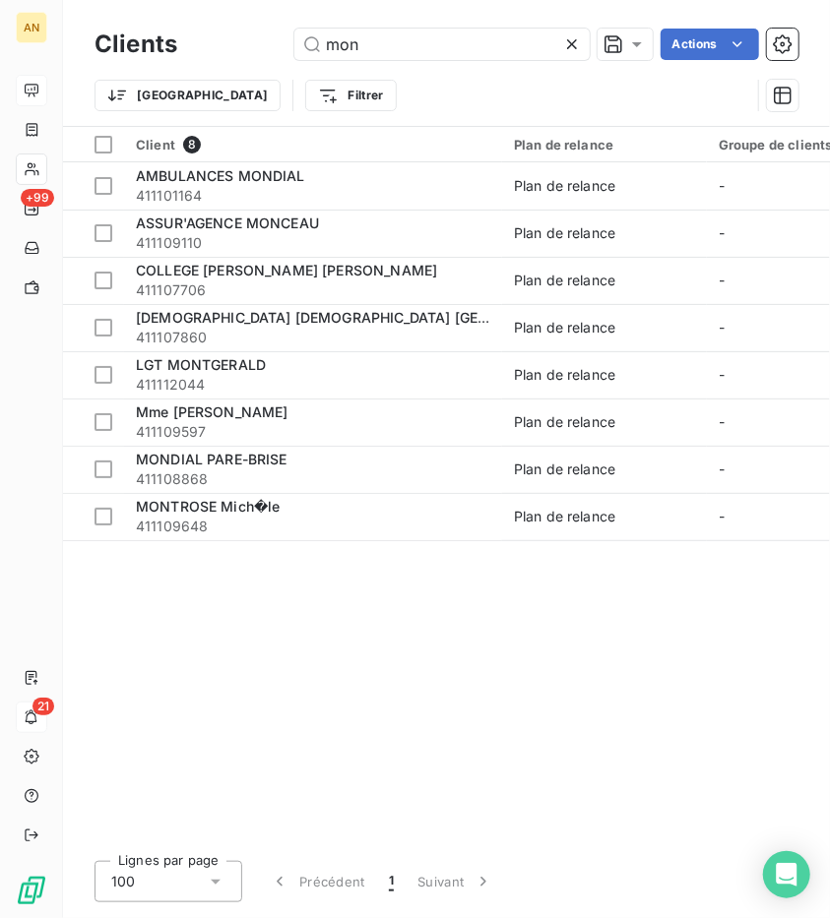
drag, startPoint x: 386, startPoint y: 49, endPoint x: 193, endPoint y: 29, distance: 194.0
click at [193, 29] on div "Clients mon Actions" at bounding box center [446, 44] width 704 height 41
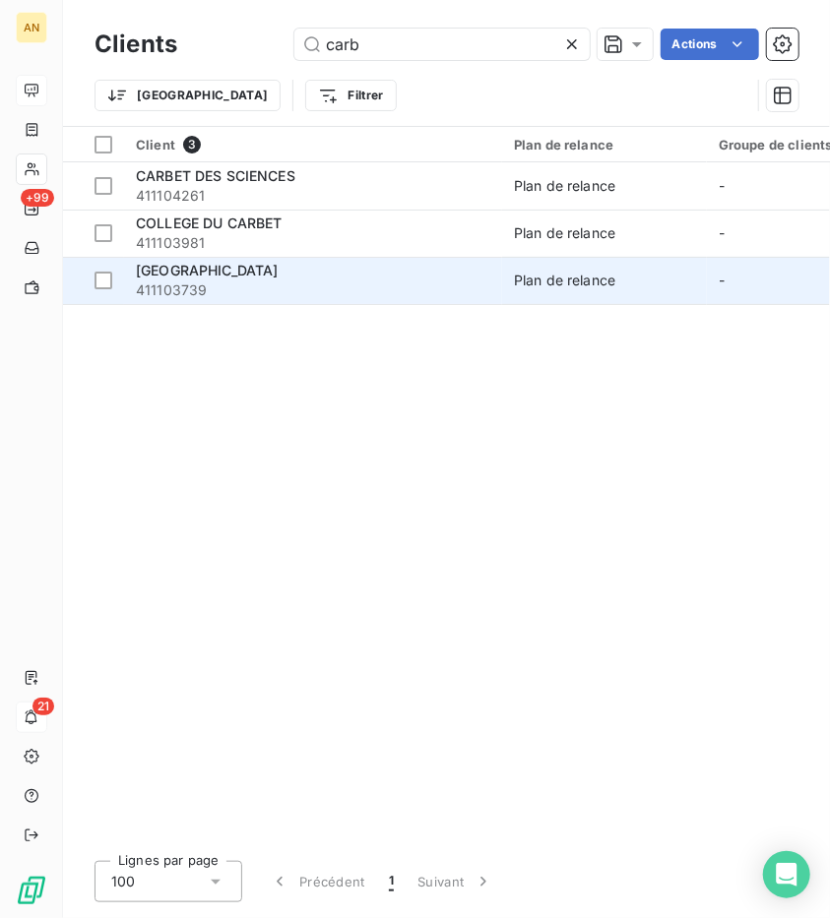
type input "carb"
click at [213, 295] on span "411103739" at bounding box center [313, 291] width 354 height 20
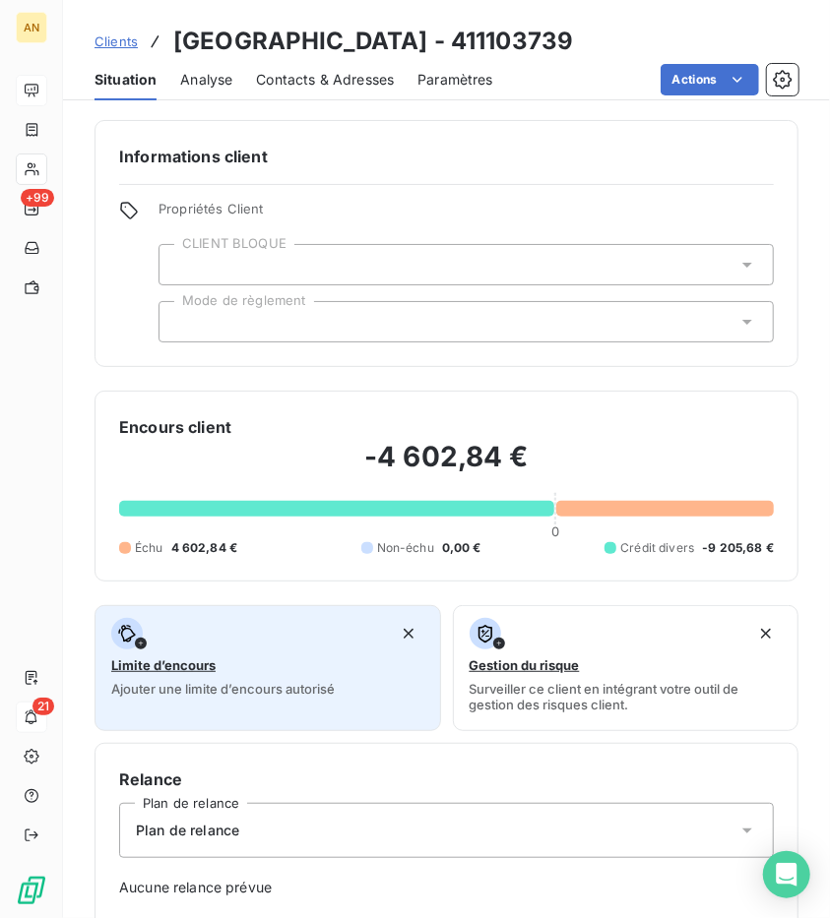
scroll to position [394, 0]
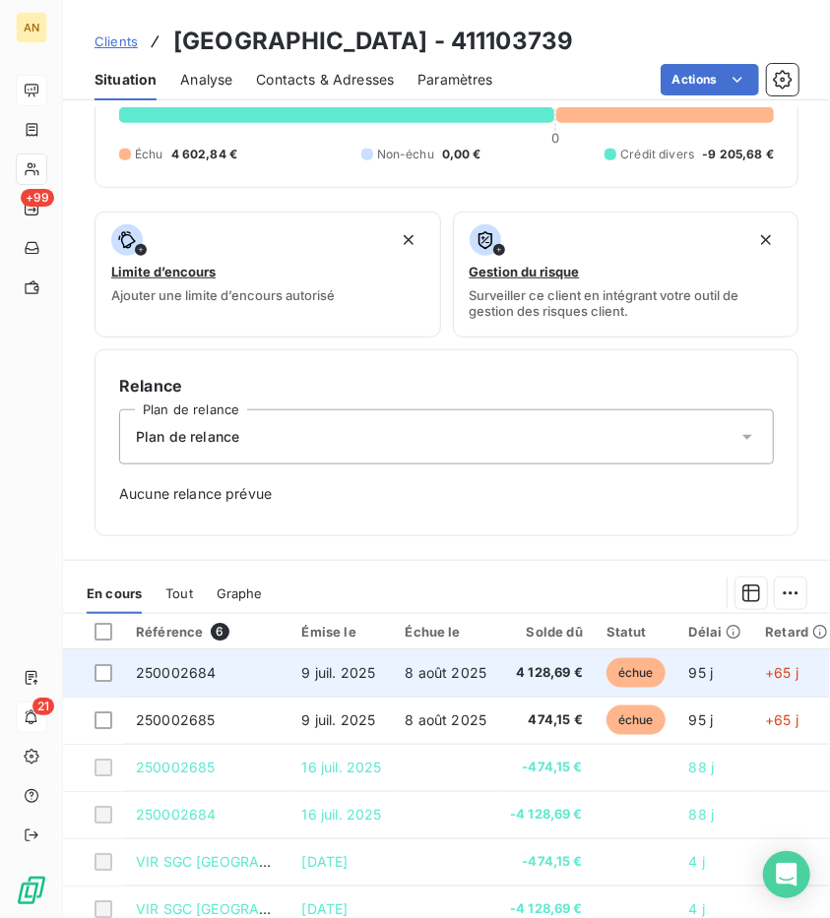
click at [356, 673] on span "9 juil. 2025" at bounding box center [339, 672] width 74 height 17
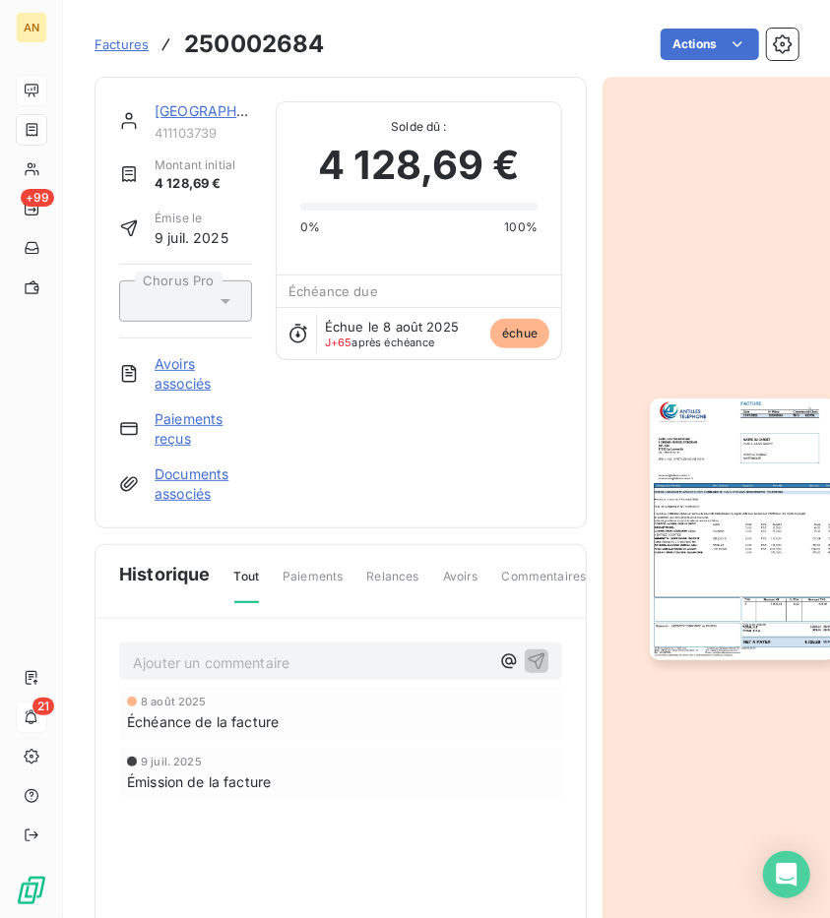
click at [177, 425] on link "Paiements reçus" at bounding box center [203, 428] width 97 height 39
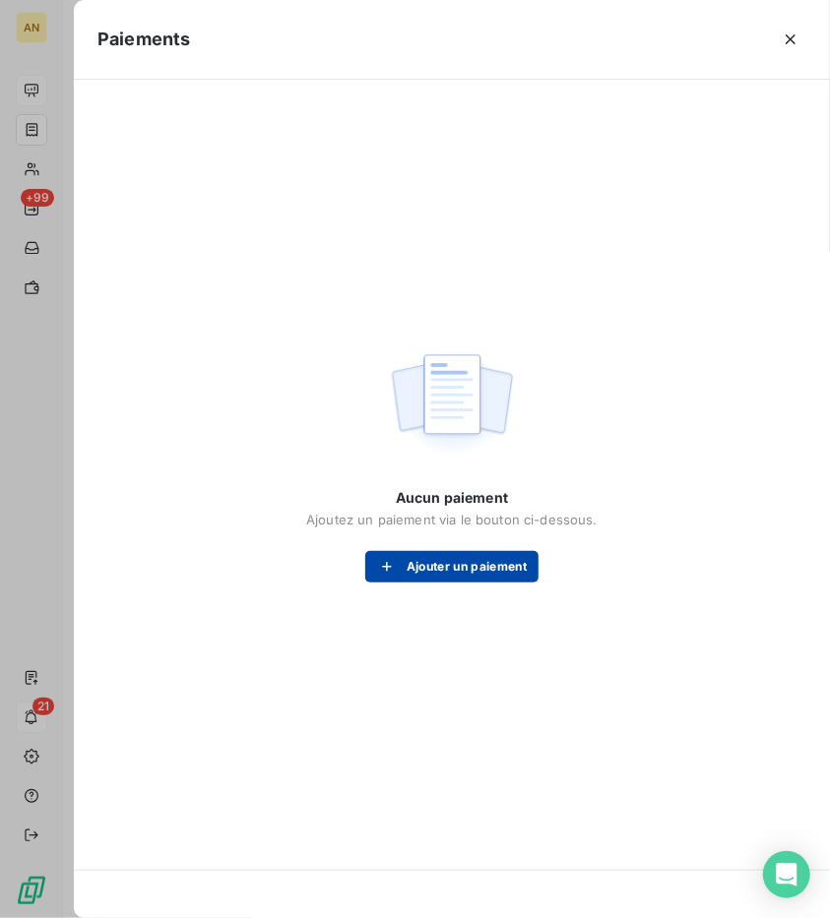
click at [436, 582] on button "Ajouter un paiement" at bounding box center [451, 566] width 173 height 31
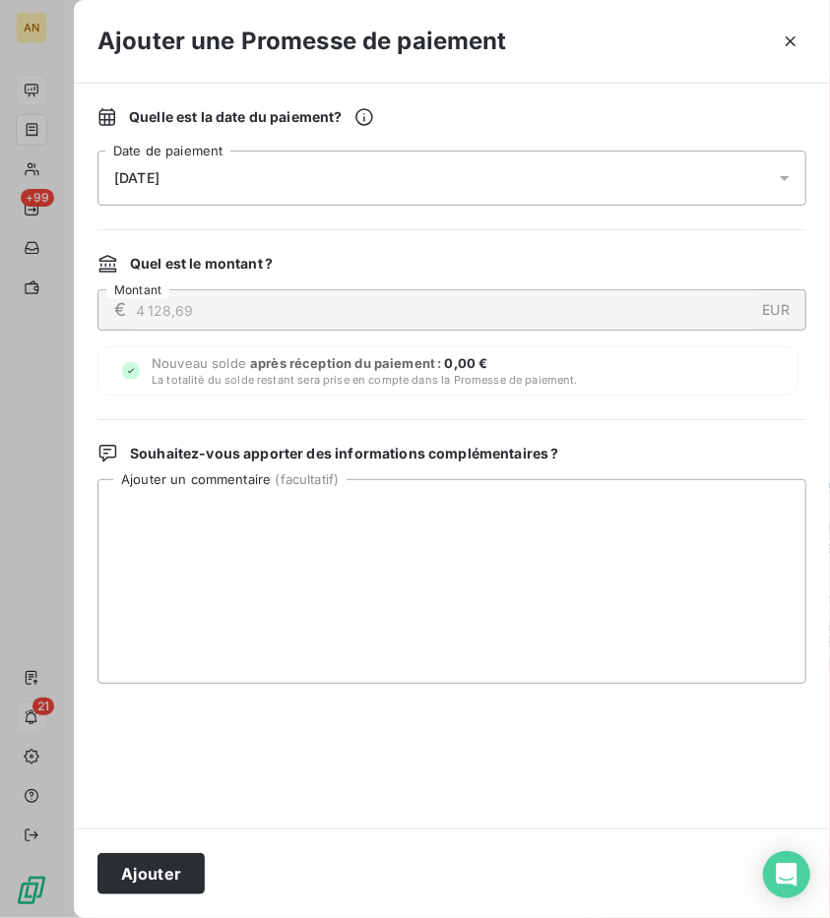
click at [148, 176] on span "[DATE]" at bounding box center [136, 178] width 45 height 16
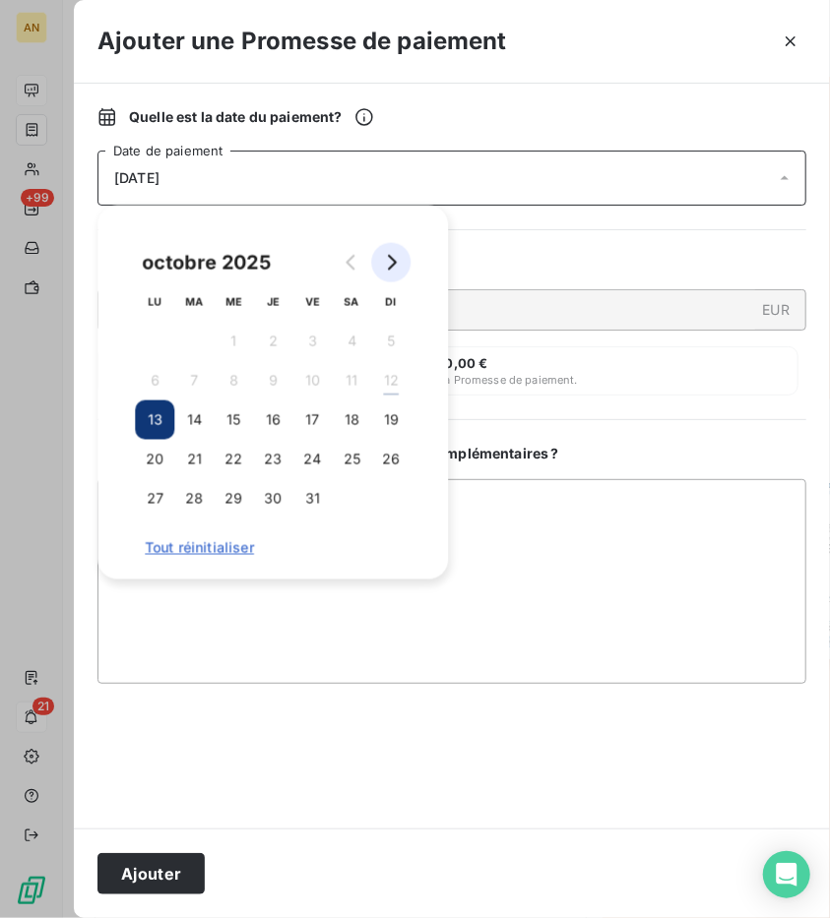
click at [400, 260] on button "Go to next month" at bounding box center [390, 262] width 39 height 39
click at [163, 462] on button "17" at bounding box center [154, 459] width 39 height 39
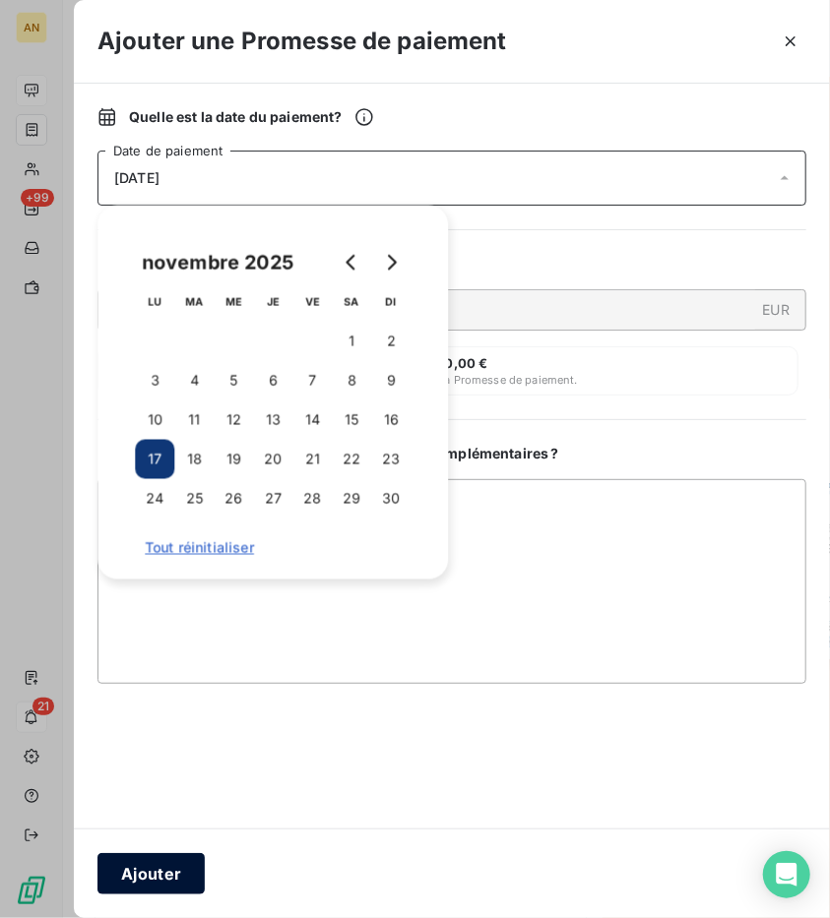
click at [159, 868] on button "Ajouter" at bounding box center [150, 873] width 107 height 41
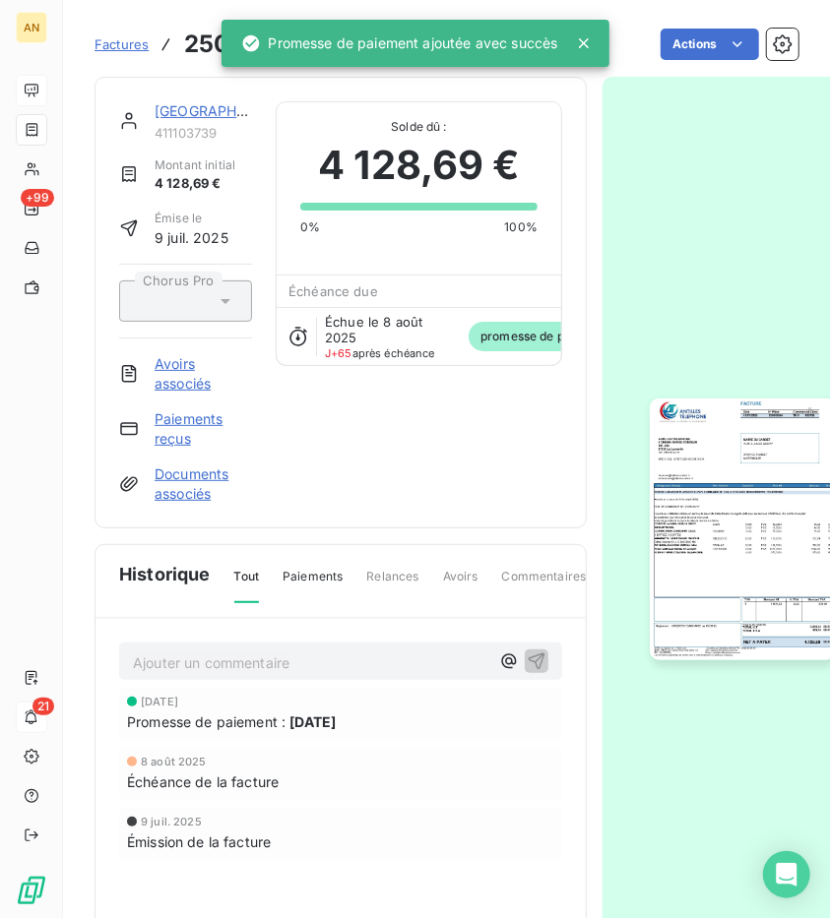
drag, startPoint x: 187, startPoint y: 310, endPoint x: 202, endPoint y: 302, distance: 16.7
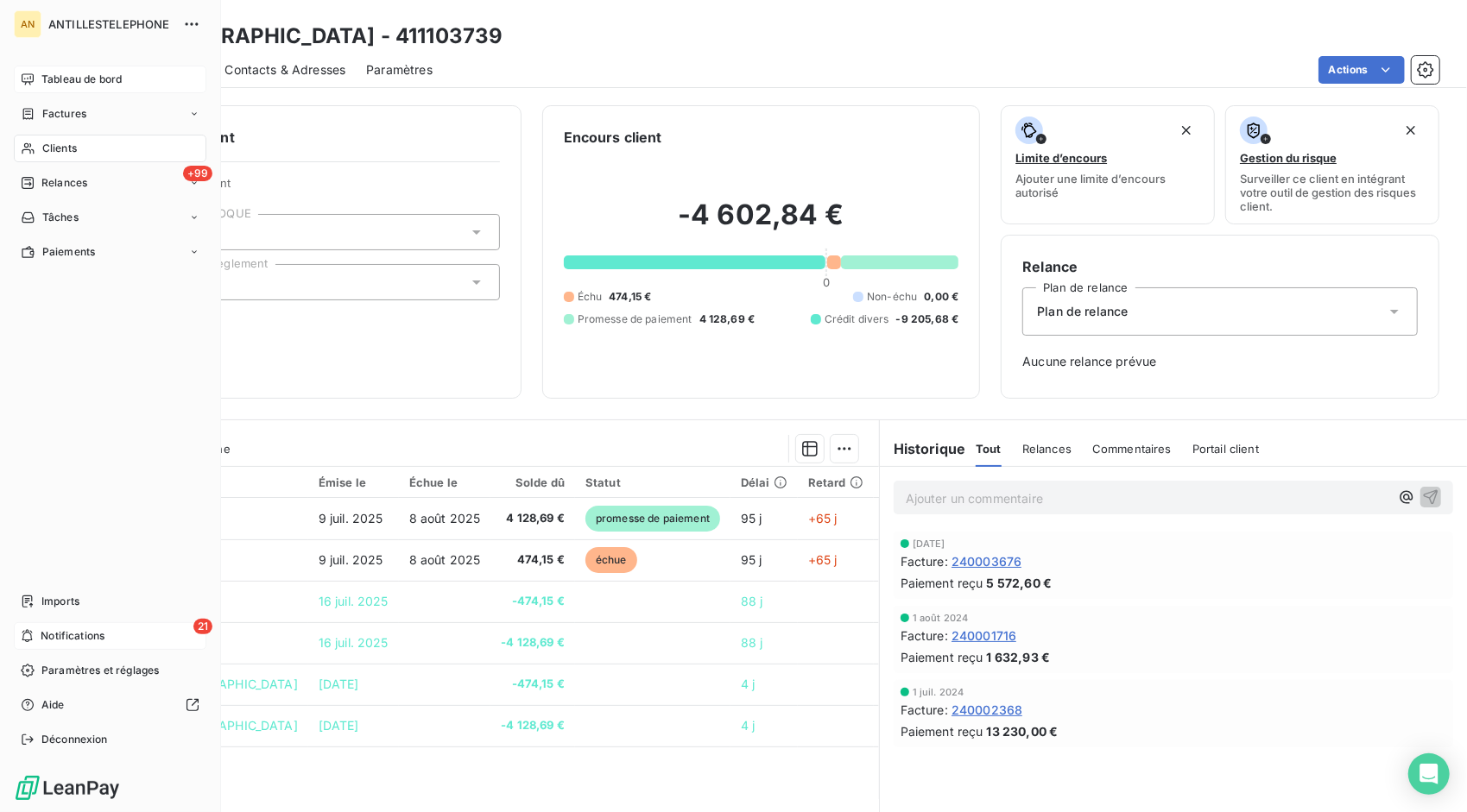
click at [28, 82] on icon at bounding box center [28, 79] width 12 height 11
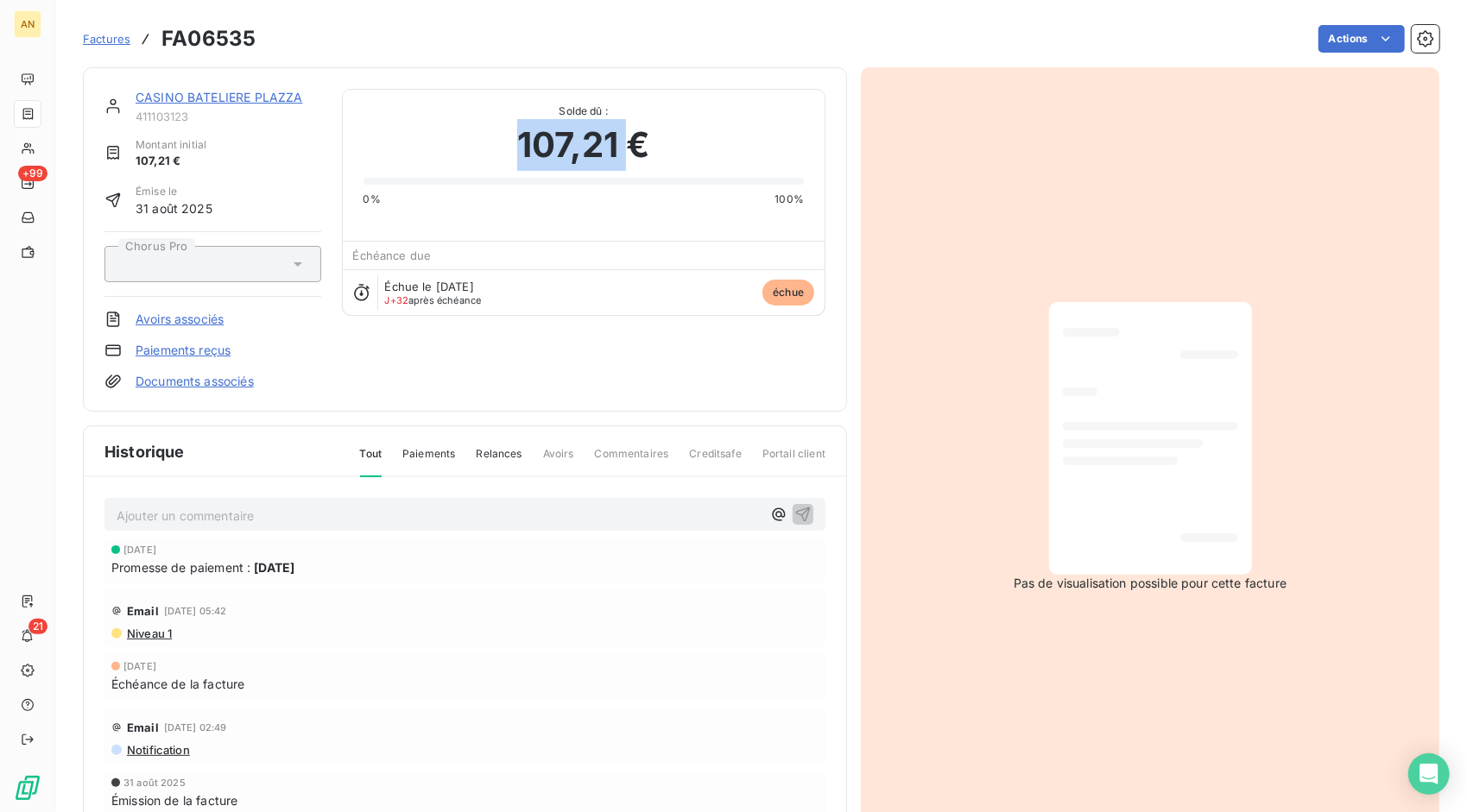
drag, startPoint x: 526, startPoint y: 153, endPoint x: 630, endPoint y: 152, distance: 104.0
click at [630, 152] on span "107,21 €" at bounding box center [583, 145] width 132 height 52
drag, startPoint x: 630, startPoint y: 152, endPoint x: 574, endPoint y: 144, distance: 56.6
copy span "107,21"
